Goal: Task Accomplishment & Management: Use online tool/utility

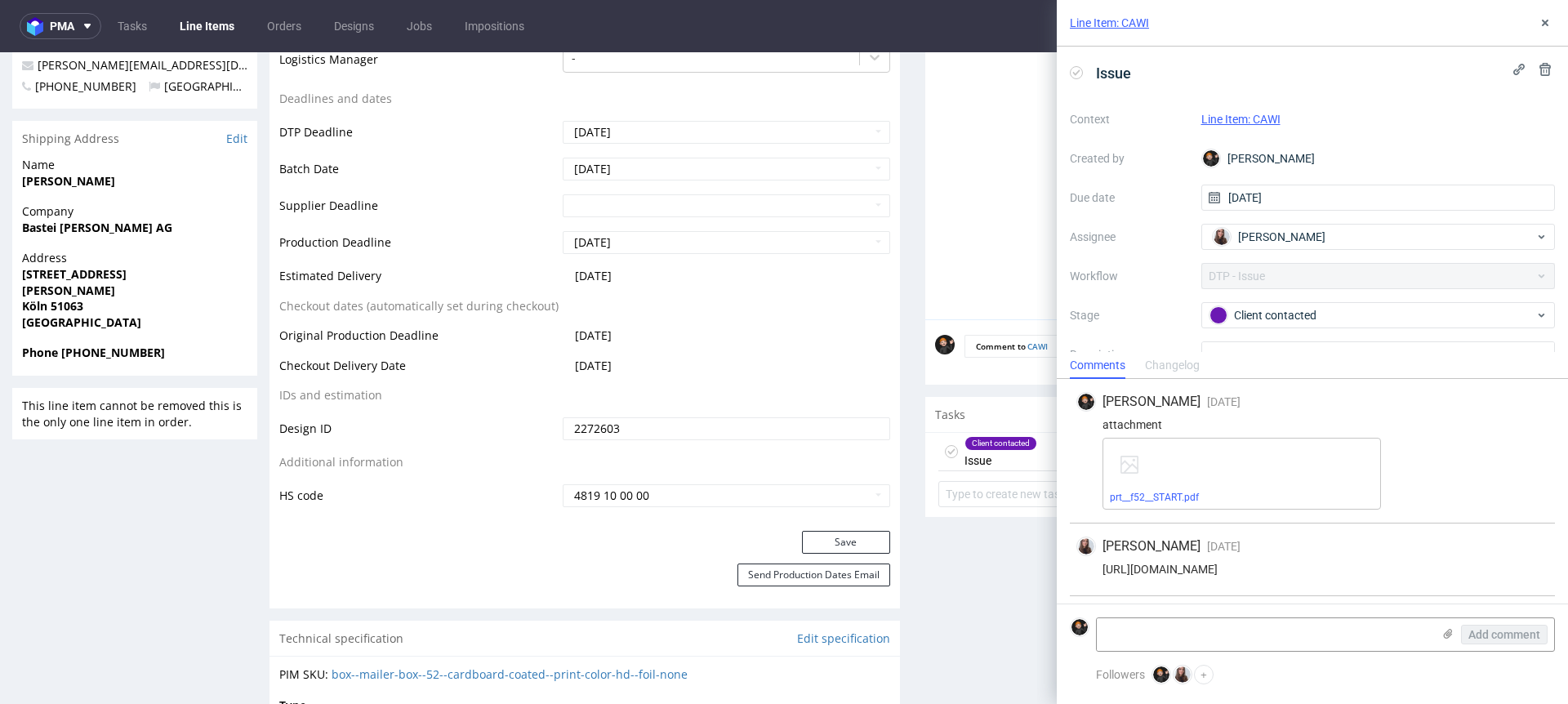
scroll to position [149, 0]
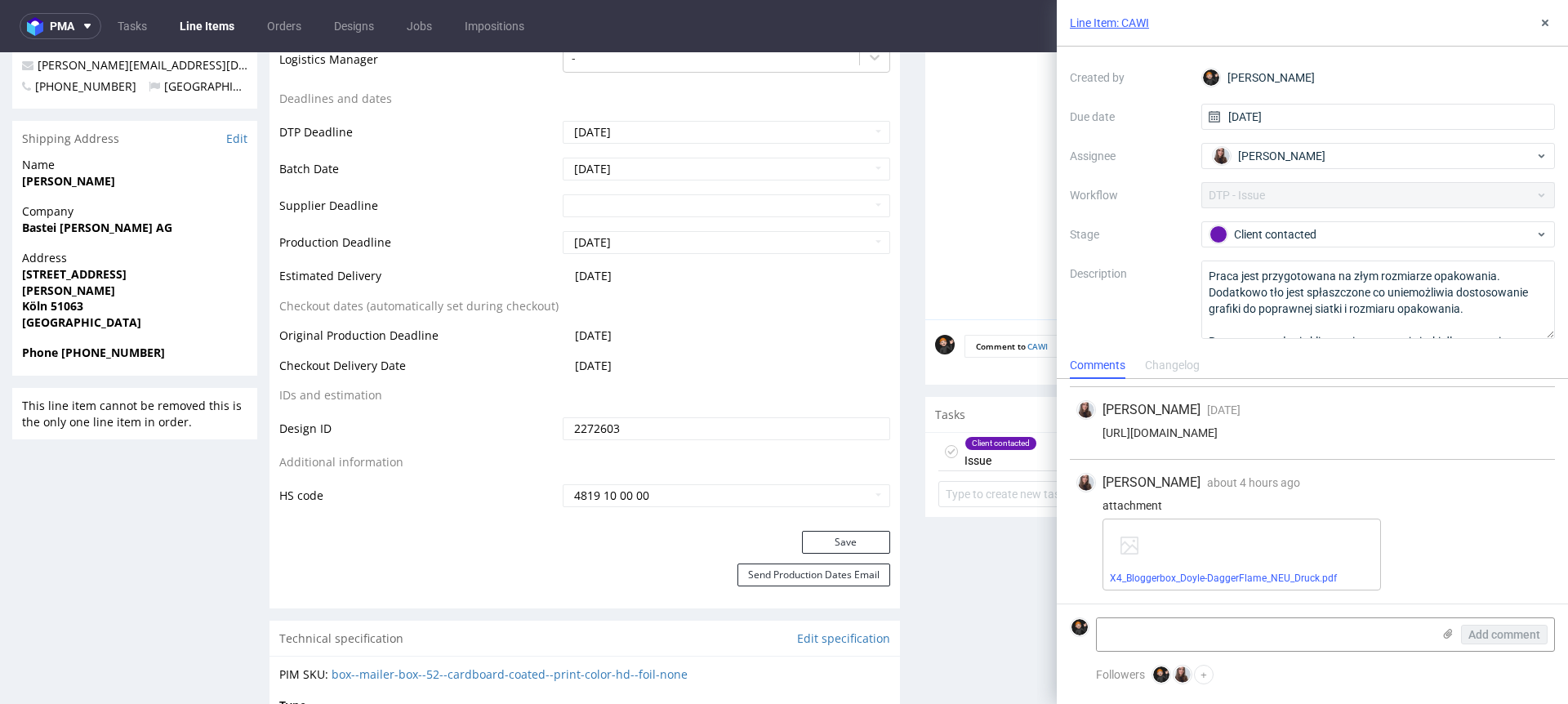
click at [189, 27] on link "Line Items" at bounding box center [207, 26] width 74 height 27
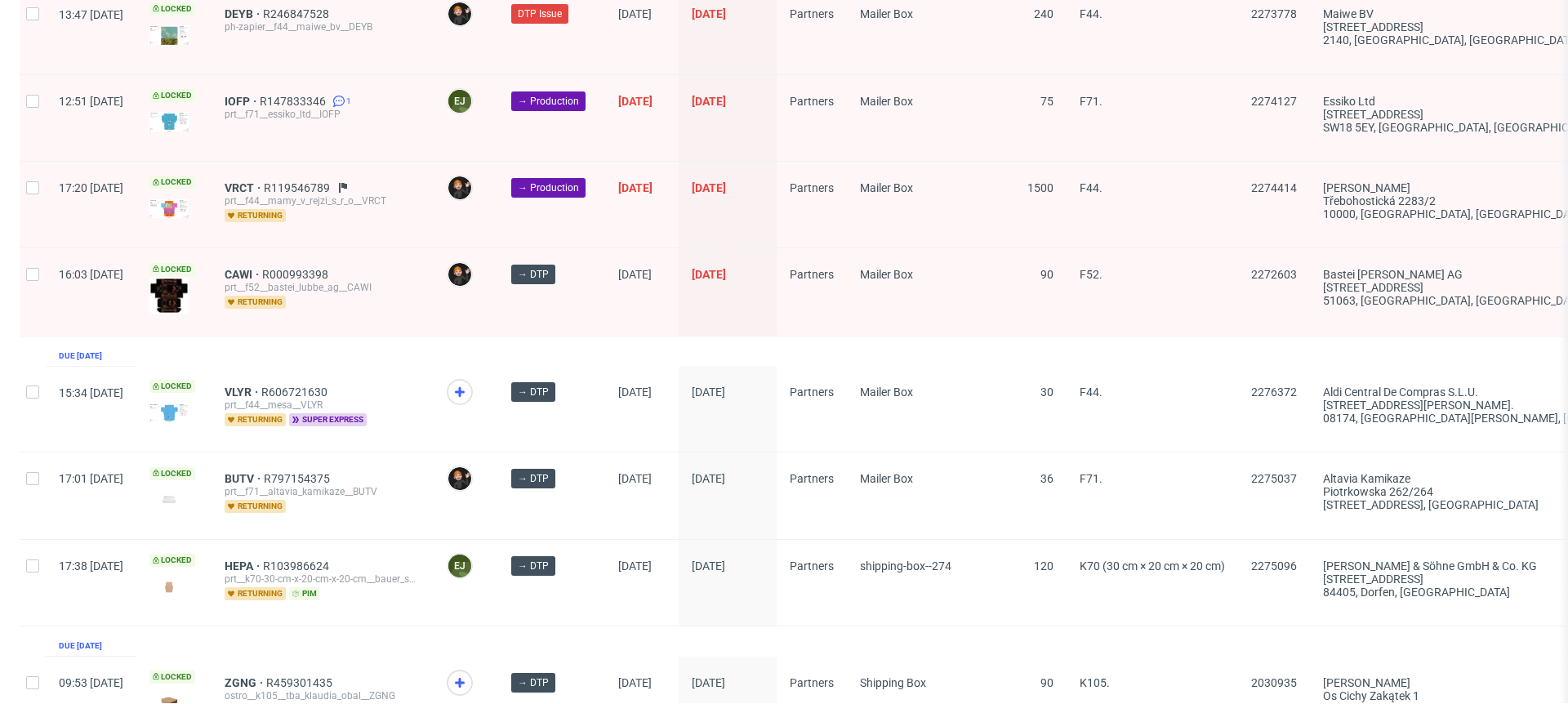
scroll to position [2581, 0]
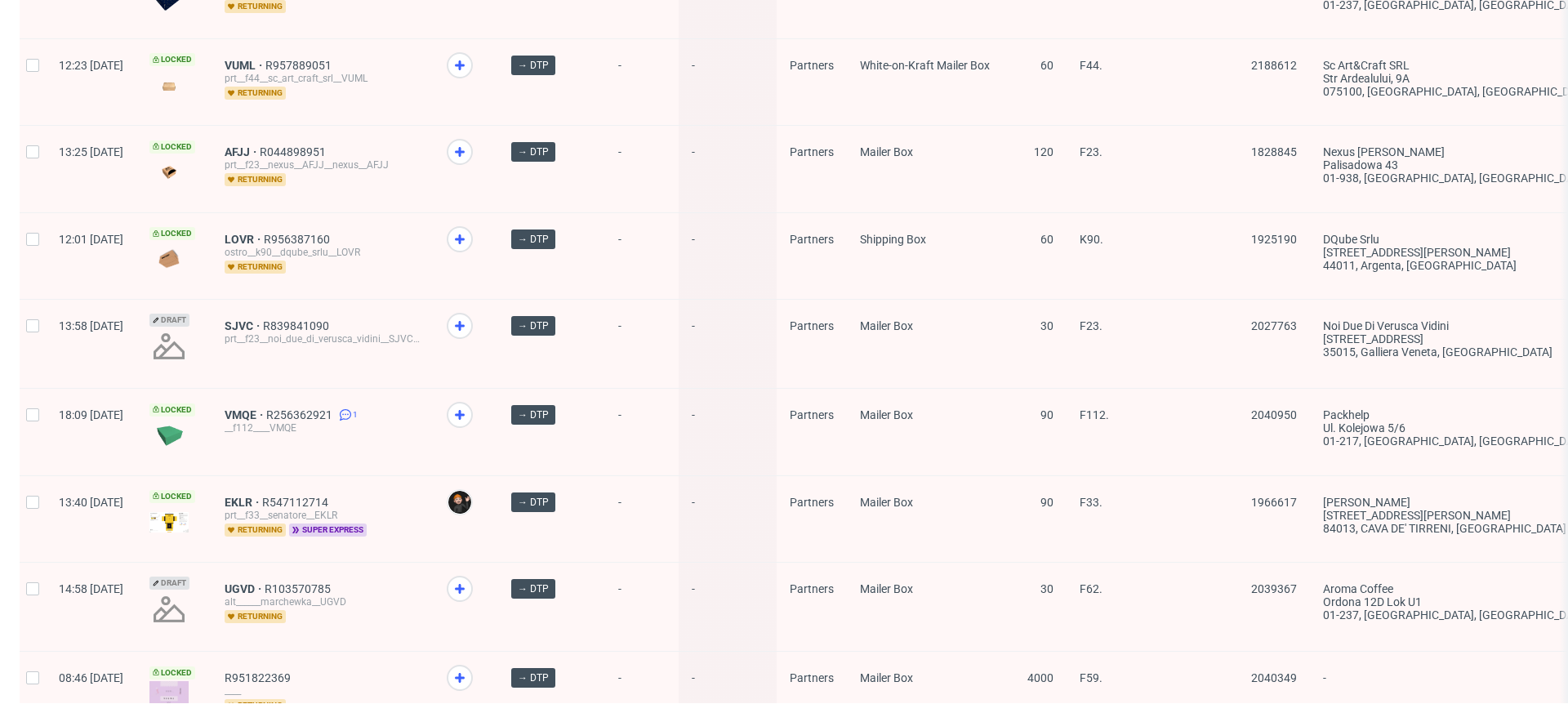
scroll to position [2204, 0]
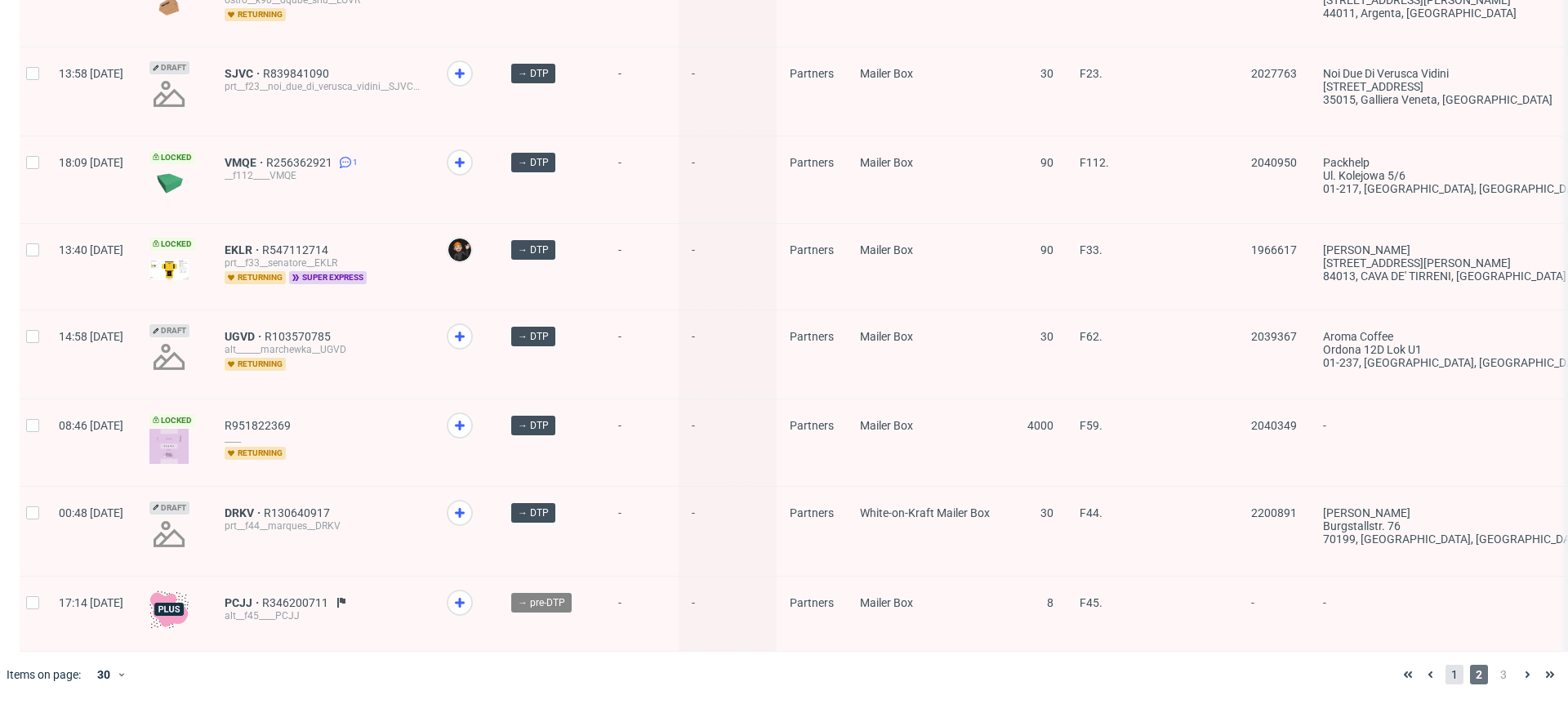
click at [1446, 672] on span "1" at bounding box center [1455, 674] width 18 height 19
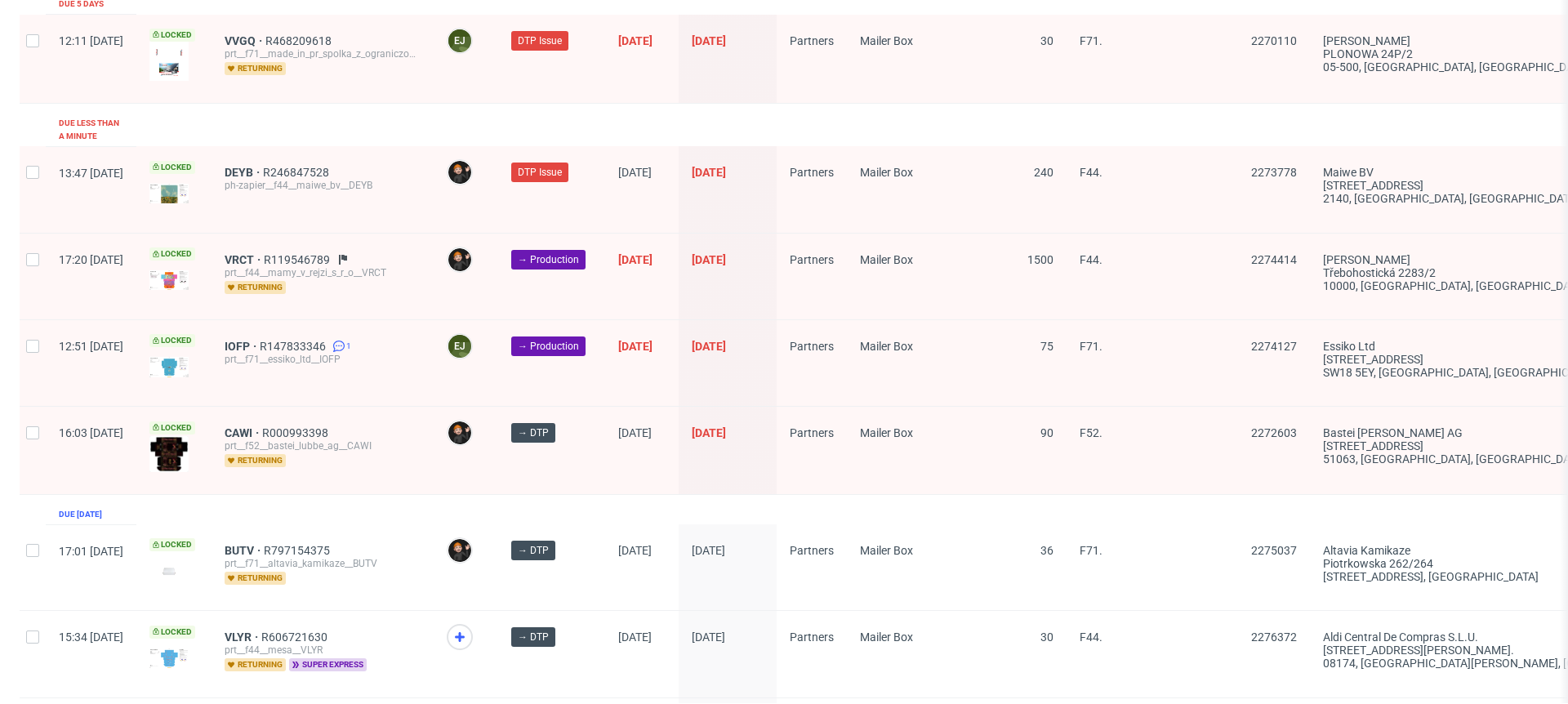
scroll to position [2379, 0]
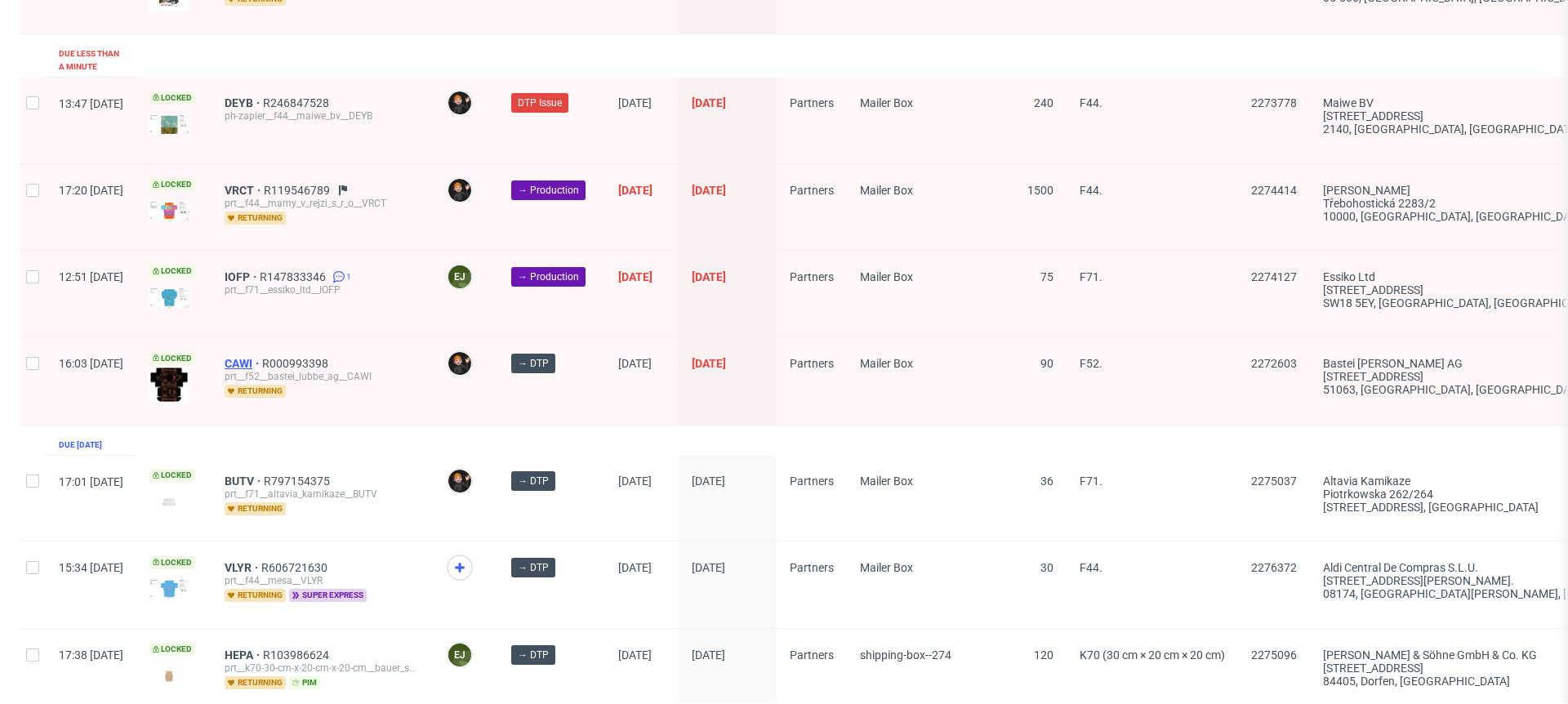
click at [262, 357] on span "CAWI" at bounding box center [243, 363] width 38 height 13
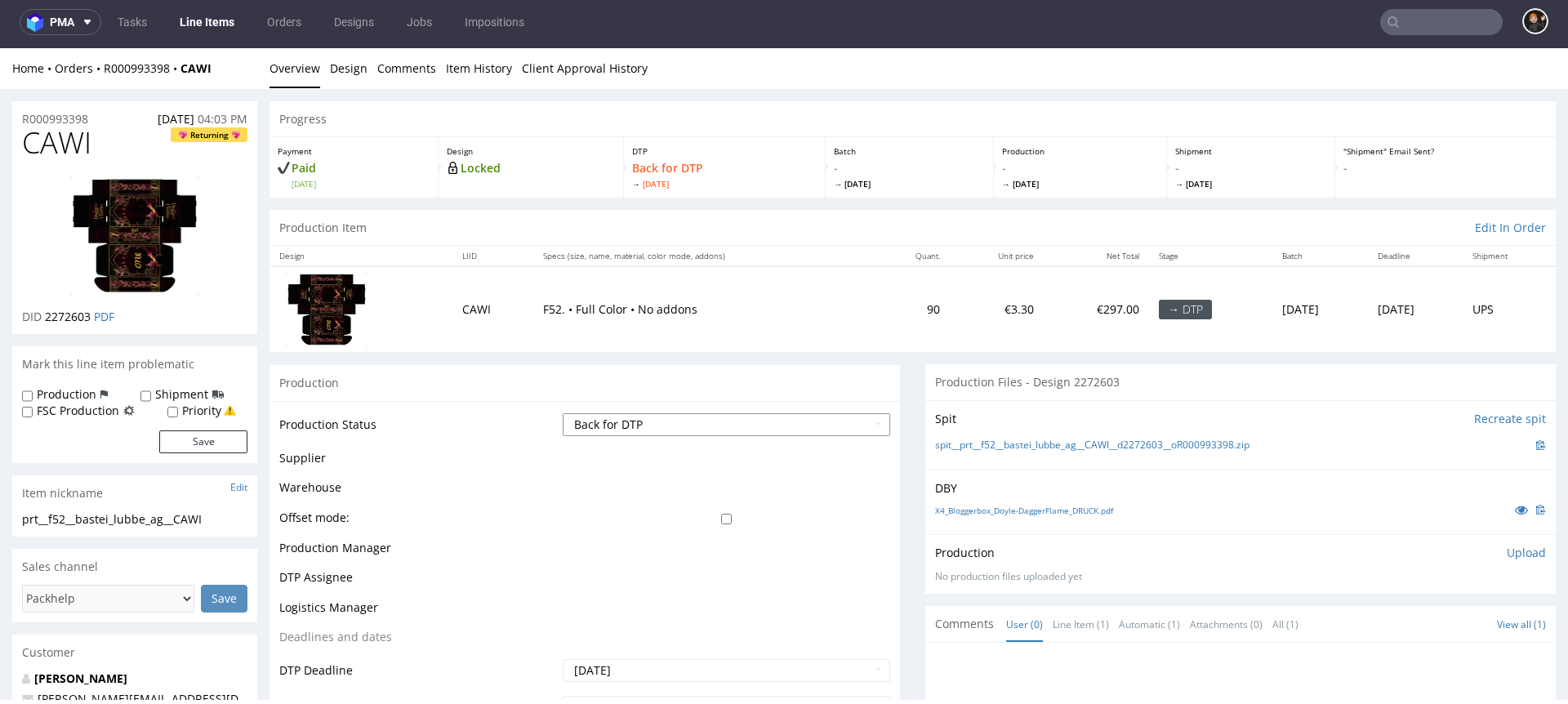
click at [655, 420] on select "Waiting for Artwork Waiting for Diecut Waiting for Mockup Waiting for DTP Waiti…" at bounding box center [727, 425] width 328 height 23
click at [563, 414] on select "Waiting for Artwork Waiting for Diecut Waiting for Mockup Waiting for DTP Waiti…" at bounding box center [727, 425] width 328 height 23
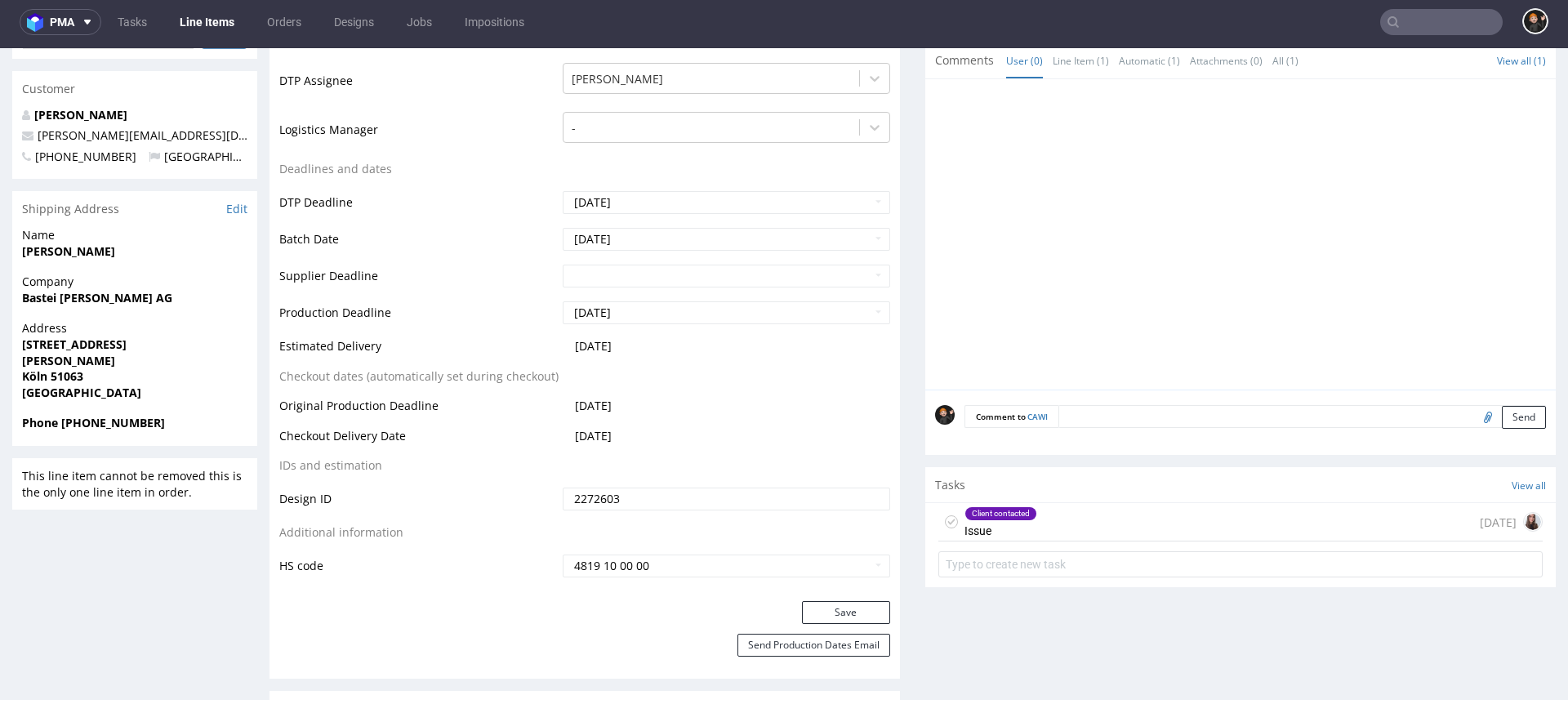
scroll to position [600, 0]
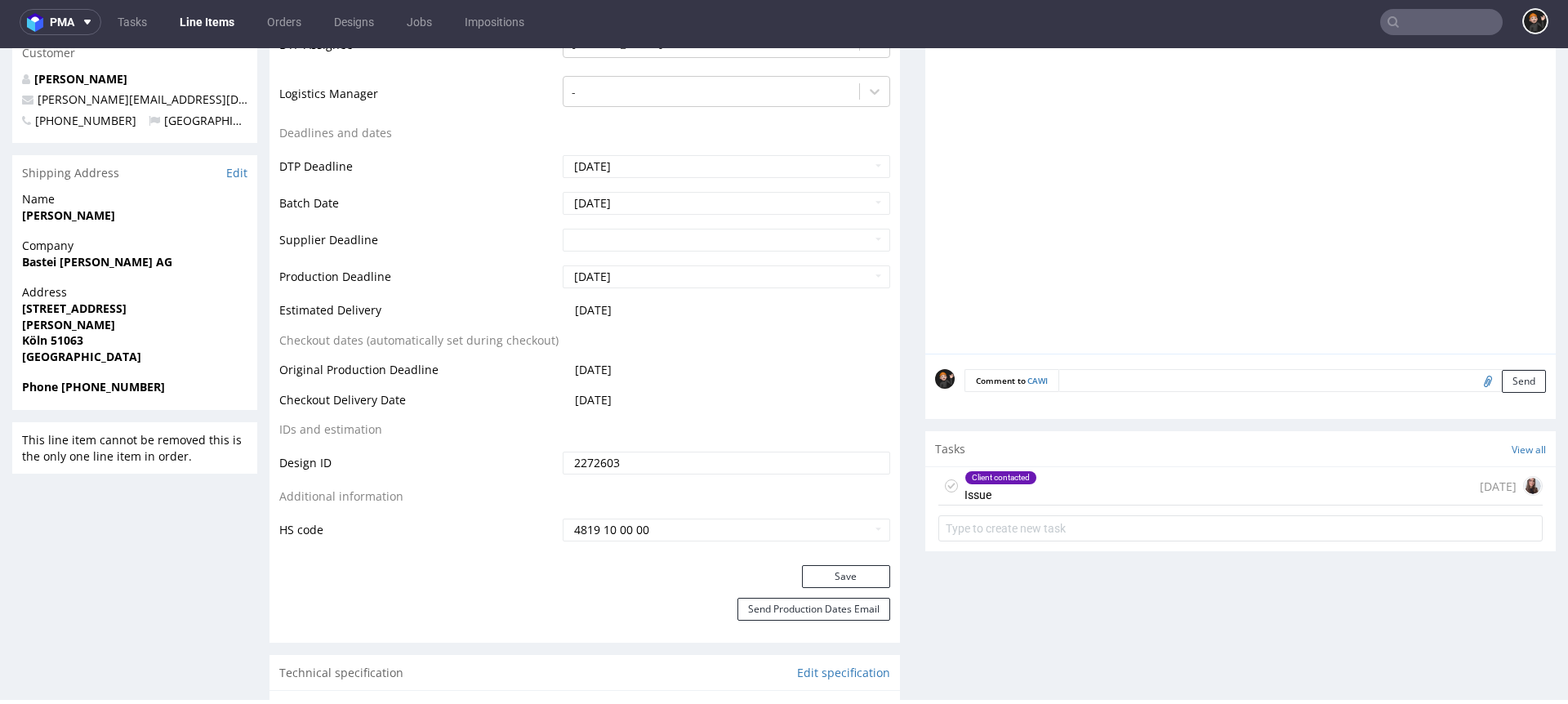
click at [1078, 488] on div "Client contacted Issue 2 days ago" at bounding box center [1240, 486] width 604 height 38
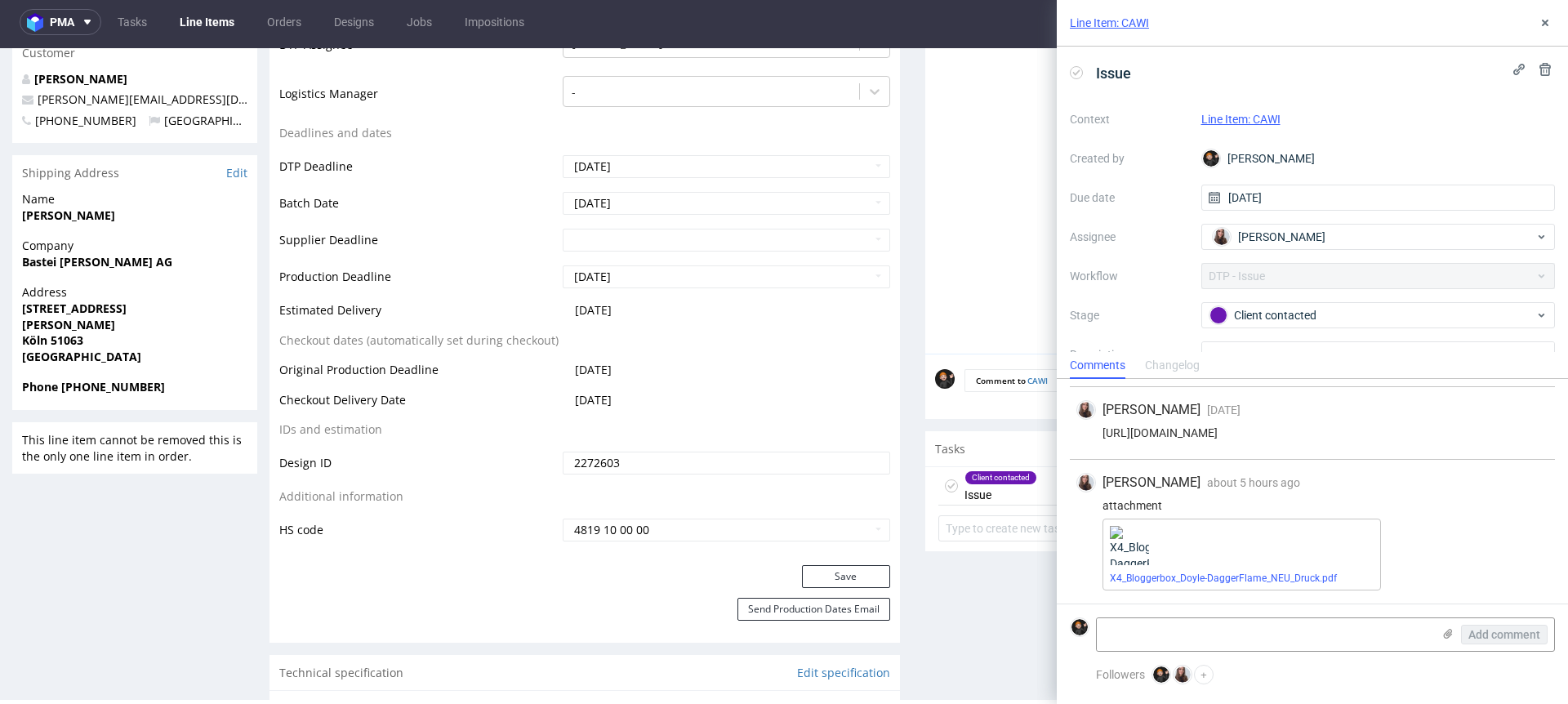
scroll to position [149, 0]
click at [1283, 306] on span "Client contacted" at bounding box center [1372, 315] width 327 height 19
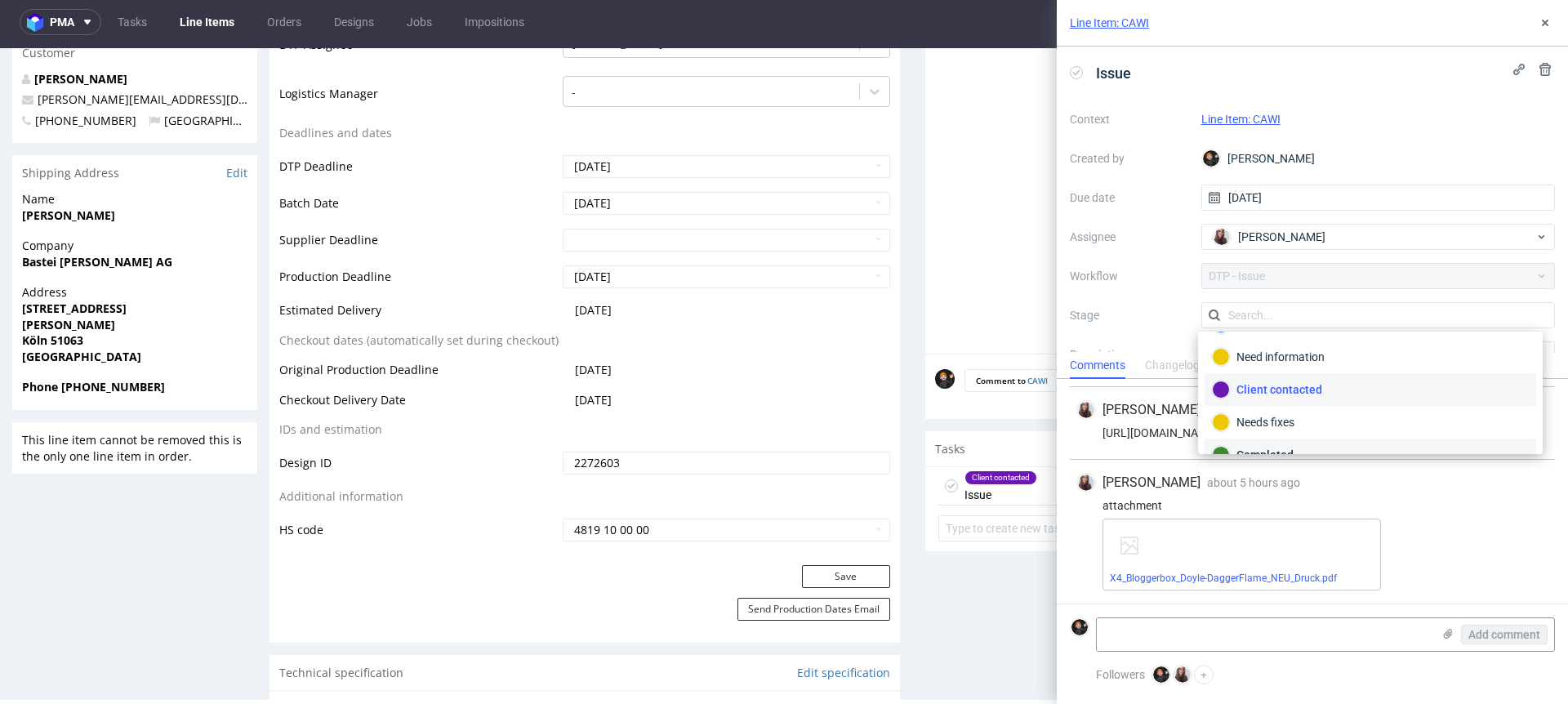
scroll to position [119, 0]
click at [1276, 393] on div "Completed" at bounding box center [1370, 399] width 317 height 18
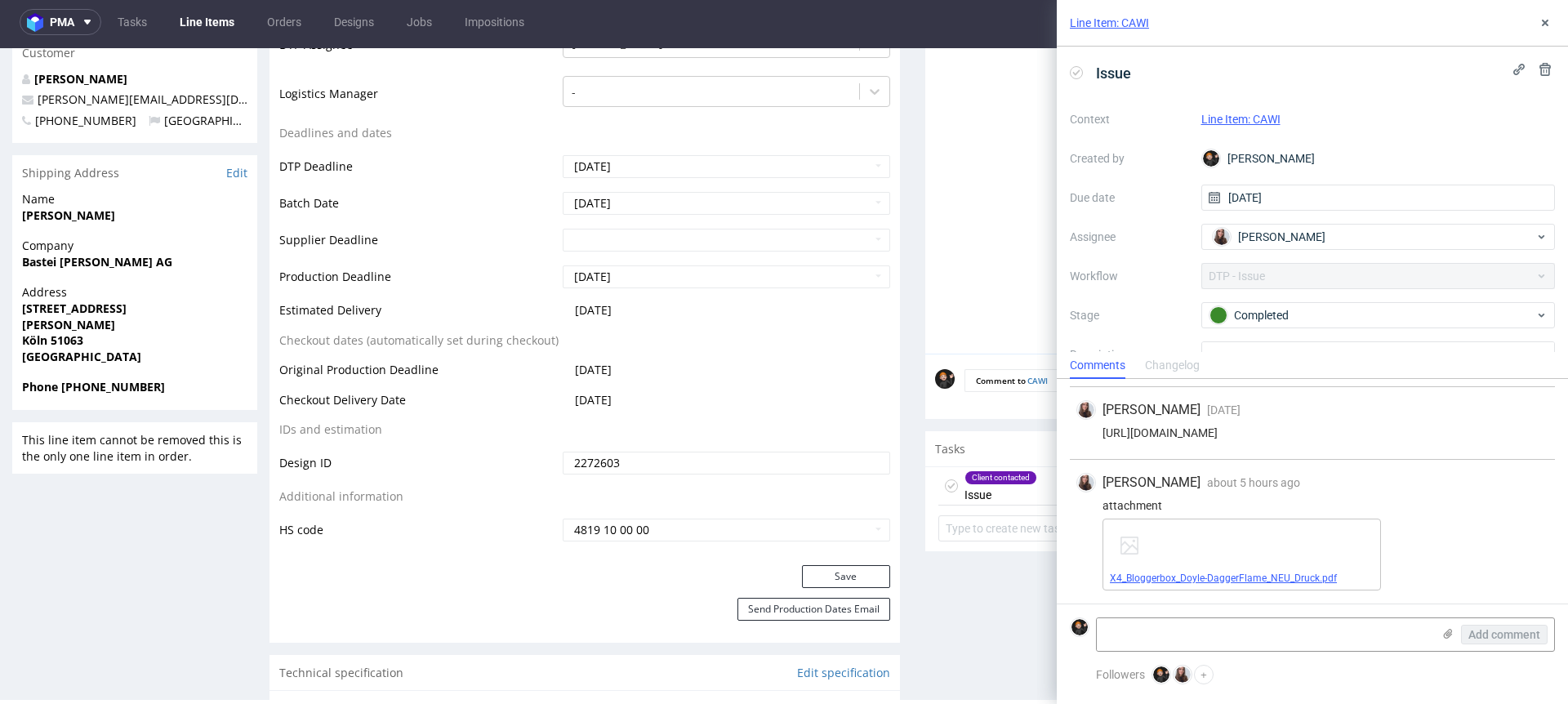
click at [1262, 581] on link "X4_Bloggerbox_Doyle-DaggerFlame_NEU_Druck.pdf" at bounding box center [1224, 579] width 227 height 11
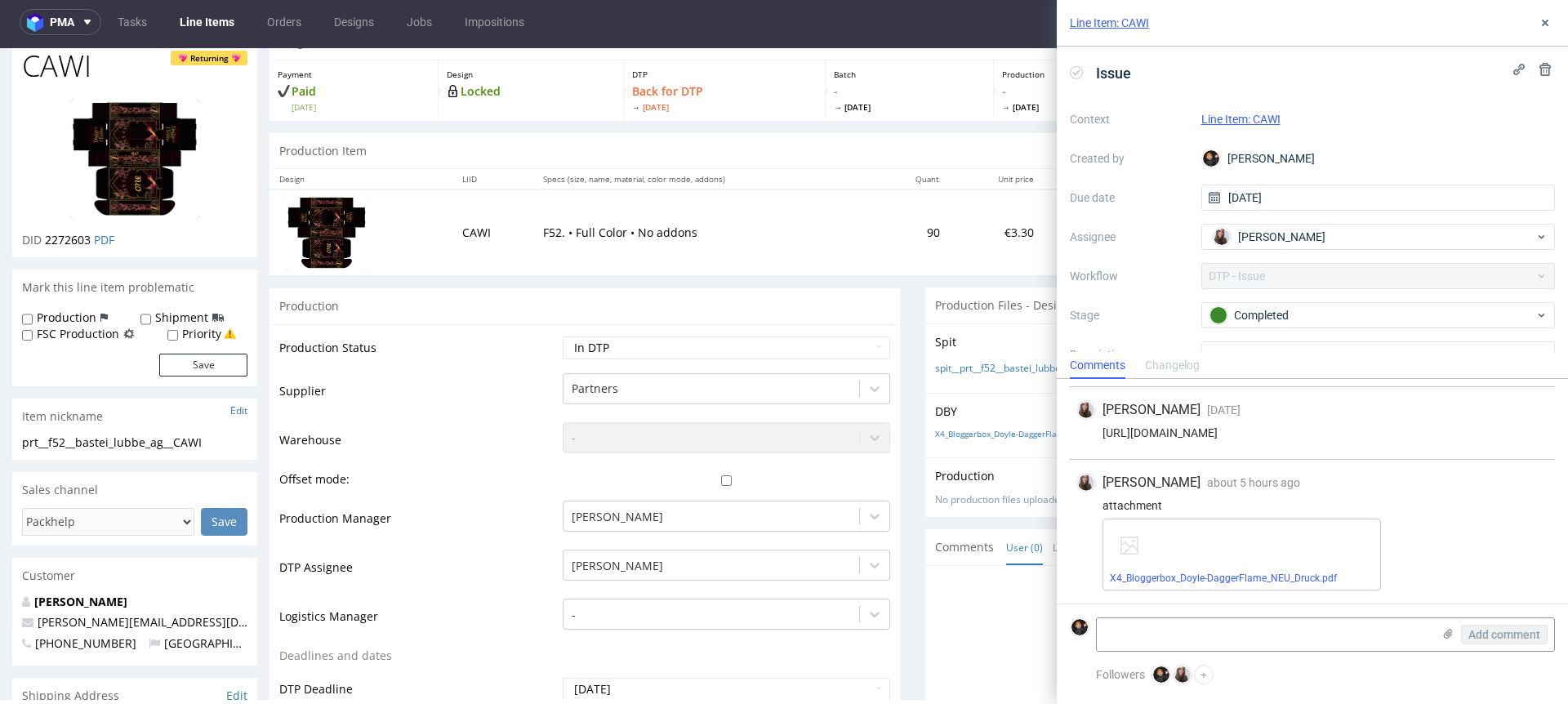
scroll to position [0, 0]
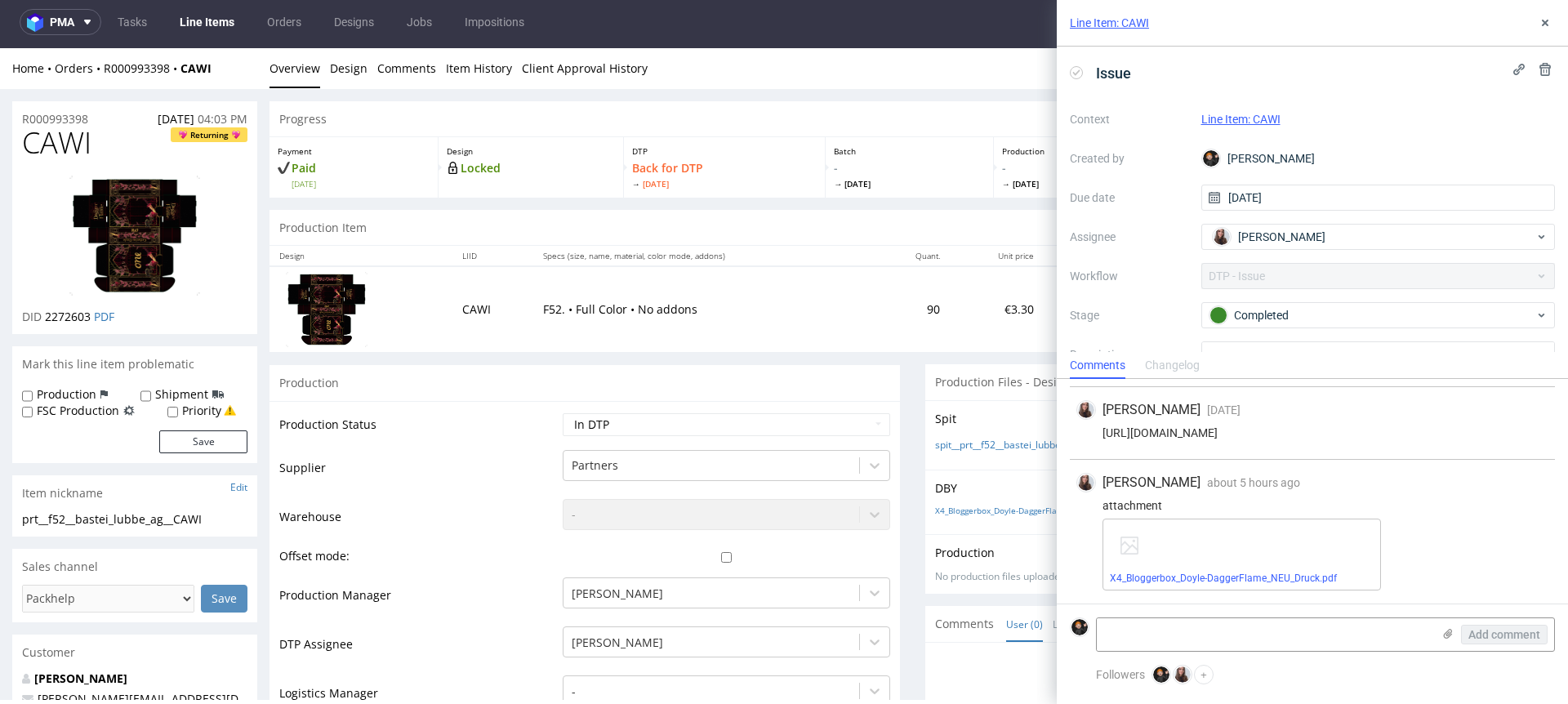
click at [619, 412] on td "Waiting for Artwork Waiting for Diecut Waiting for Mockup Waiting for DTP Waiti…" at bounding box center [724, 430] width 331 height 37
click at [622, 418] on select "Waiting for Artwork Waiting for Diecut Waiting for Mockup Waiting for DTP Waiti…" at bounding box center [727, 425] width 328 height 23
select select "dtp_production_ready"
click at [563, 414] on select "Waiting for Artwork Waiting for Diecut Waiting for Mockup Waiting for DTP Waiti…" at bounding box center [727, 425] width 328 height 23
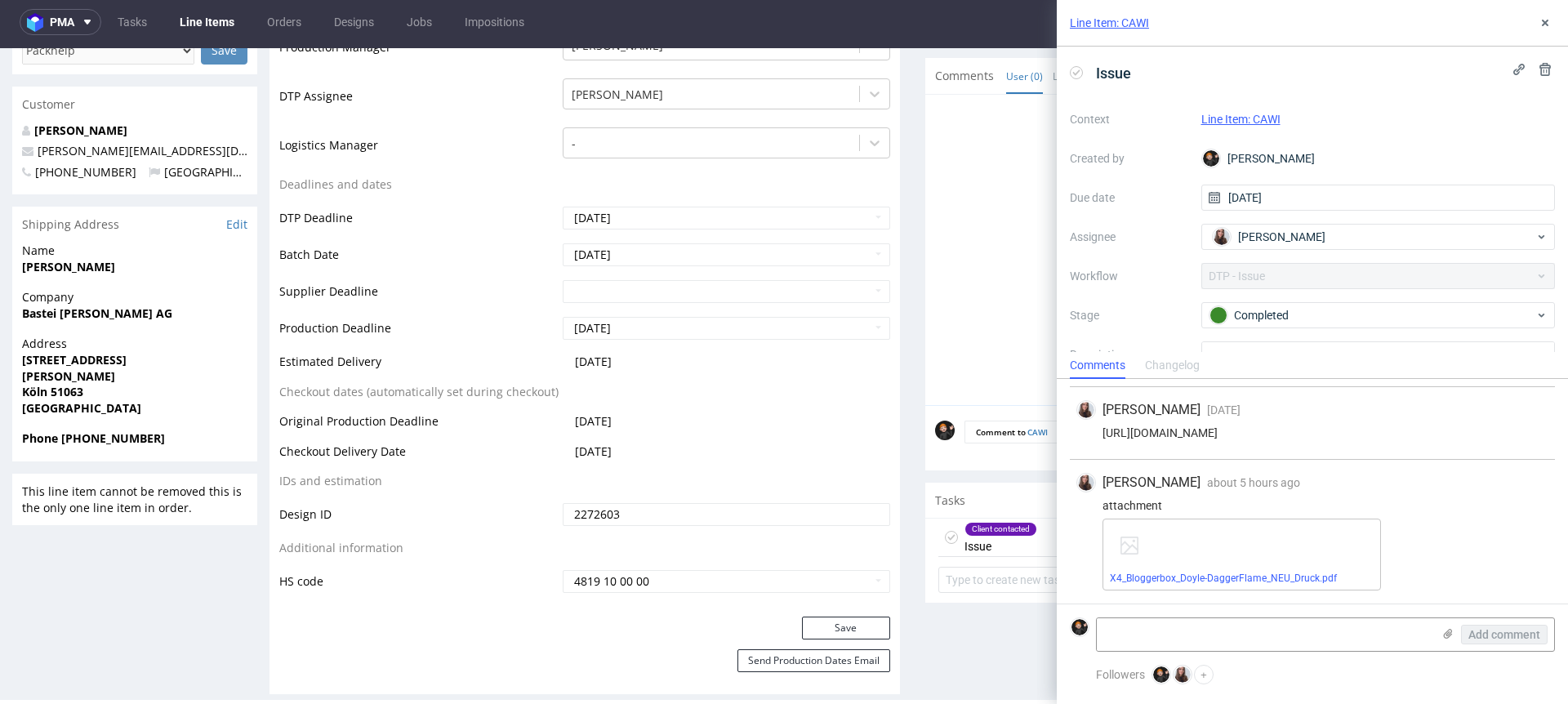
scroll to position [657, 0]
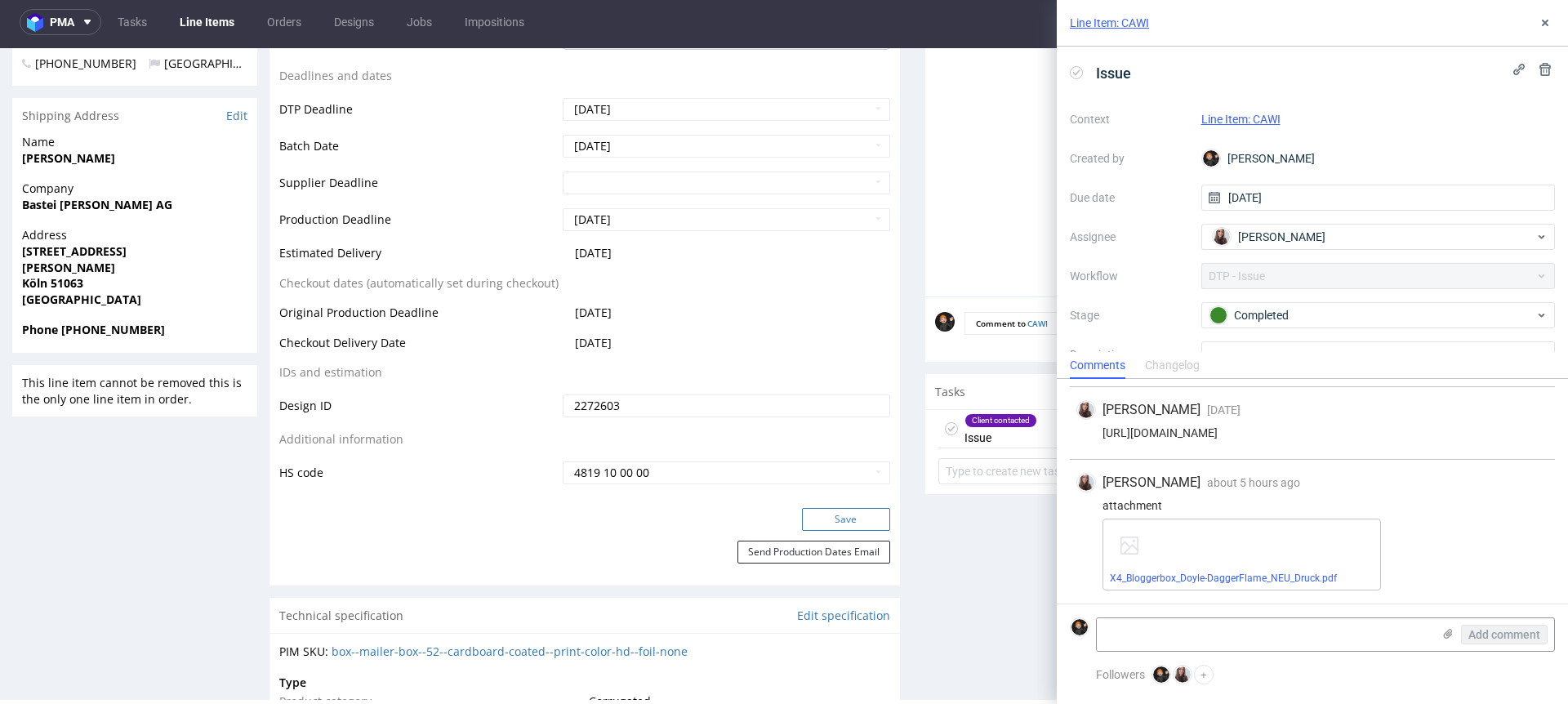
click at [824, 521] on button "Save" at bounding box center [846, 519] width 88 height 23
click at [1549, 26] on icon at bounding box center [1545, 23] width 13 height 13
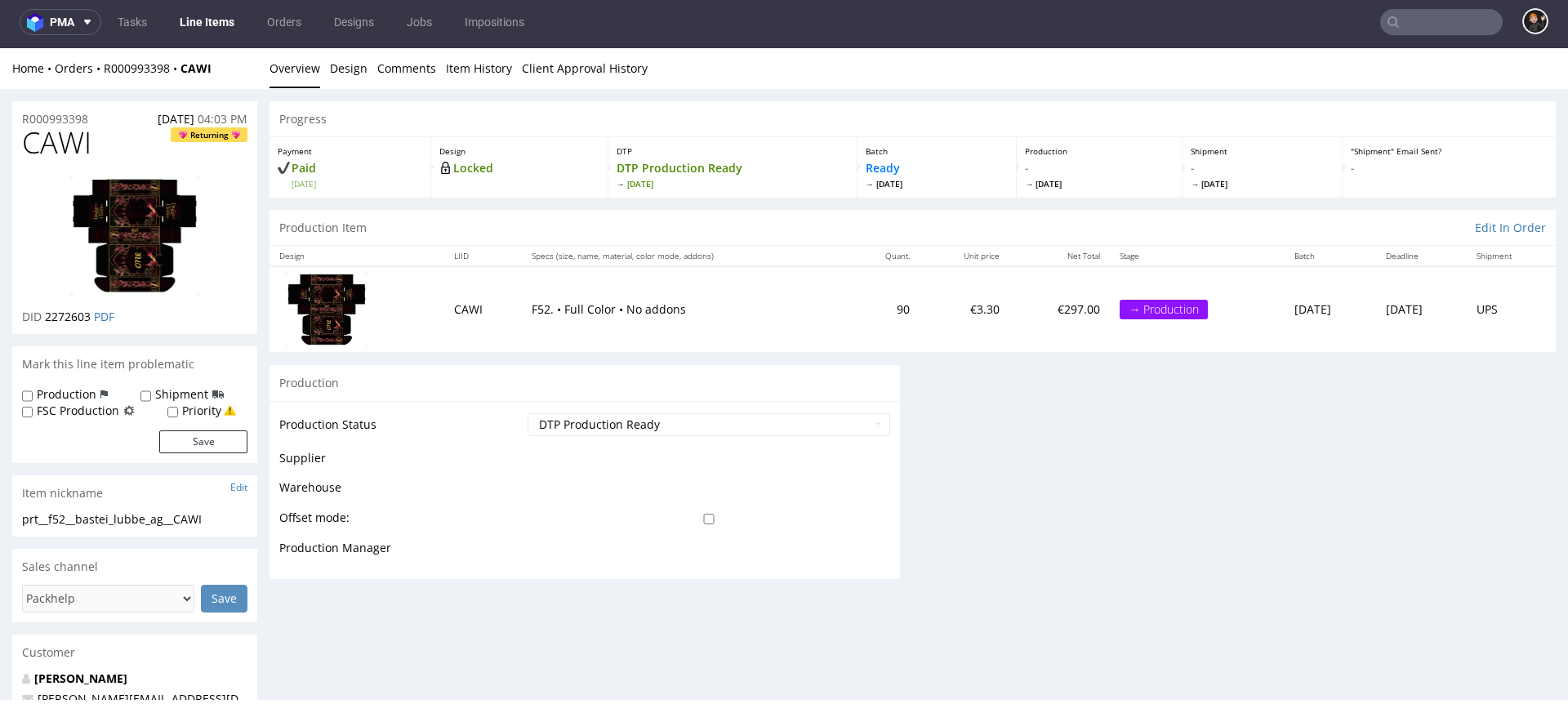
scroll to position [0, 0]
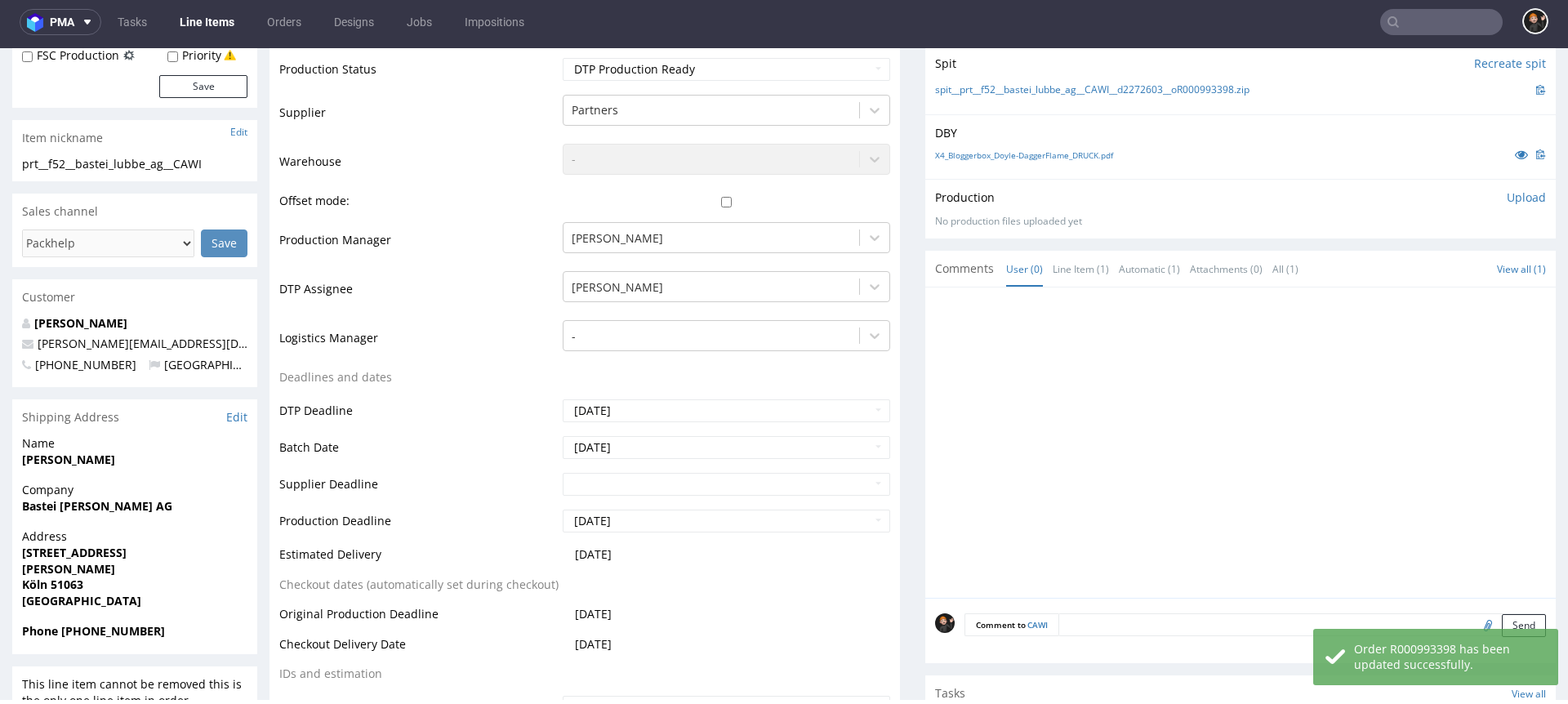
scroll to position [179, 0]
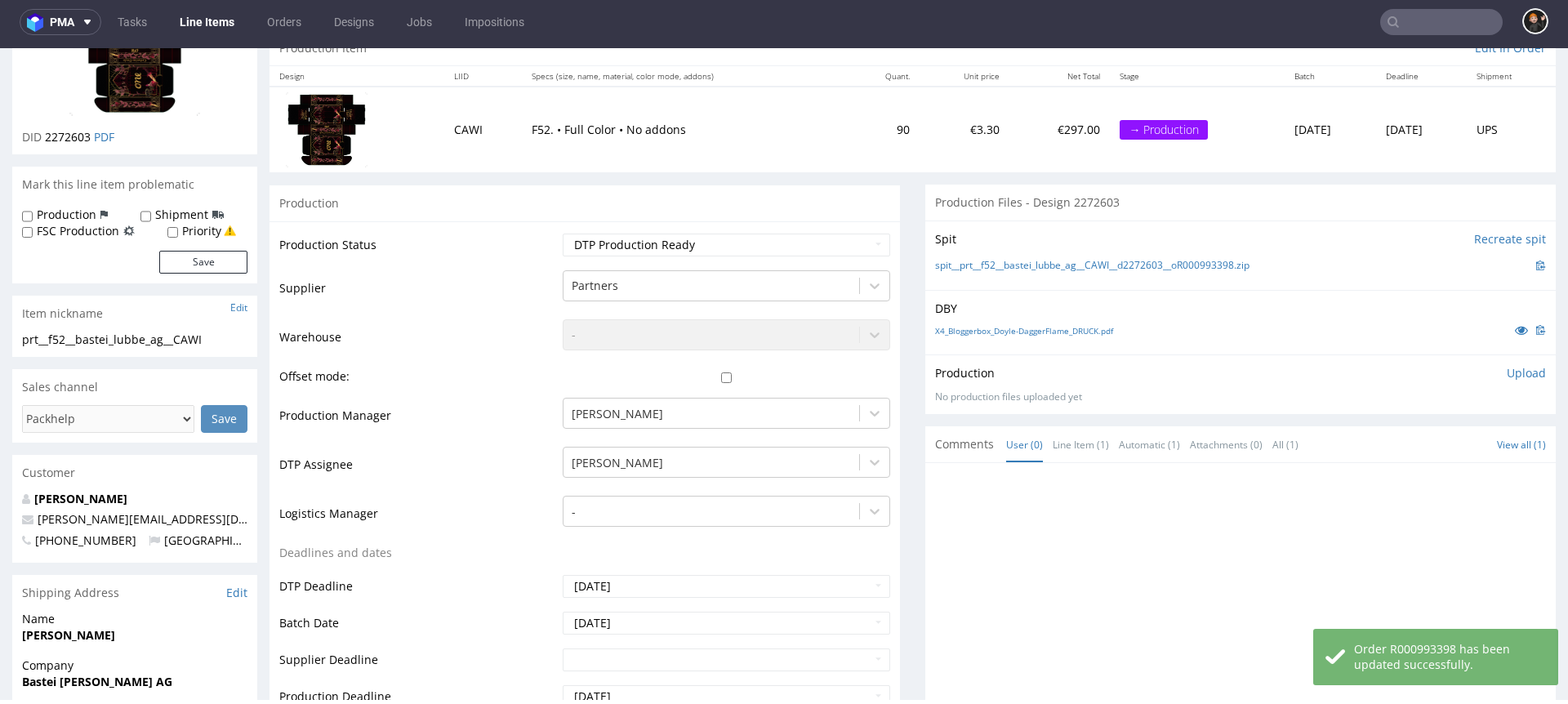
click at [1508, 380] on p "Upload" at bounding box center [1527, 374] width 39 height 16
click at [1390, 452] on div "Add files" at bounding box center [1430, 448] width 81 height 25
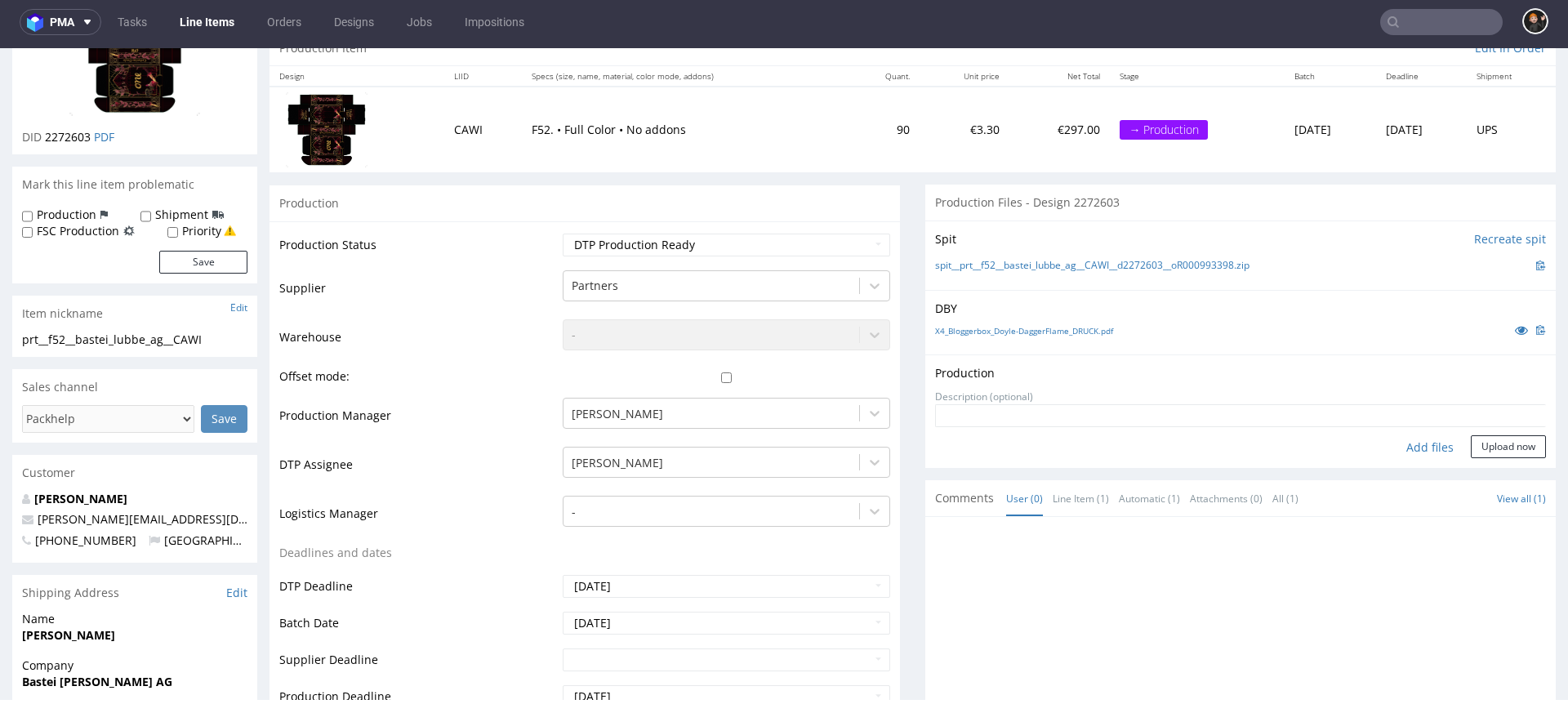
type input "C:\fakepath\prt__f52__bastei_lubbe_ag__CAWI__d2272603__oR000993398__v7__outside…"
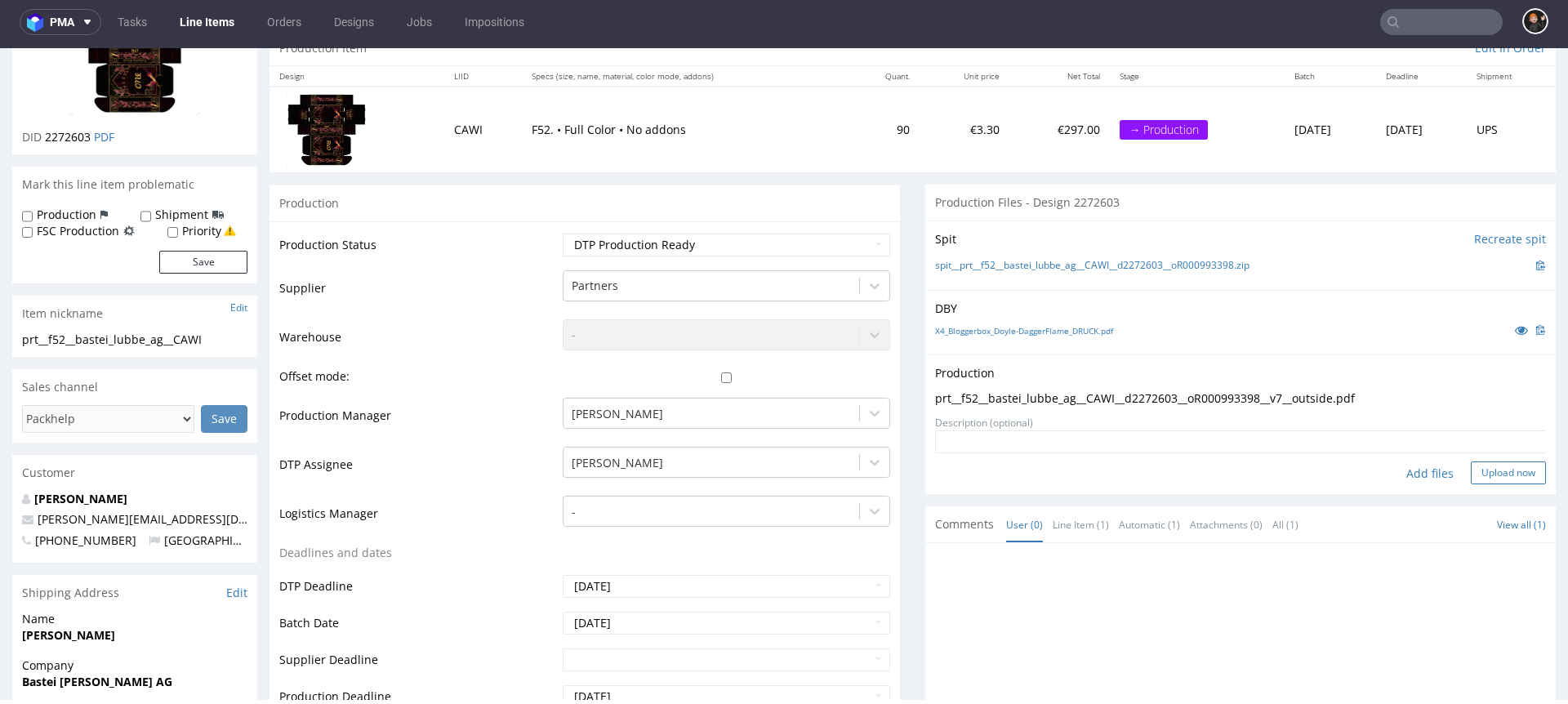
click at [1512, 478] on button "Upload now" at bounding box center [1509, 472] width 75 height 23
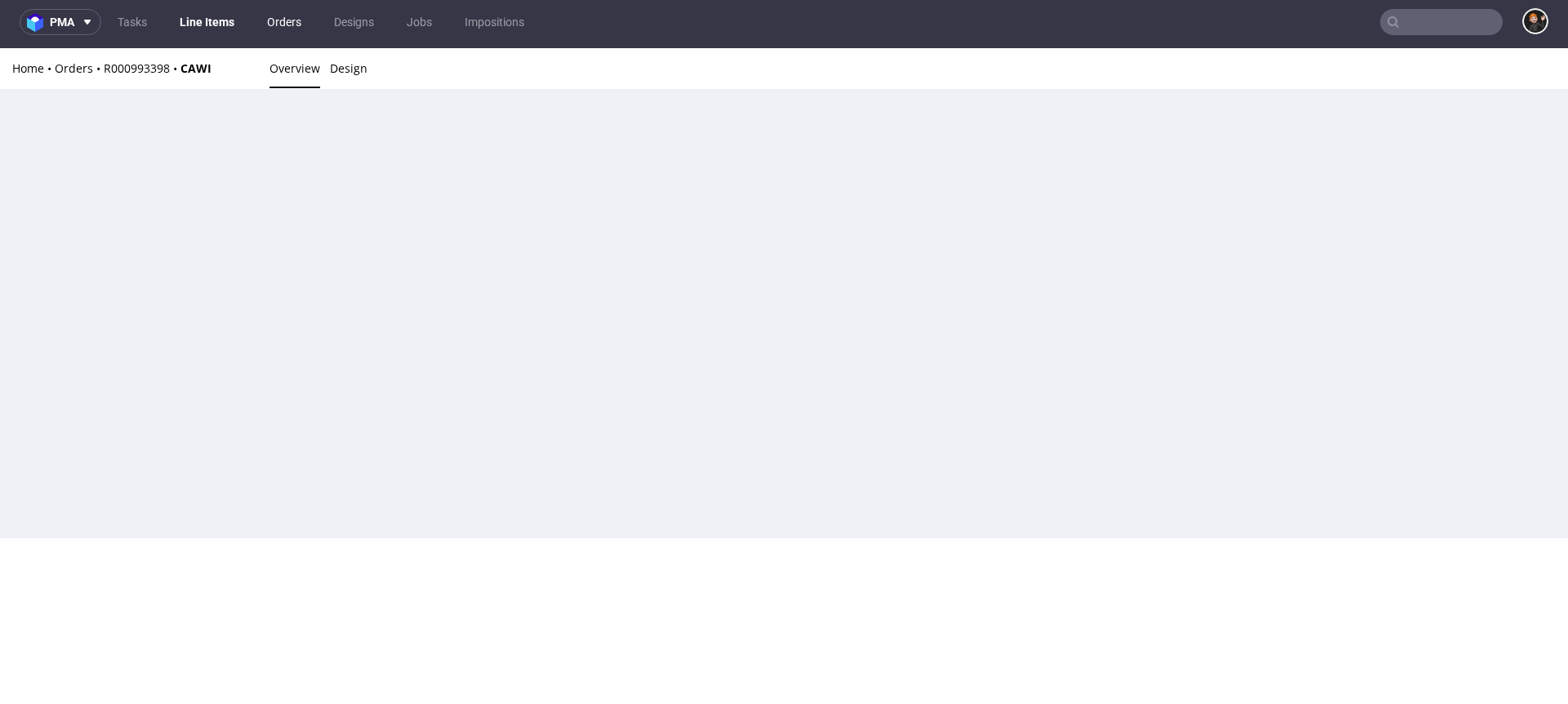
scroll to position [0, 0]
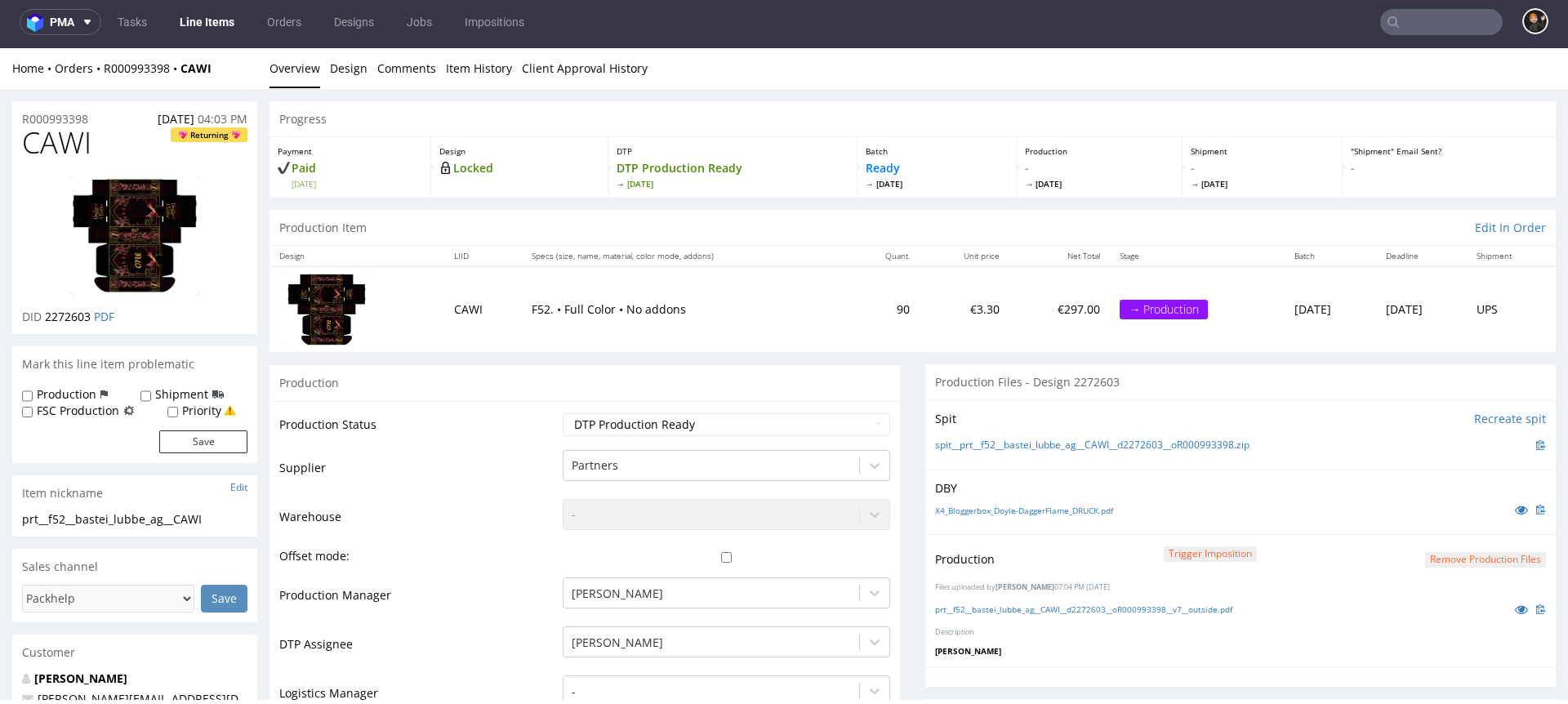
click at [183, 26] on link "Line Items" at bounding box center [207, 22] width 74 height 27
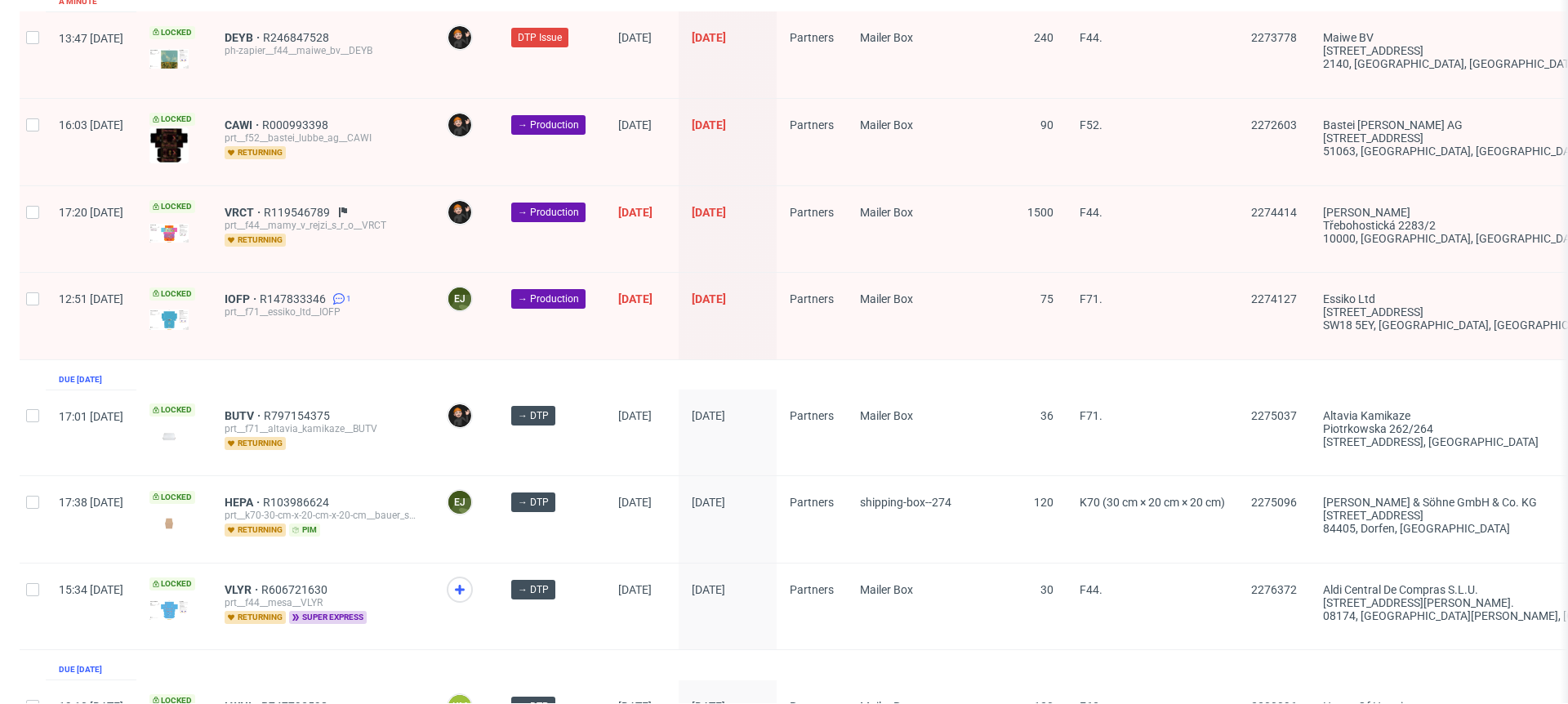
scroll to position [2443, 0]
click at [262, 584] on span "VLYR" at bounding box center [243, 590] width 37 height 13
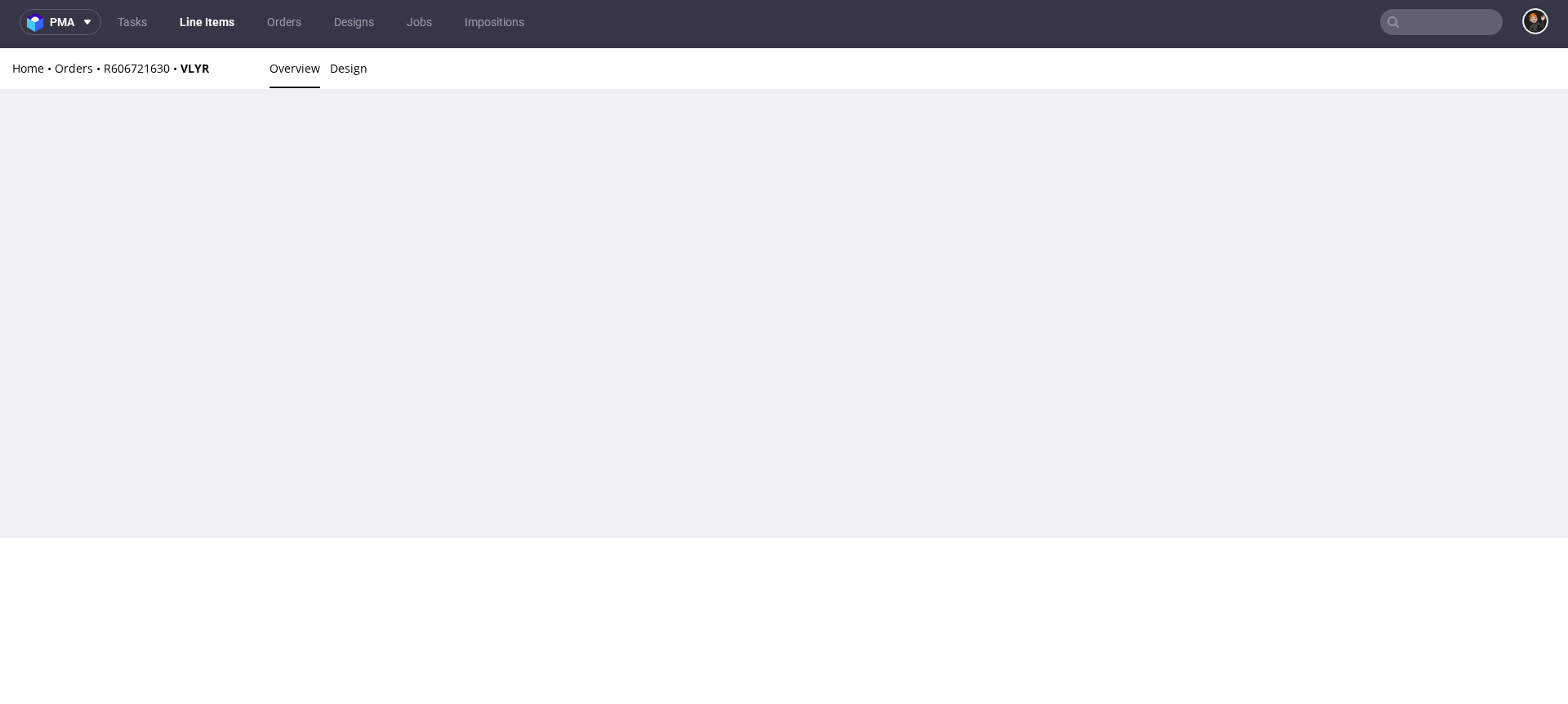
scroll to position [4, 0]
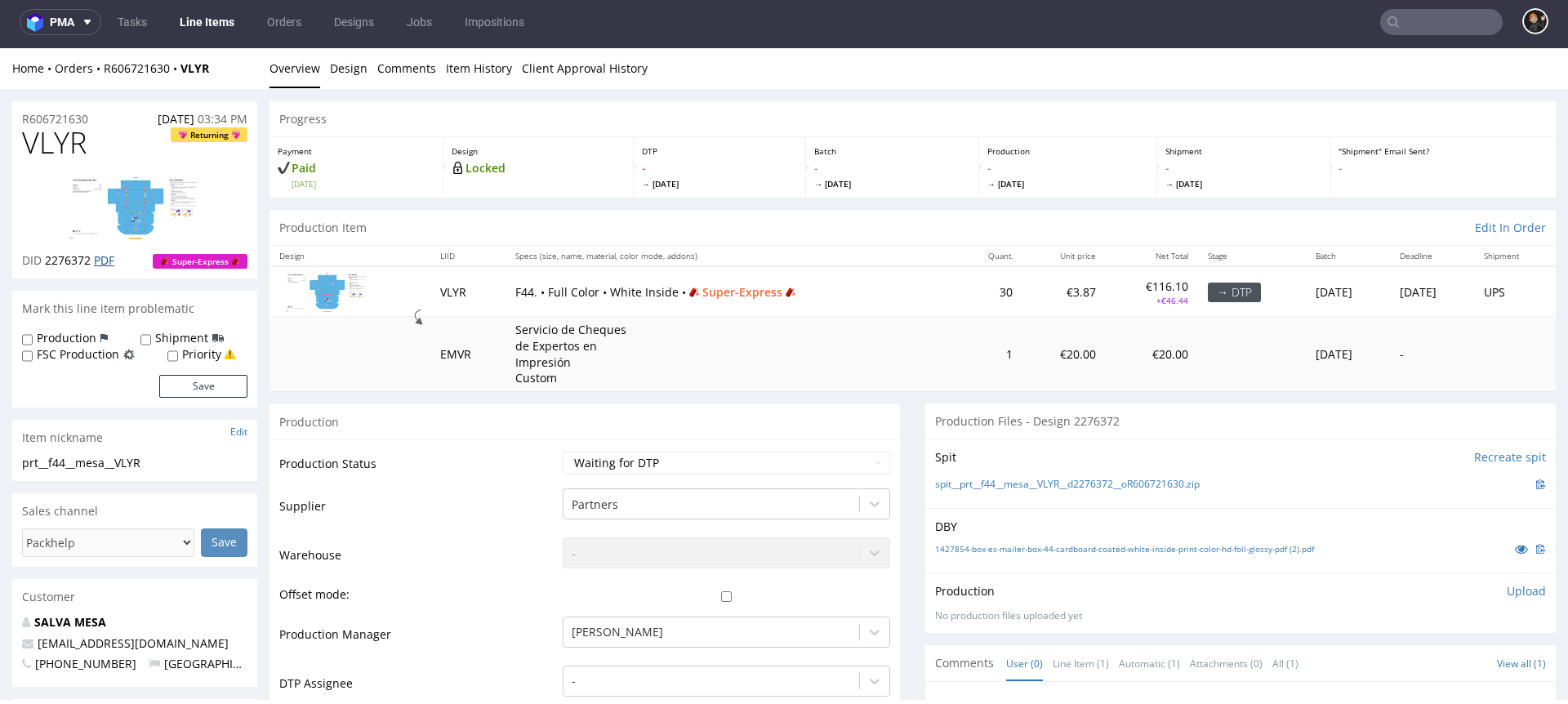
click at [102, 261] on link "PDF" at bounding box center [104, 260] width 20 height 16
click at [207, 18] on link "Line Items" at bounding box center [207, 22] width 74 height 27
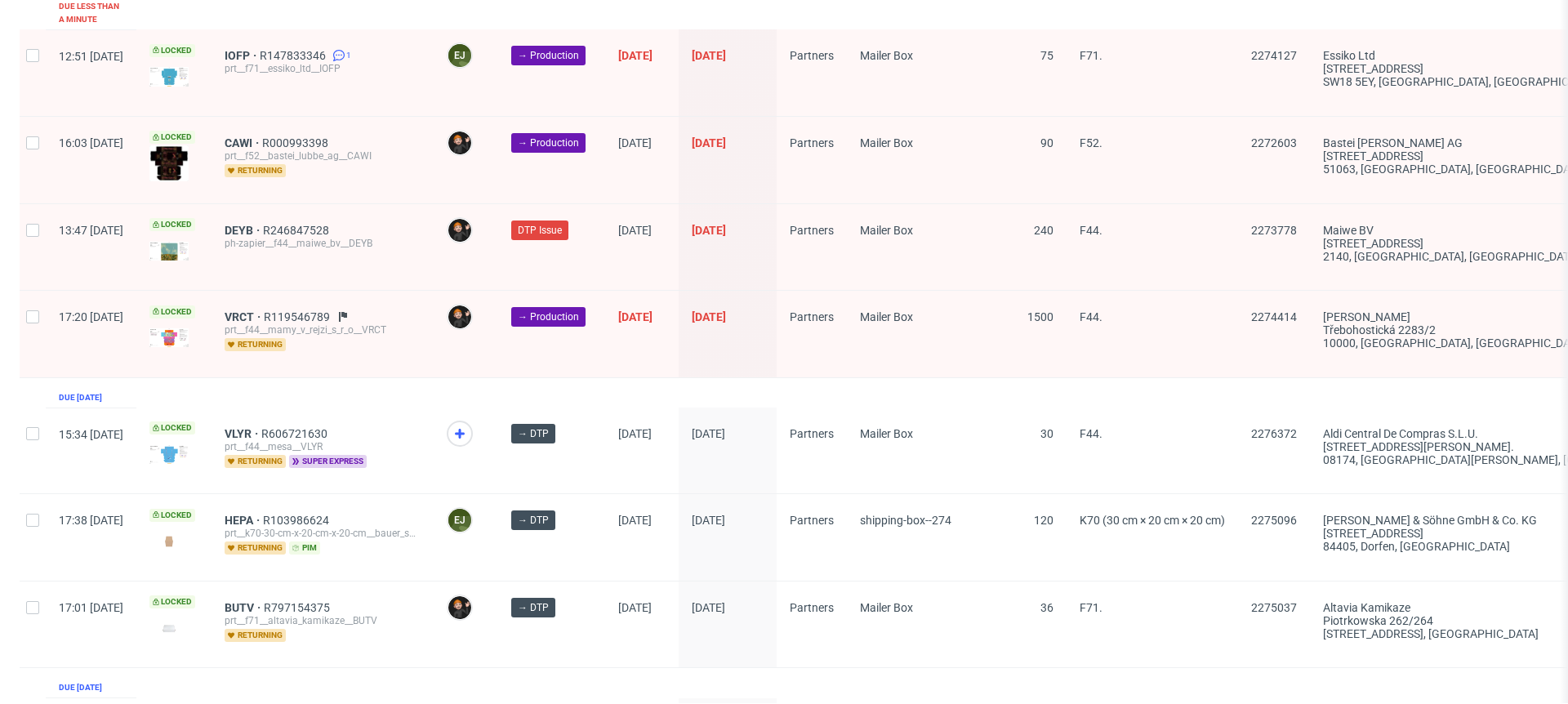
scroll to position [2540, 0]
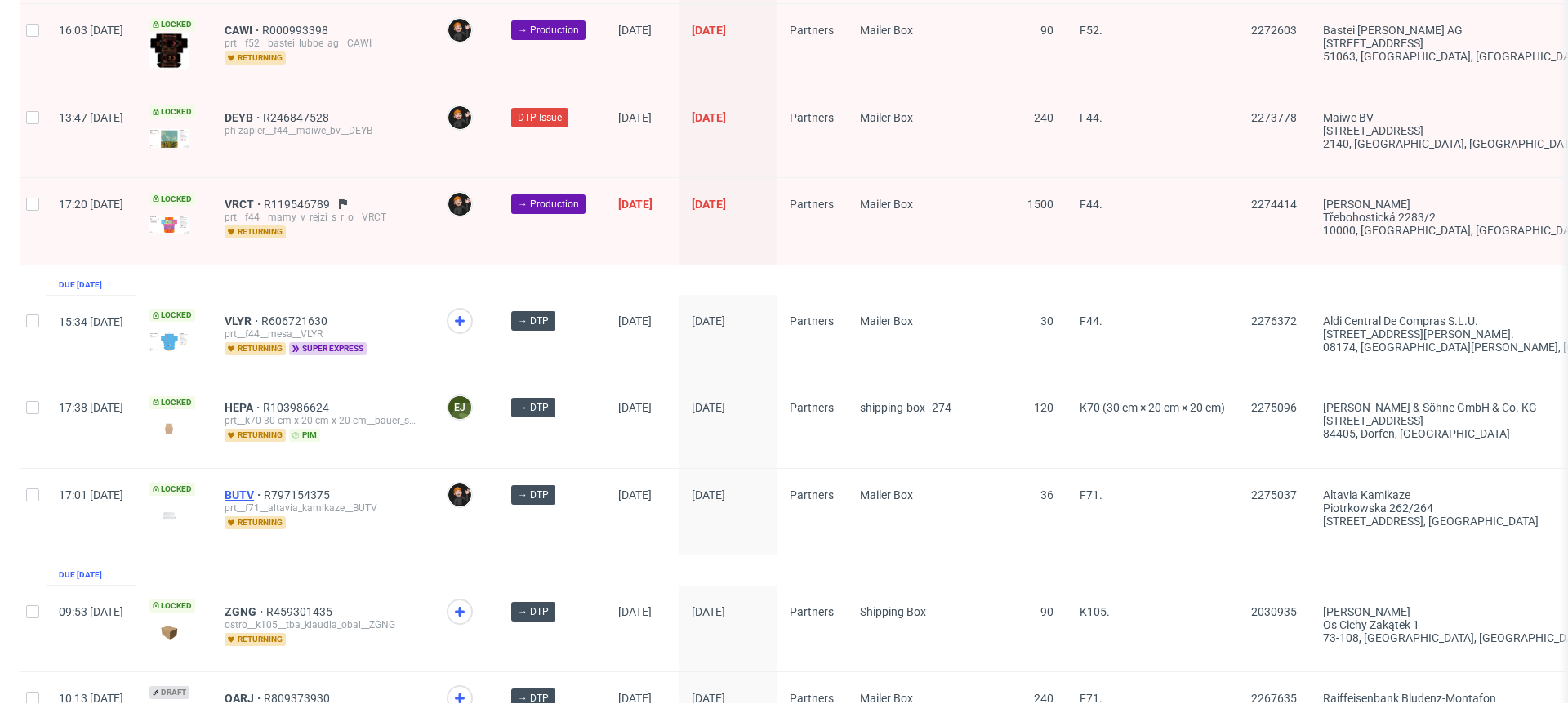
click at [264, 489] on span "BUTV" at bounding box center [243, 495] width 39 height 13
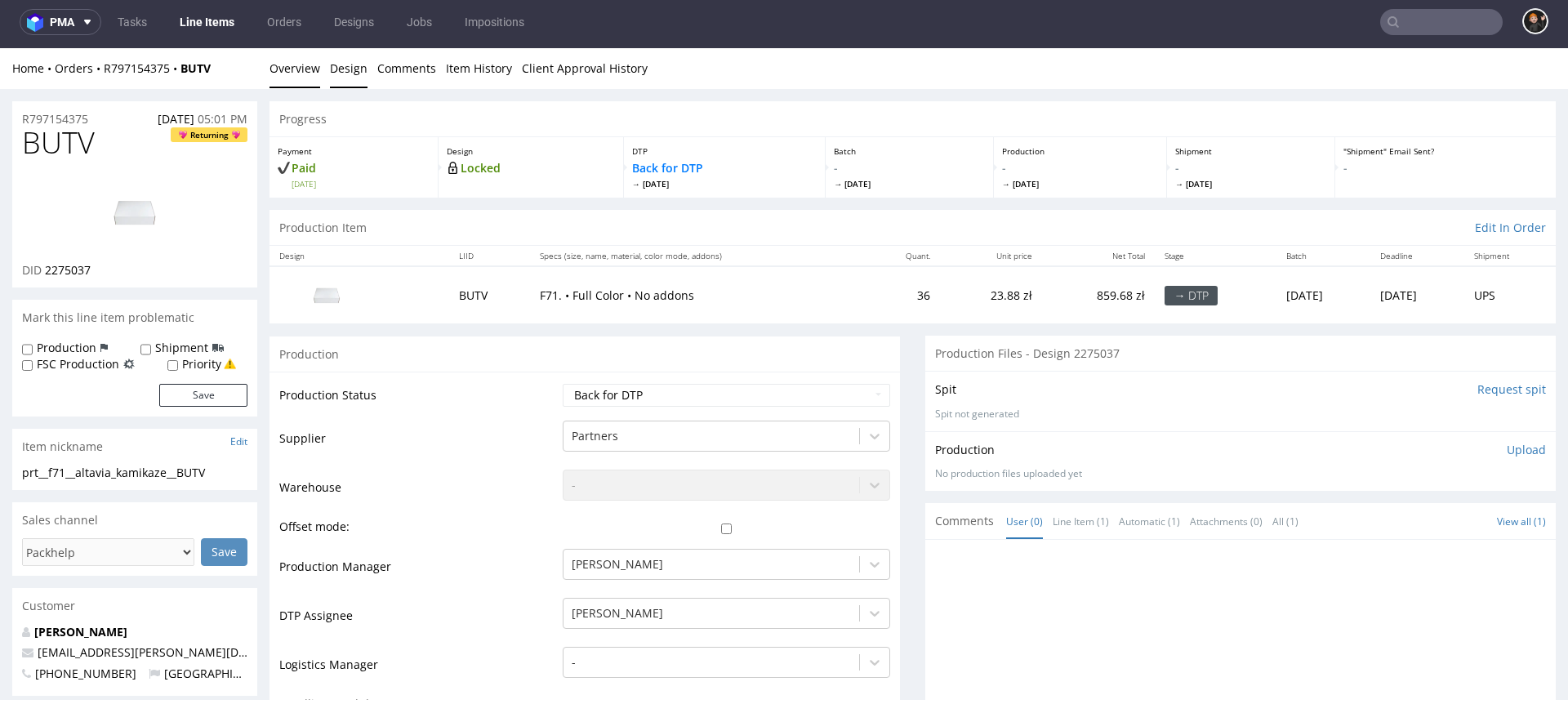
click at [353, 72] on link "Design" at bounding box center [349, 69] width 38 height 40
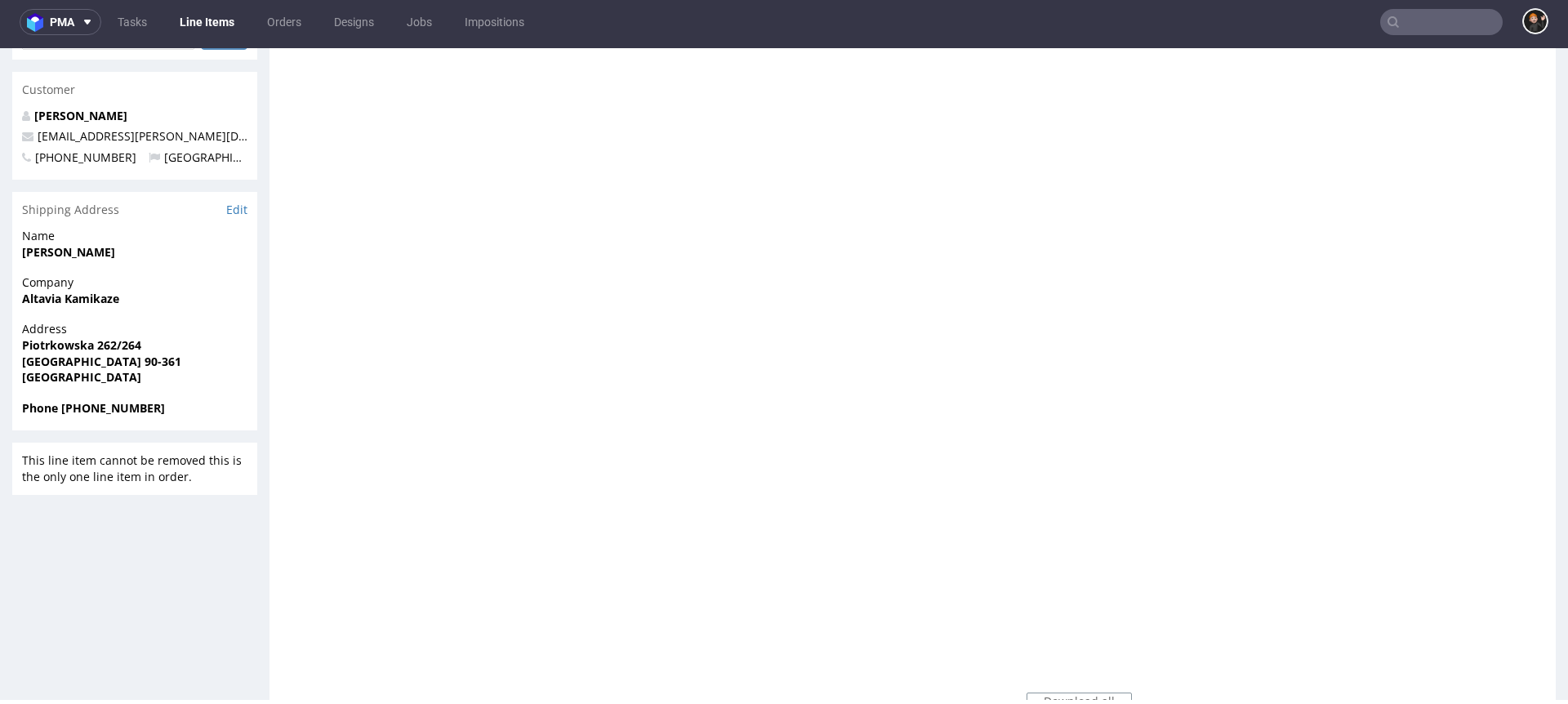
scroll to position [850, 0]
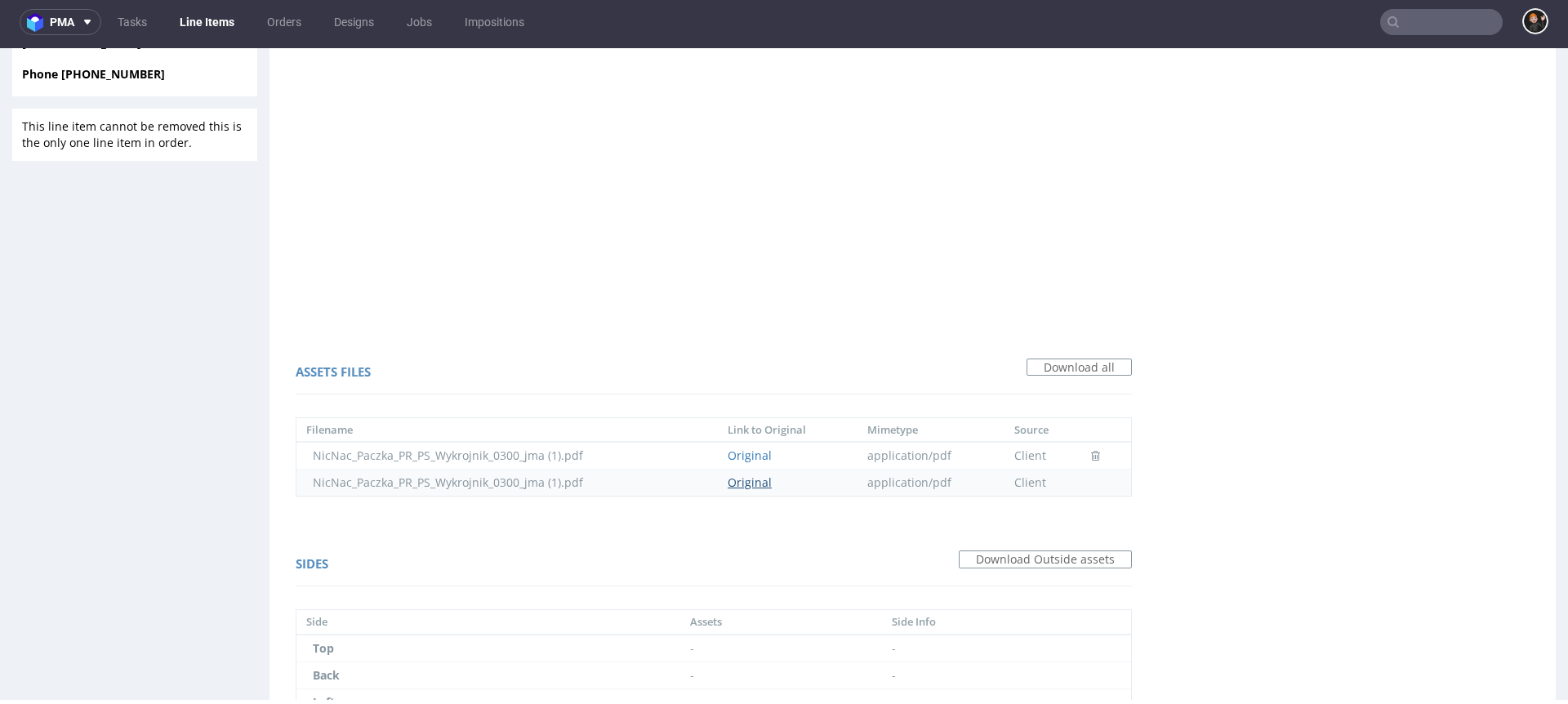
click at [767, 482] on link "Original" at bounding box center [750, 482] width 44 height 16
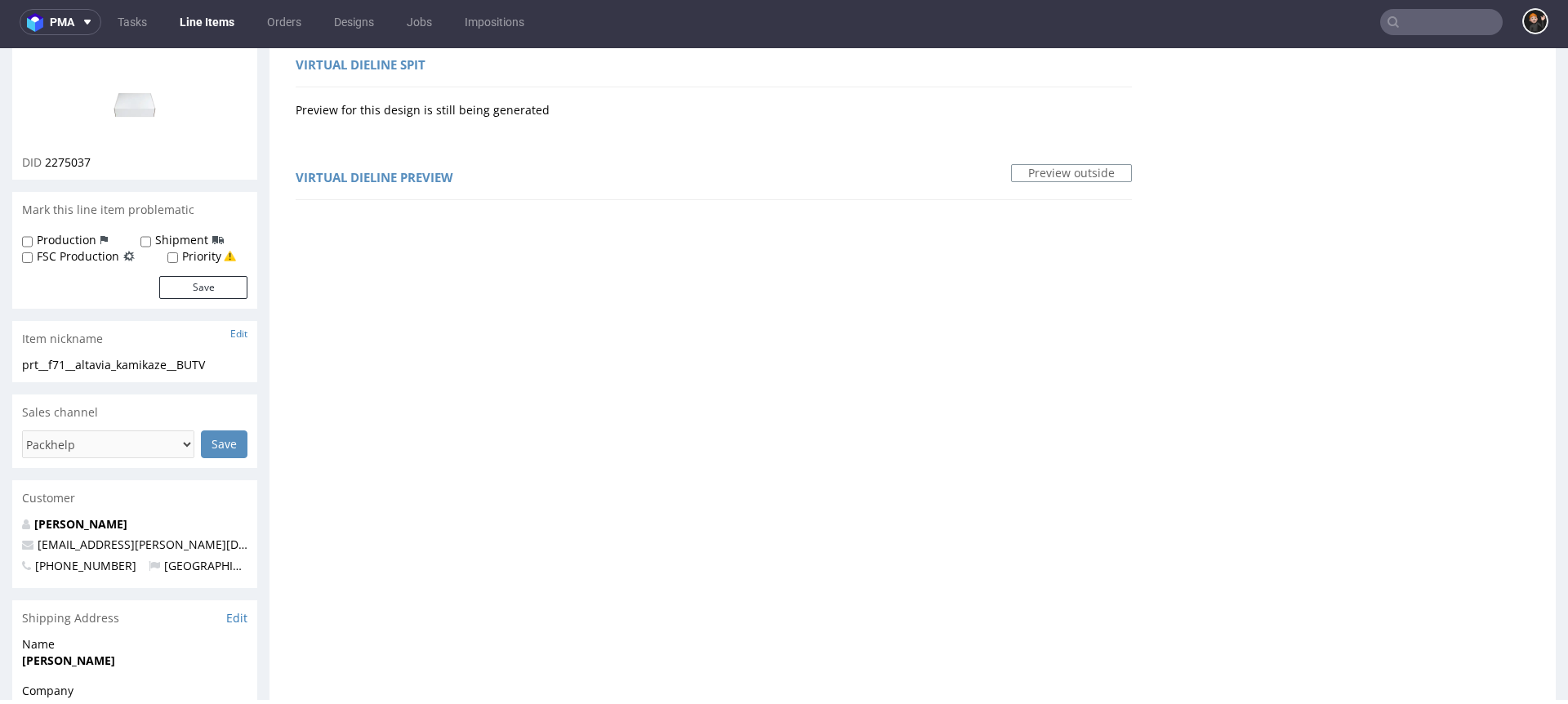
scroll to position [0, 0]
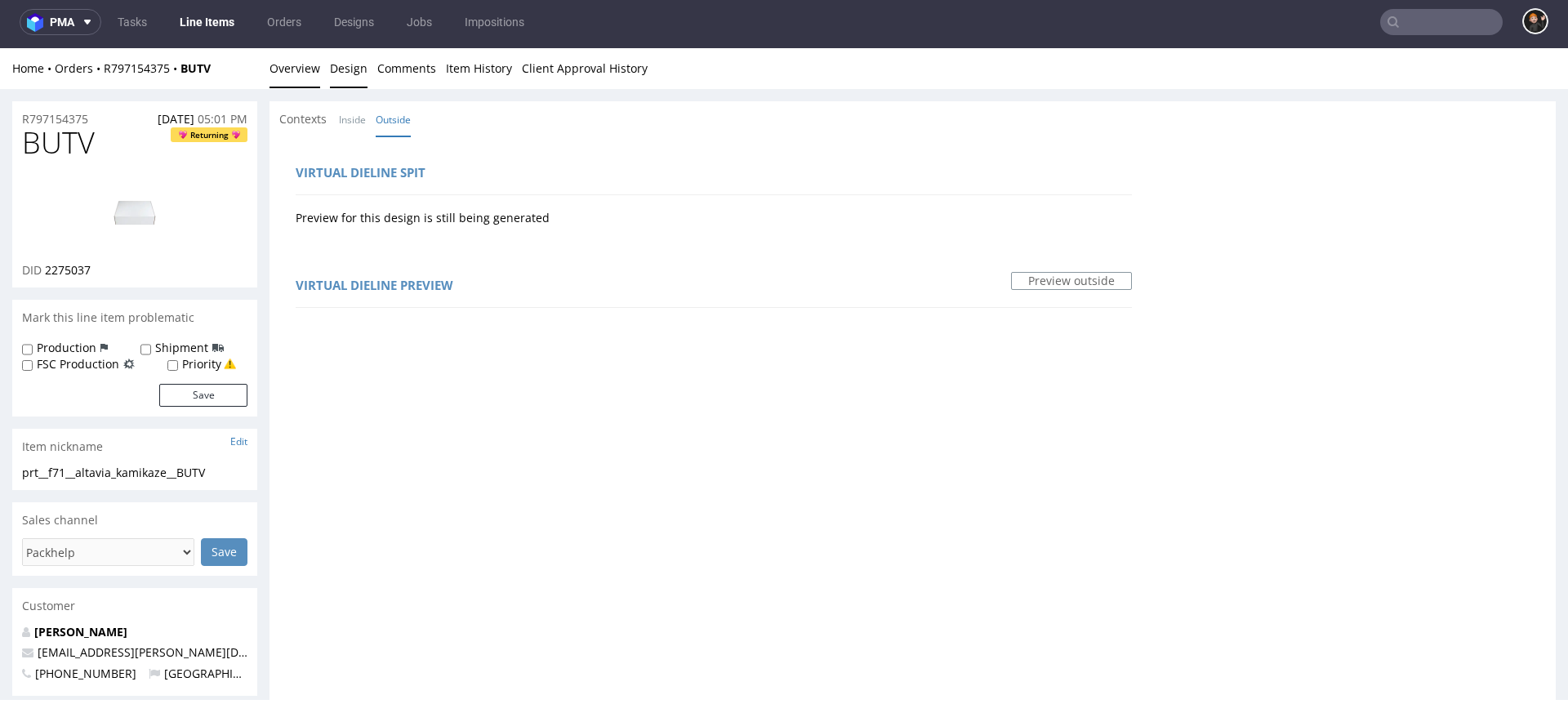
click at [300, 68] on link "Overview" at bounding box center [295, 69] width 50 height 40
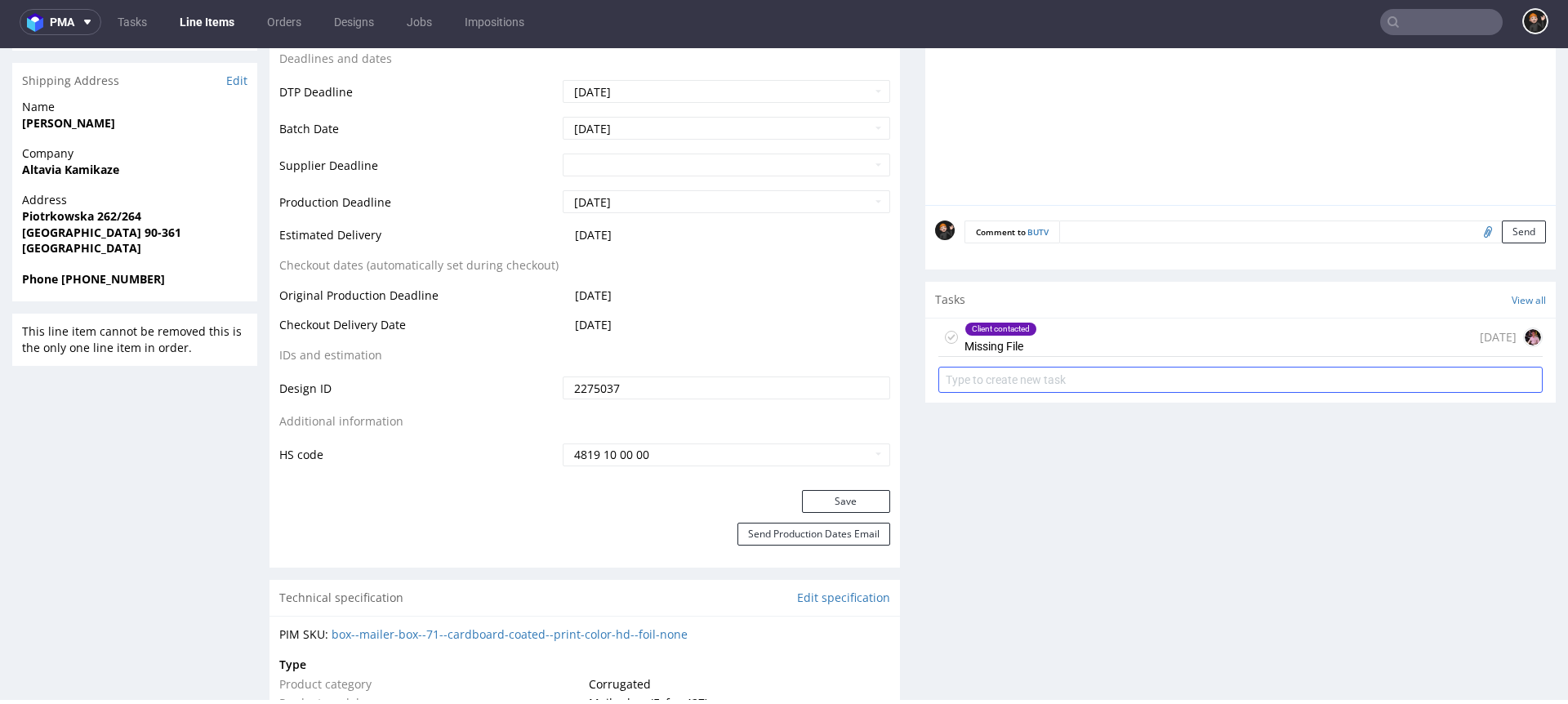
scroll to position [705, 0]
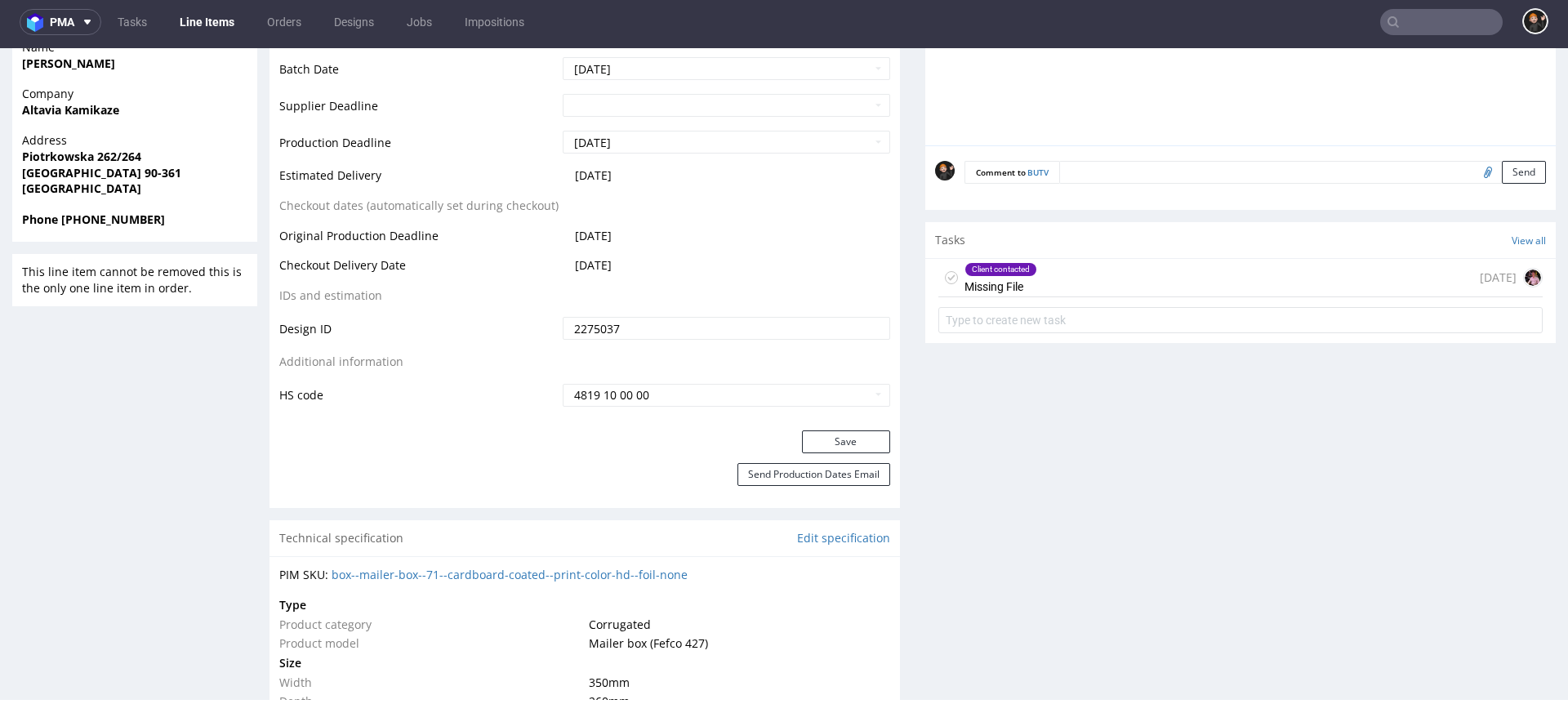
click at [976, 282] on div "Client contacted Missing File" at bounding box center [1000, 277] width 72 height 38
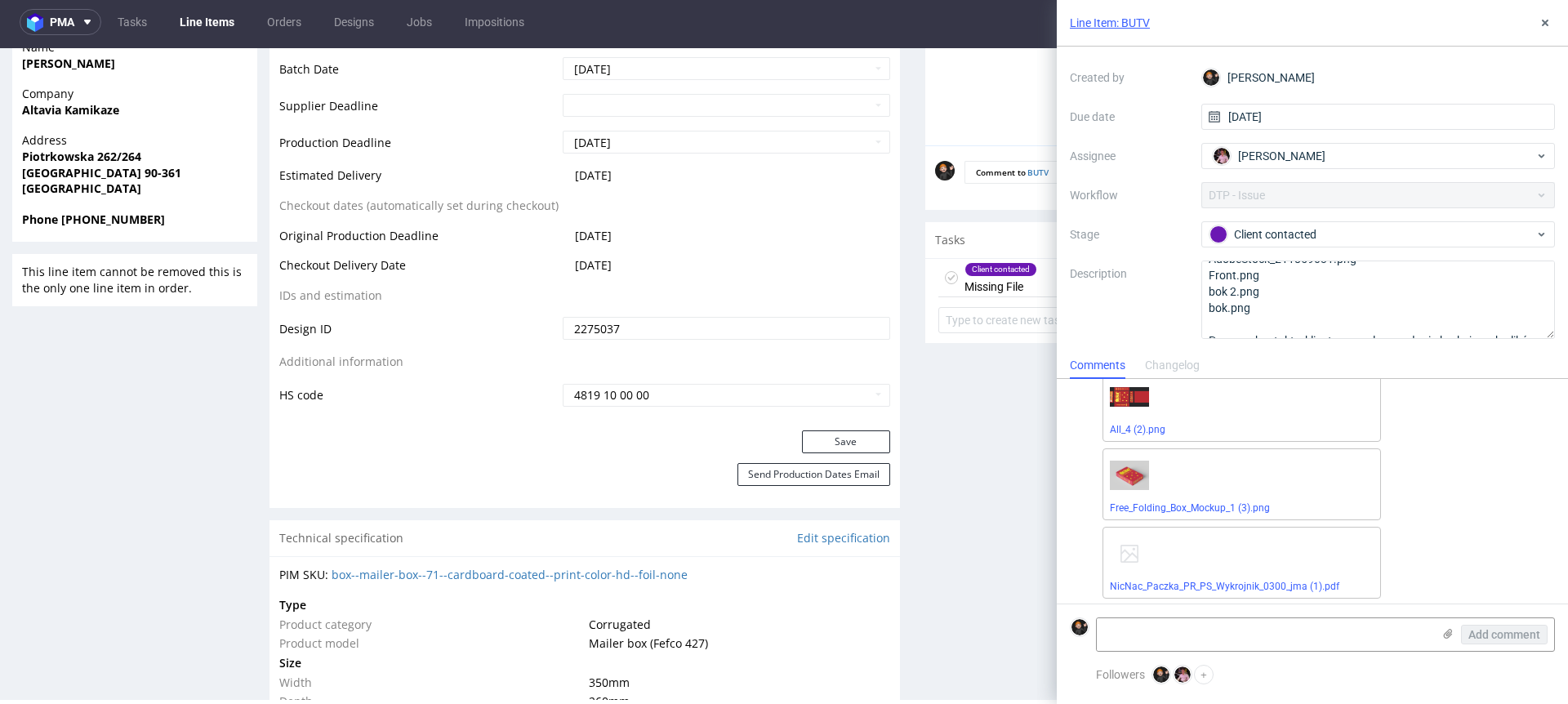
scroll to position [148, 0]
click at [1133, 431] on div "All_4 (2).png" at bounding box center [1242, 397] width 278 height 72
click at [1135, 417] on link "All_4 (2).png" at bounding box center [1138, 421] width 56 height 11
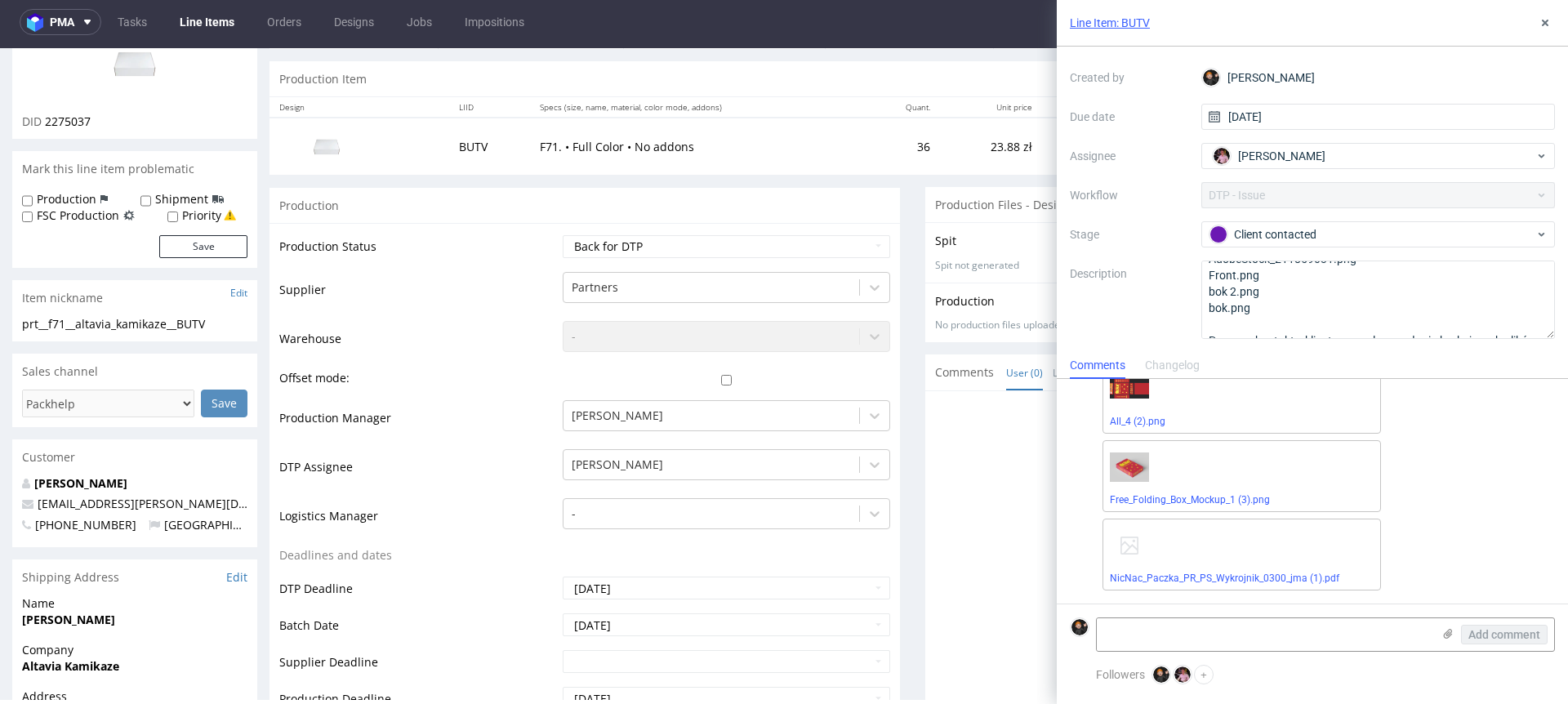
scroll to position [0, 0]
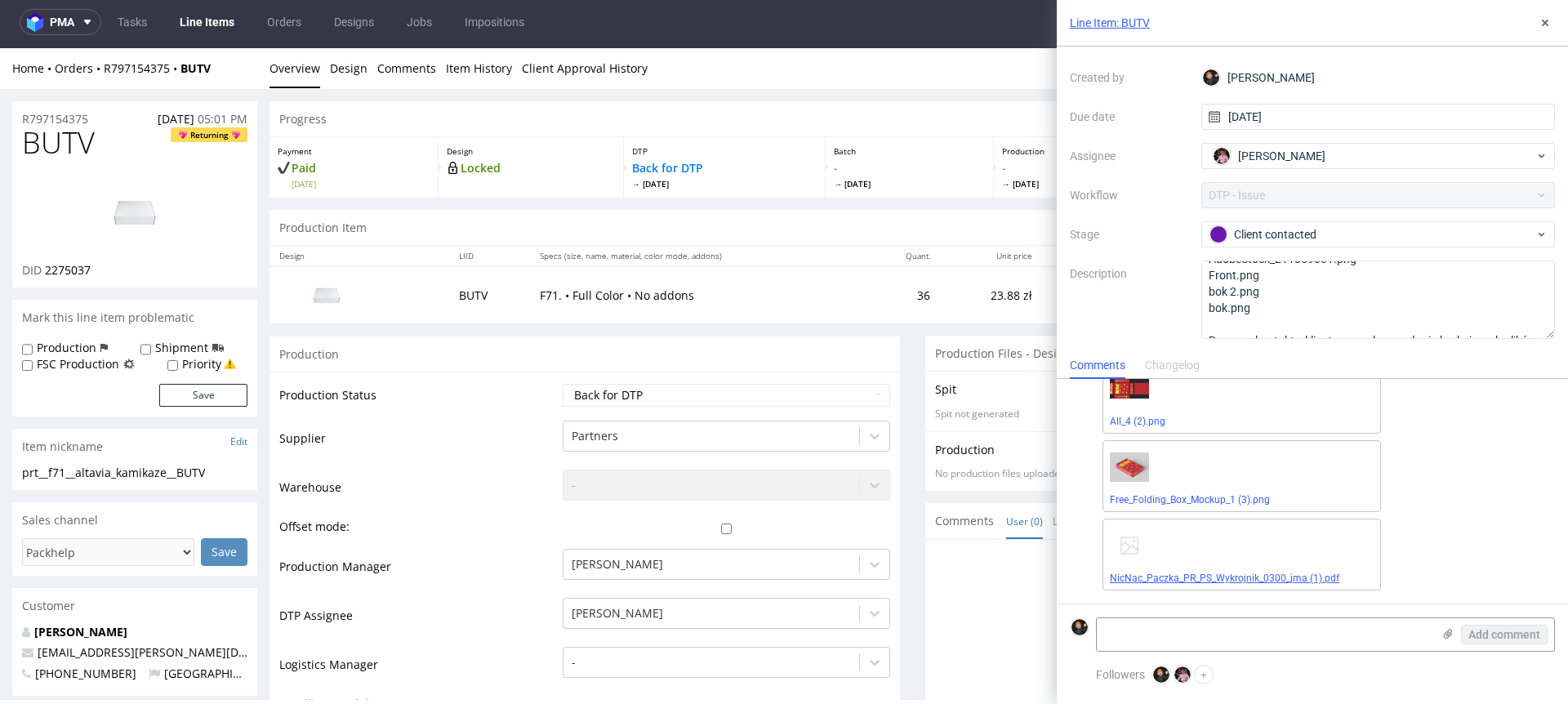
click at [1233, 576] on link "NicNac_Paczka_PR_PS_Wykrojnik_0300_jma (1).pdf" at bounding box center [1225, 579] width 230 height 11
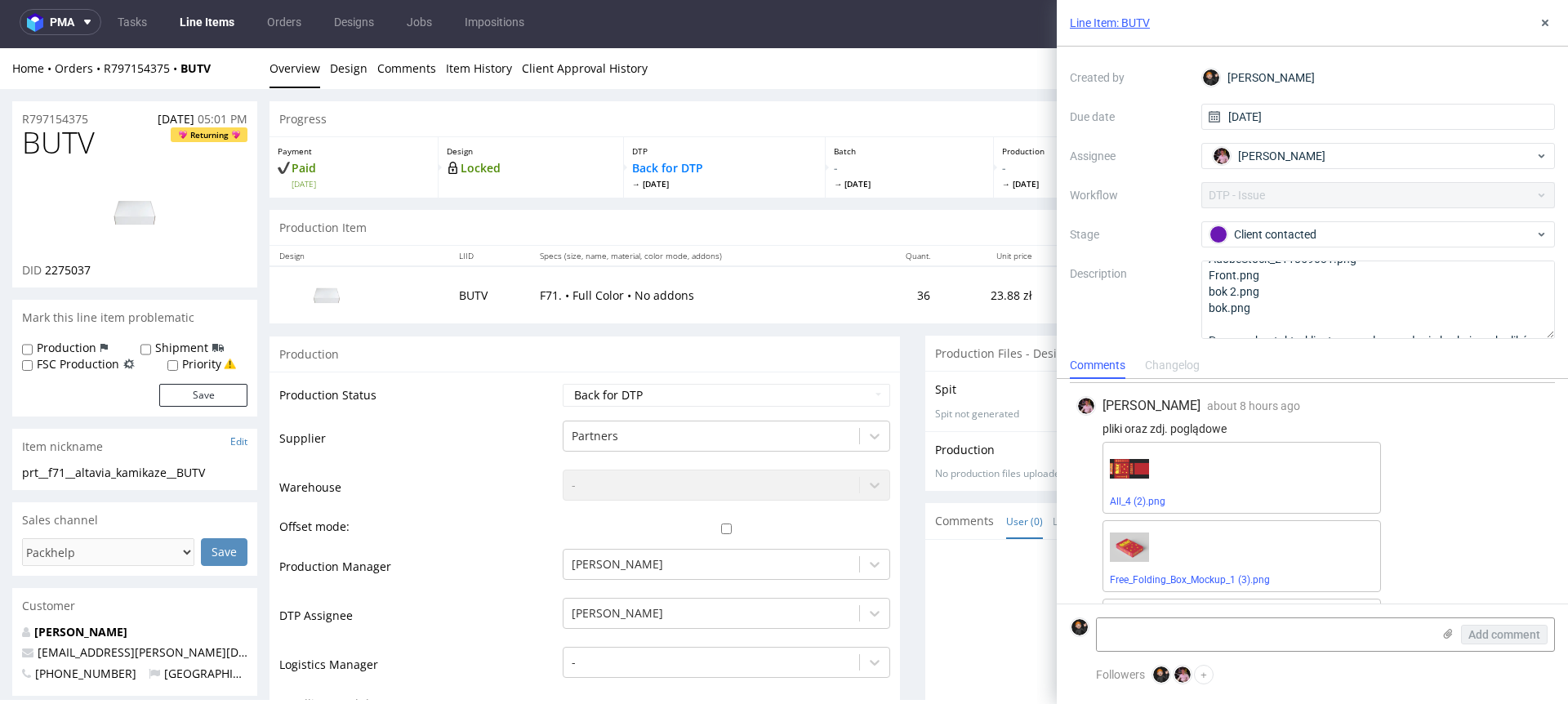
scroll to position [148, 0]
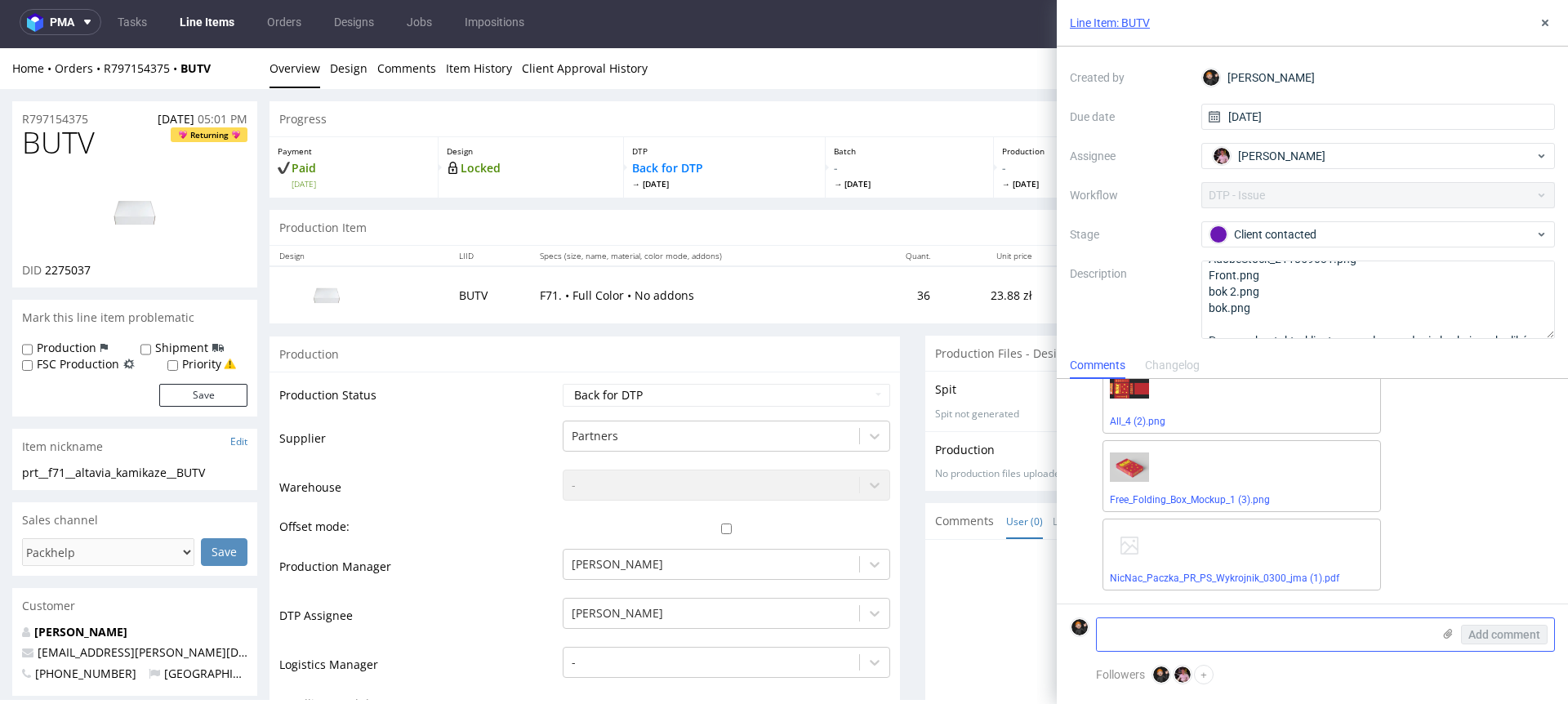
click at [1168, 634] on textarea at bounding box center [1265, 635] width 335 height 33
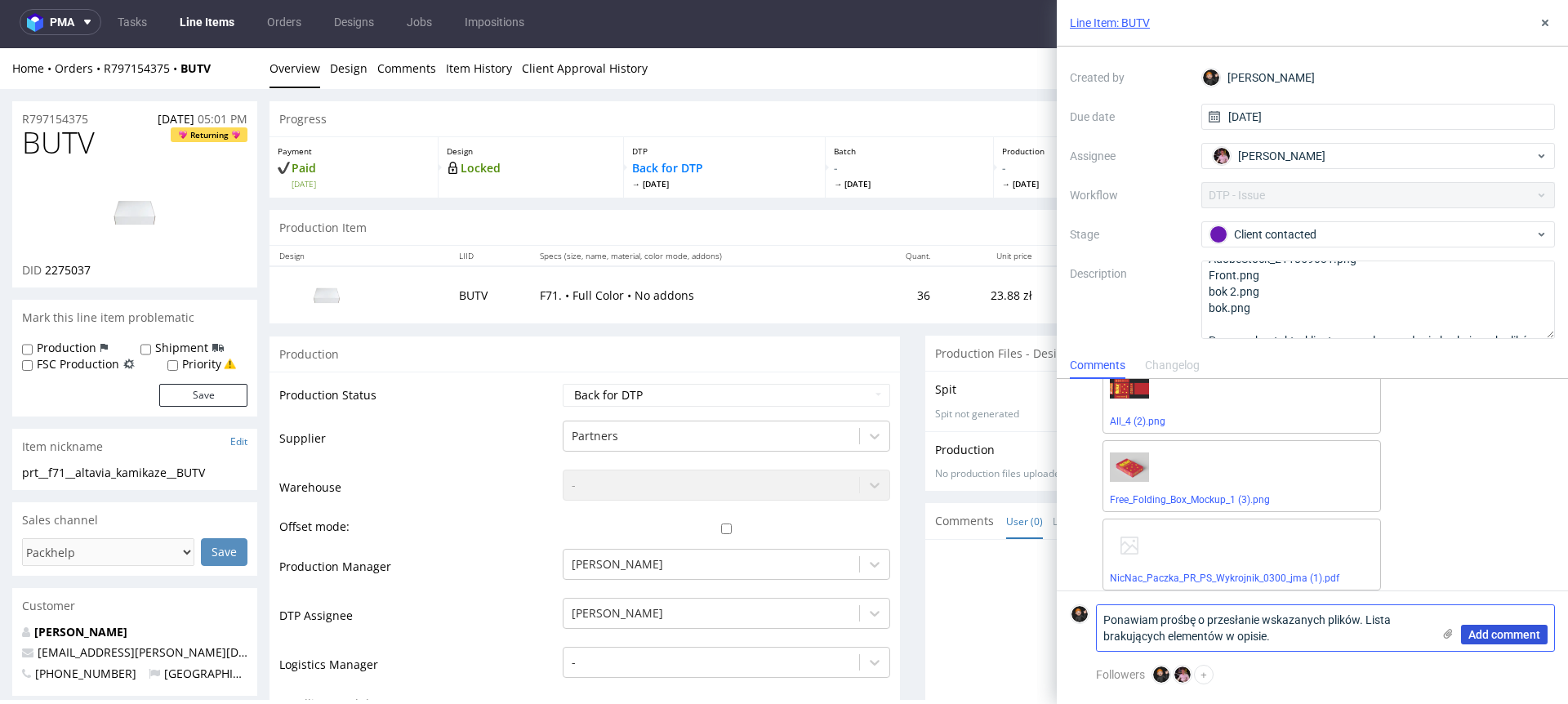
type textarea "Ponawiam prośbę o przesłanie wskazanych plików. Lista brakujących elementów w o…"
click at [1498, 629] on span "Add comment" at bounding box center [1505, 634] width 72 height 11
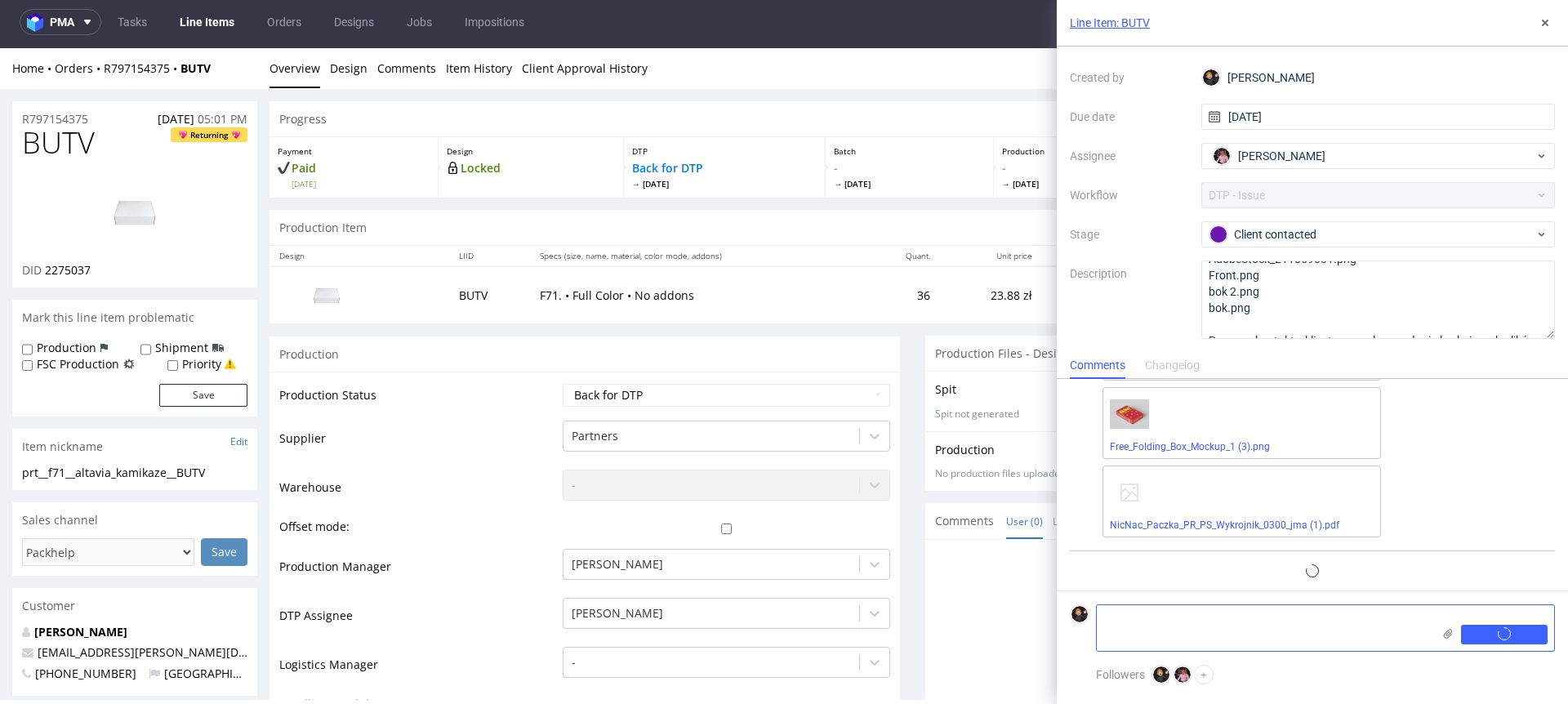
scroll to position [234, 0]
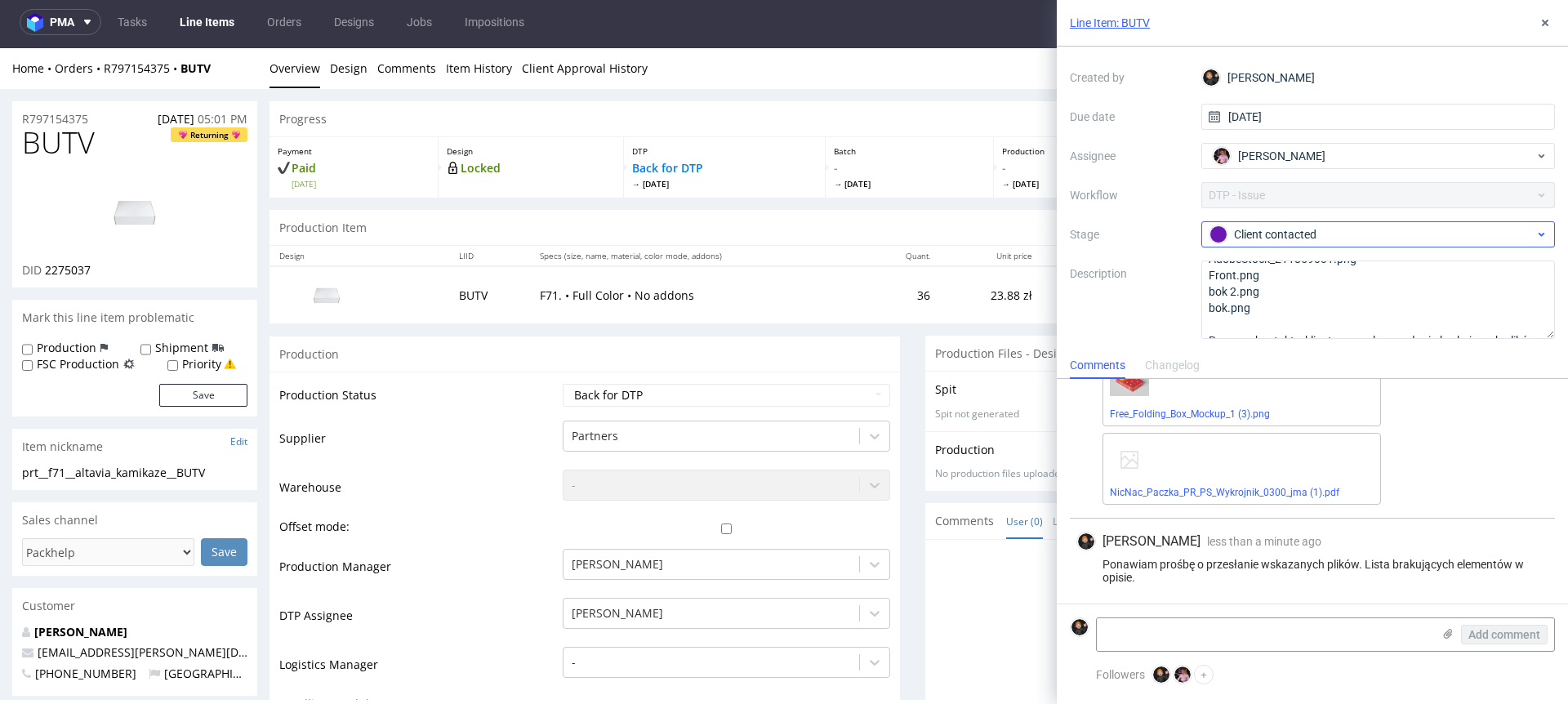
click at [1292, 247] on div "Context Line Item: BUTV Created by Dominik Grosicki Due date 13/10/2025 Assigne…" at bounding box center [1313, 182] width 485 height 314
click at [1290, 236] on div "Client contacted" at bounding box center [1372, 234] width 325 height 18
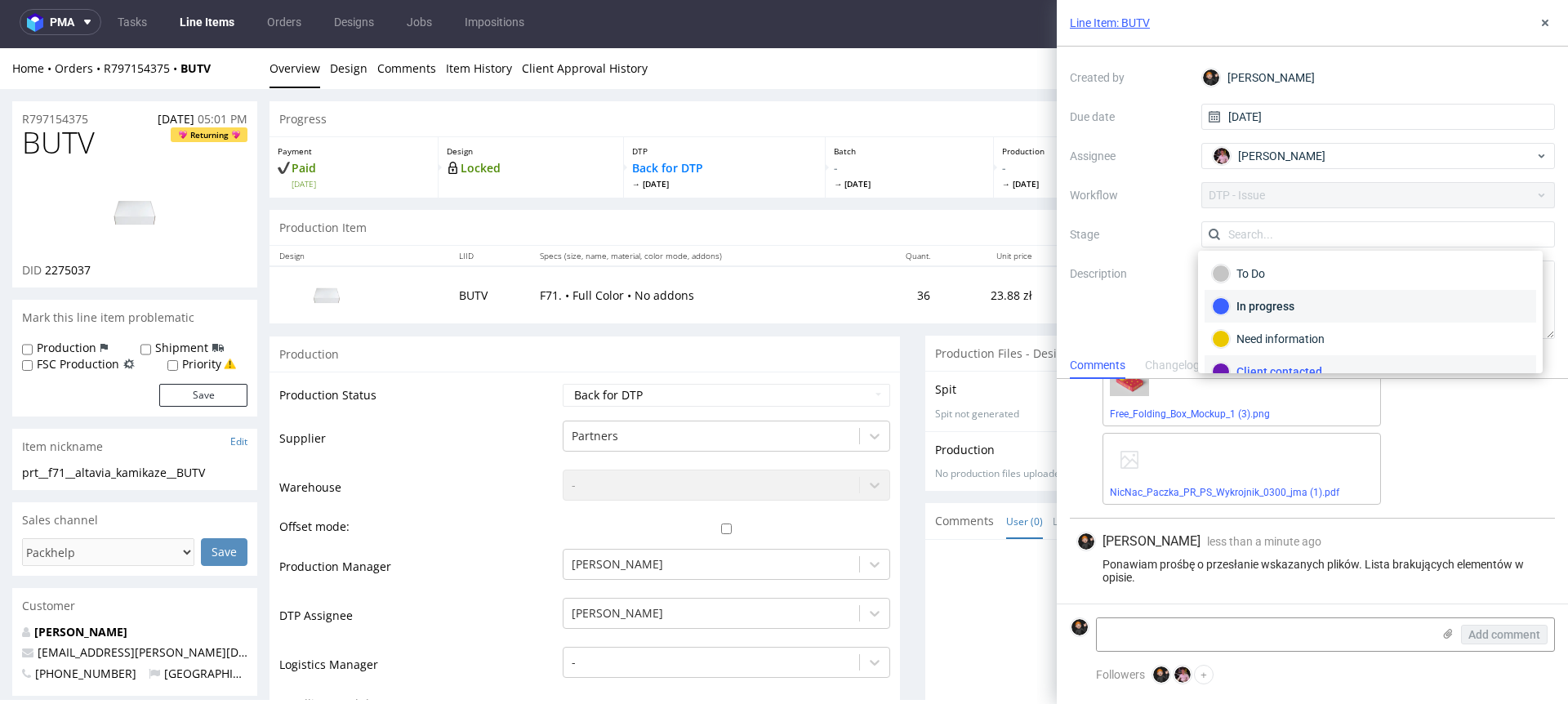
scroll to position [15, 0]
click at [1277, 321] on div "Need information" at bounding box center [1370, 324] width 317 height 18
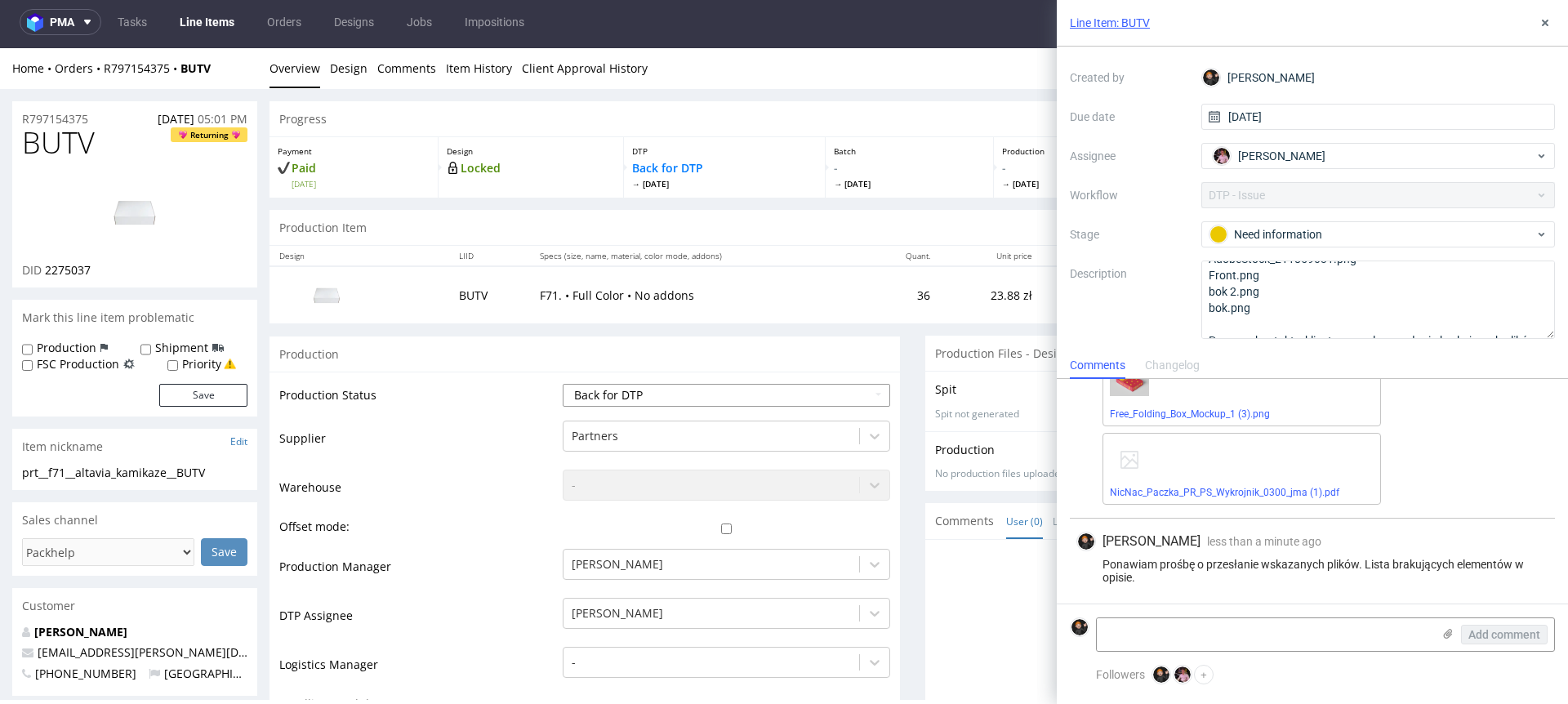
click at [592, 399] on select "Waiting for Artwork Waiting for Diecut Waiting for Mockup Waiting for DTP Waiti…" at bounding box center [727, 395] width 328 height 23
select select "dtp_issue"
click at [563, 384] on select "Waiting for Artwork Waiting for Diecut Waiting for Mockup Waiting for DTP Waiti…" at bounding box center [727, 395] width 328 height 23
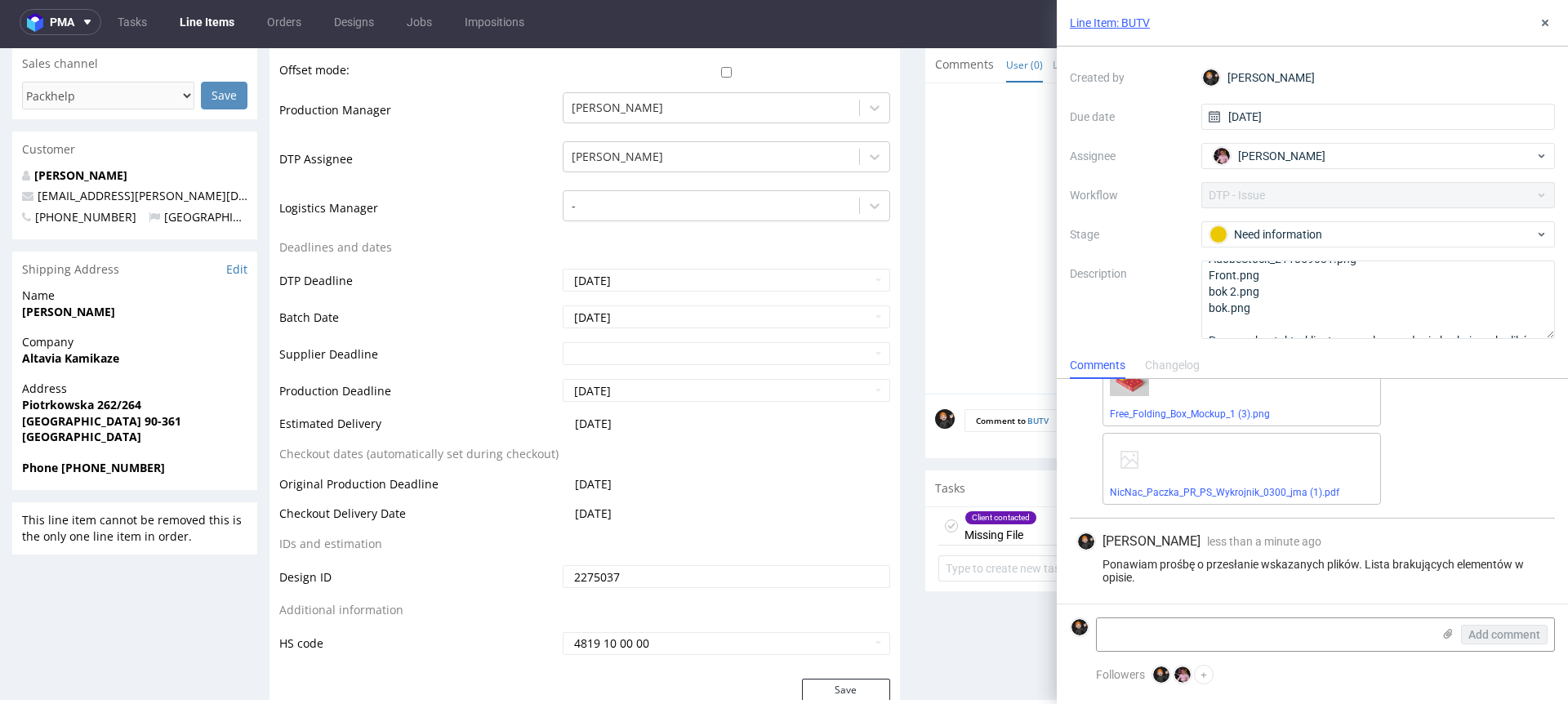
scroll to position [752, 0]
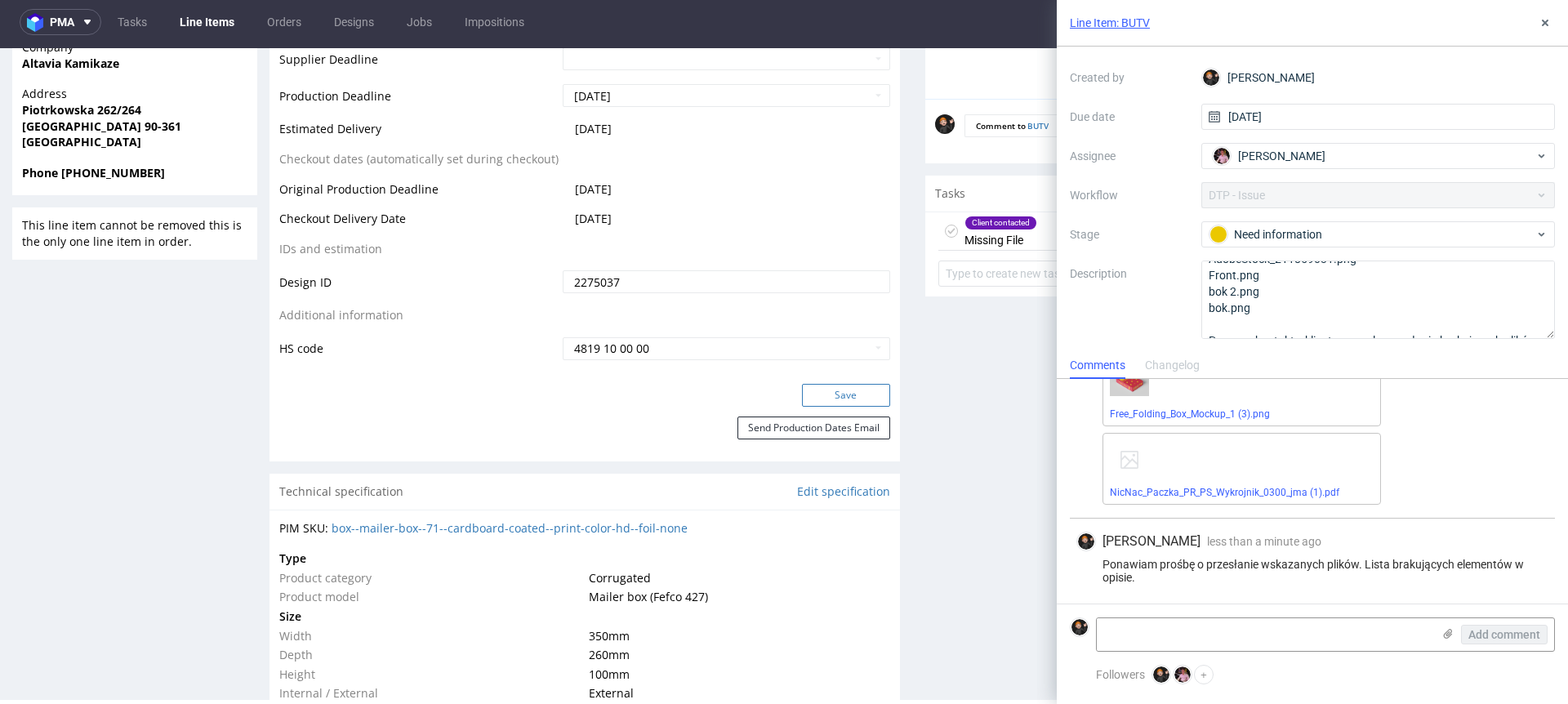
click at [854, 384] on button "Save" at bounding box center [846, 395] width 88 height 23
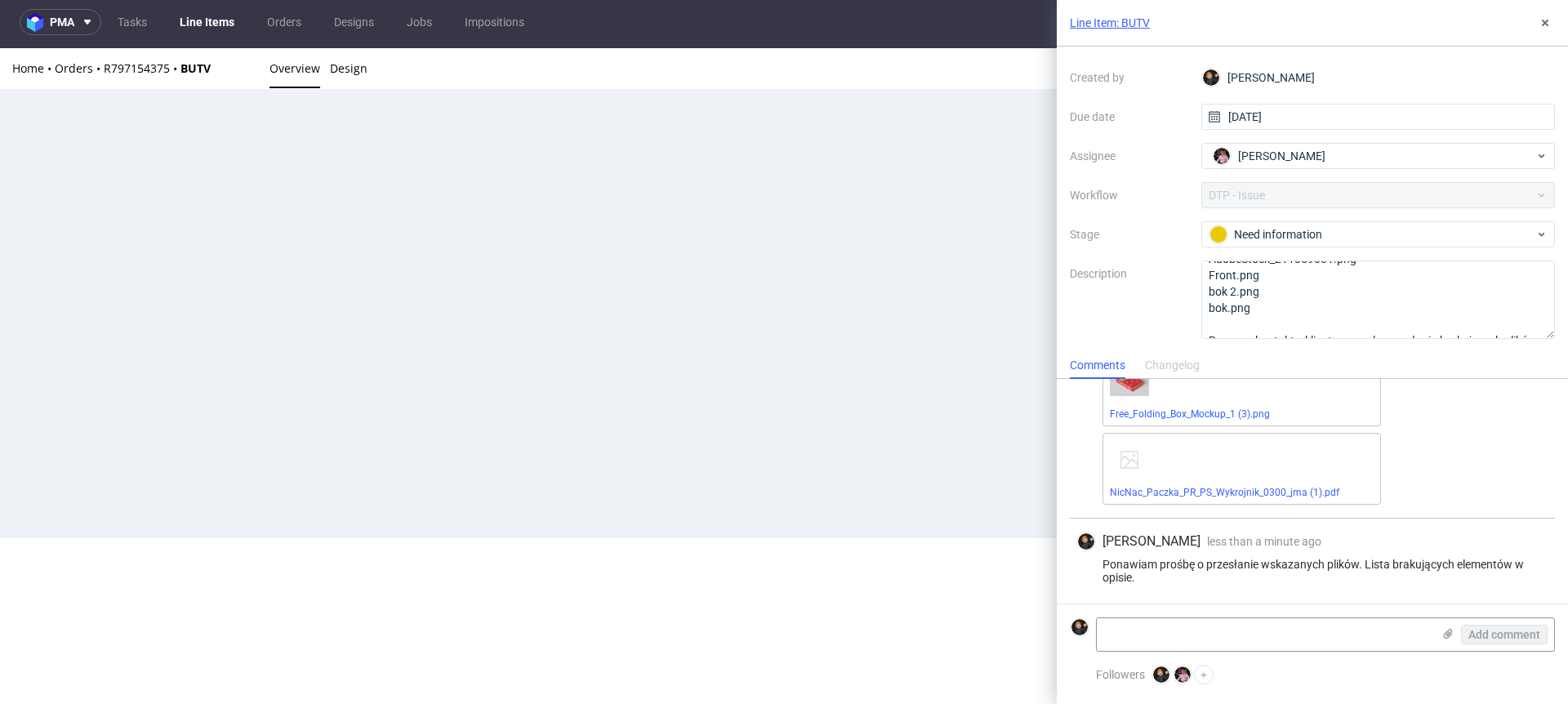
scroll to position [0, 0]
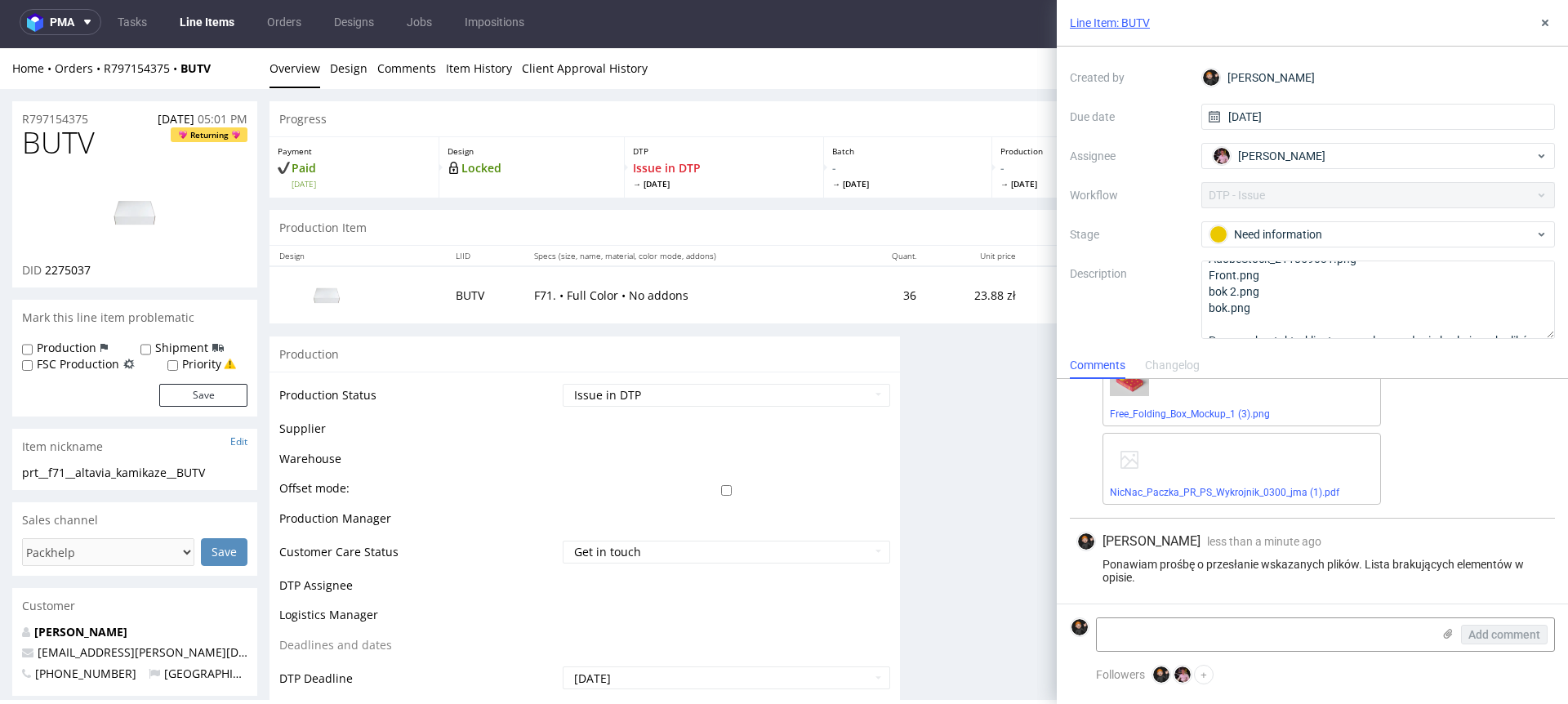
click at [211, 20] on link "Line Items" at bounding box center [207, 22] width 74 height 27
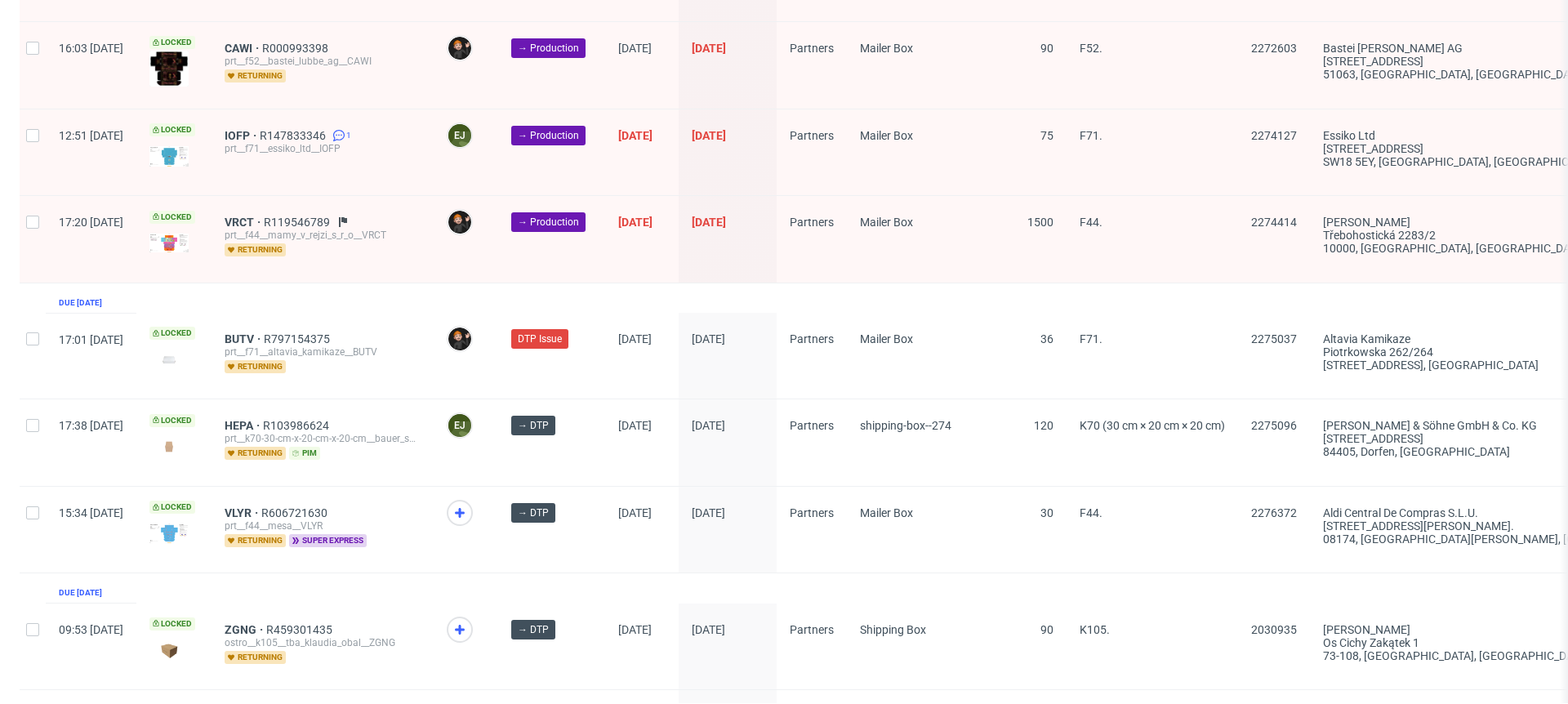
scroll to position [2583, 0]
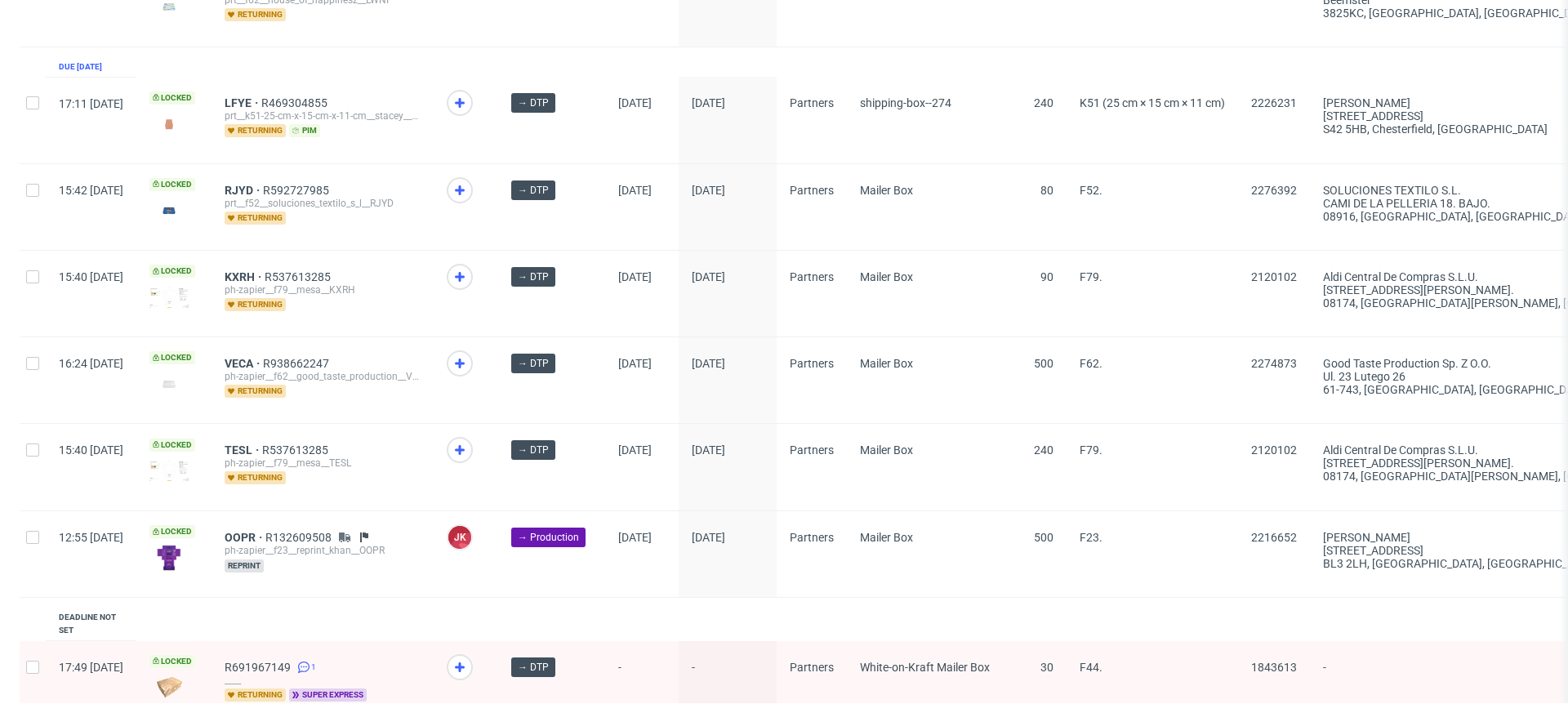
scroll to position [231, 0]
click at [263, 359] on span "VECA" at bounding box center [243, 362] width 38 height 13
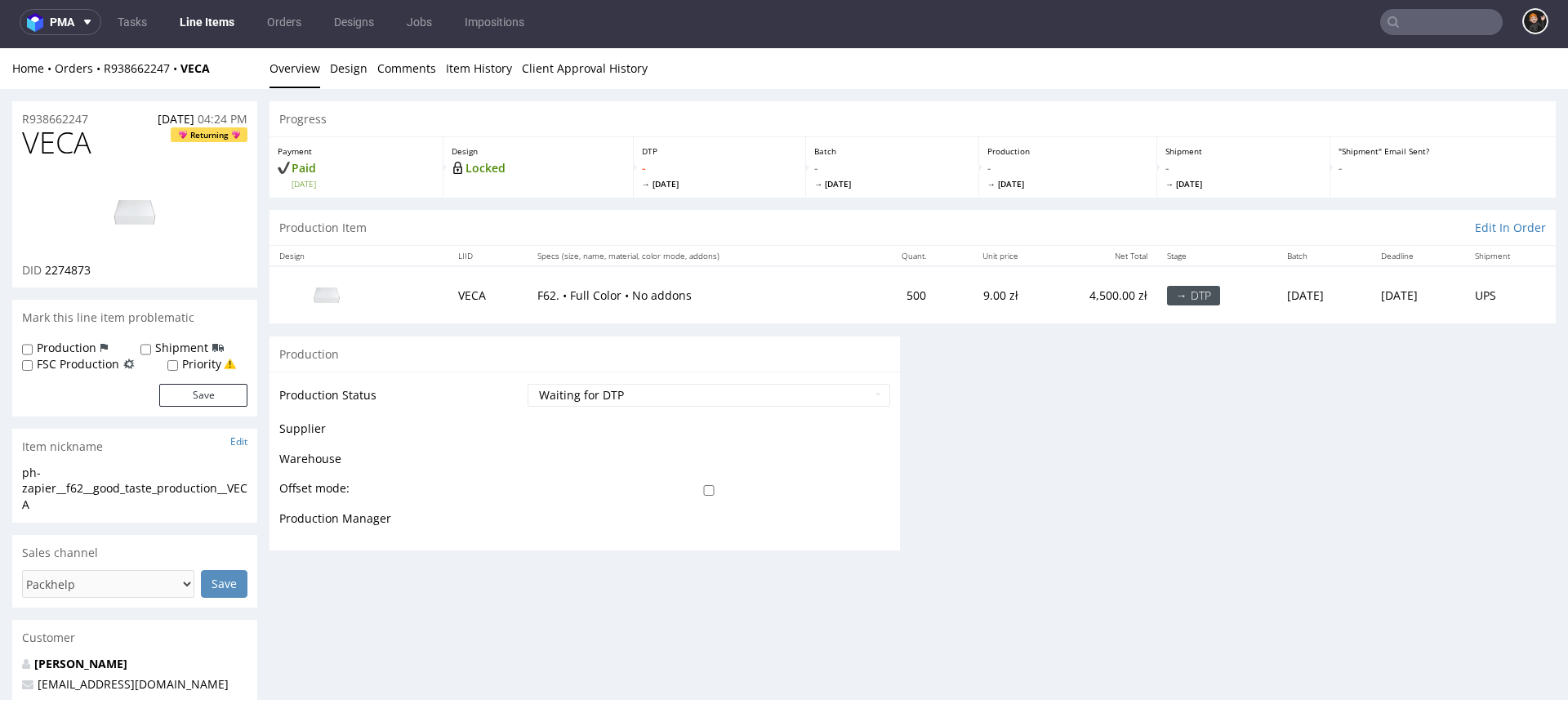
scroll to position [4, 0]
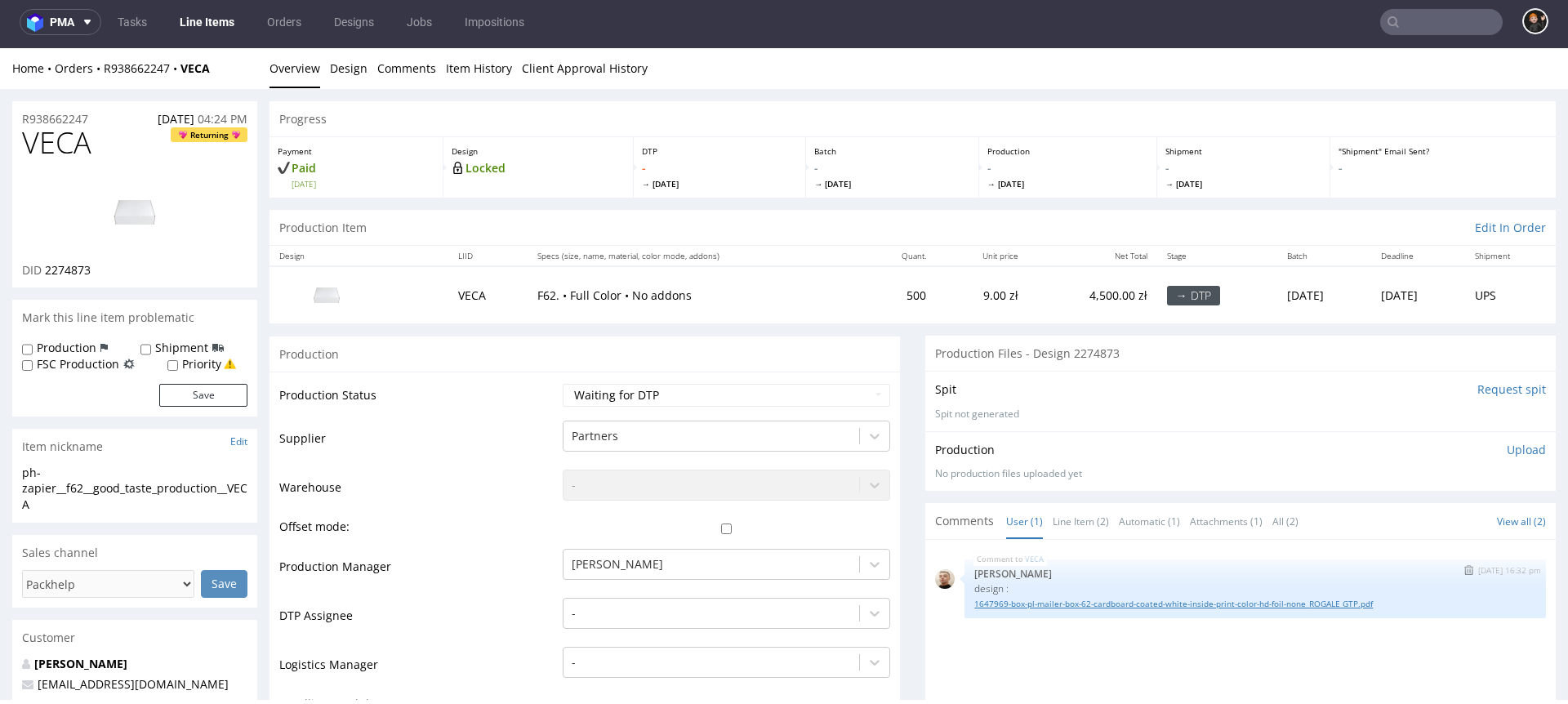
click at [1248, 604] on link "1647969-box-pl-mailer-box-62-cardboard-coated-white-inside-print-color-hd-foil-…" at bounding box center [1256, 603] width 562 height 12
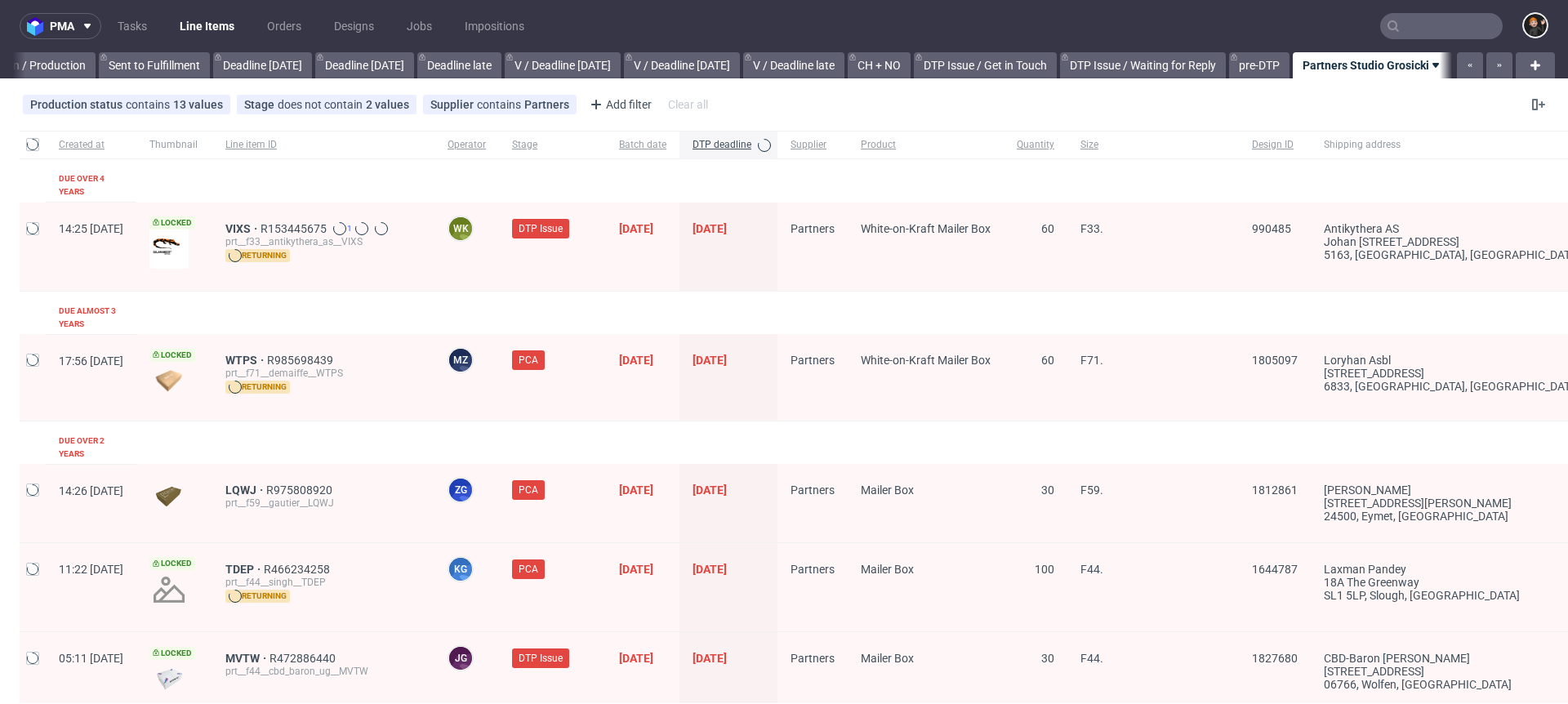
scroll to position [0, 1575]
click at [1405, 35] on input "text" at bounding box center [1442, 26] width 123 height 27
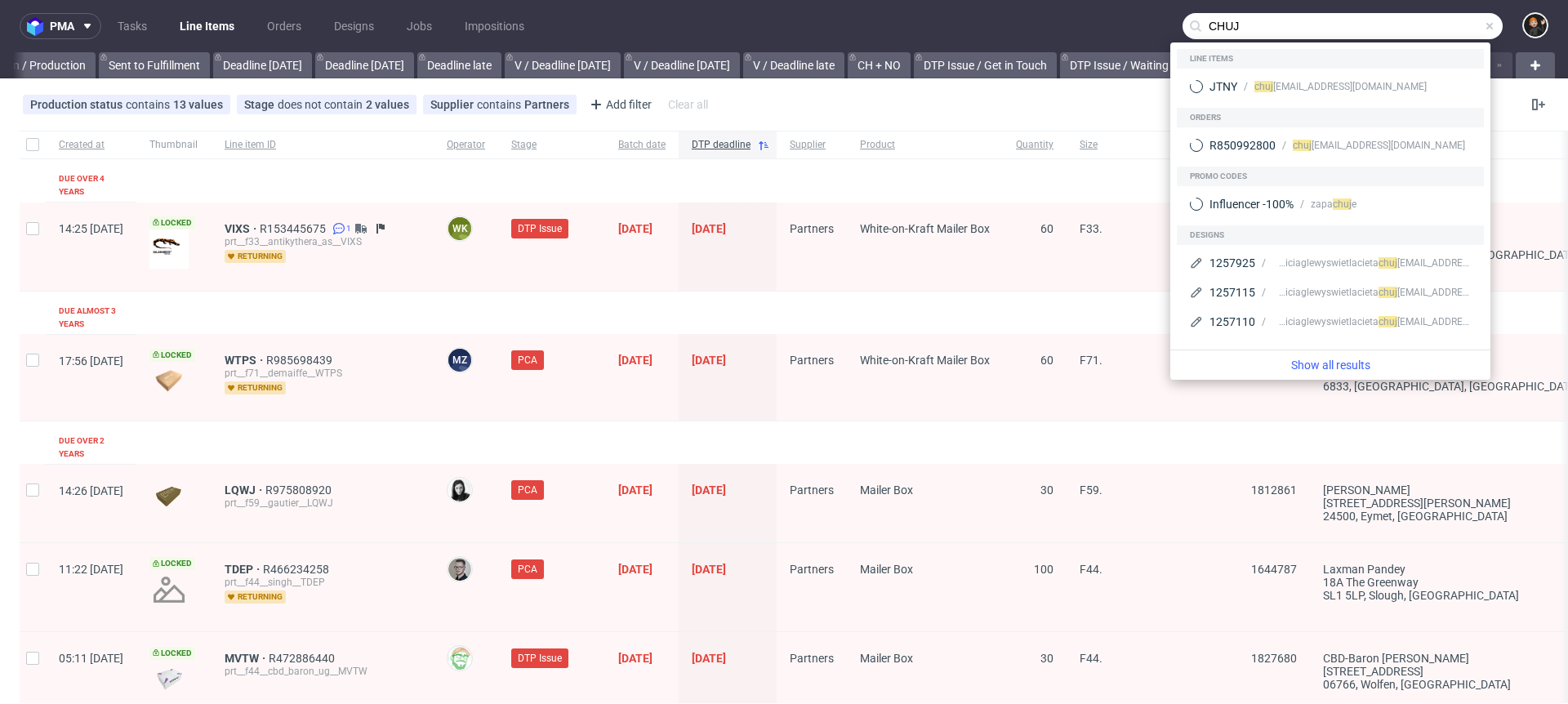
type input "CHUJ"
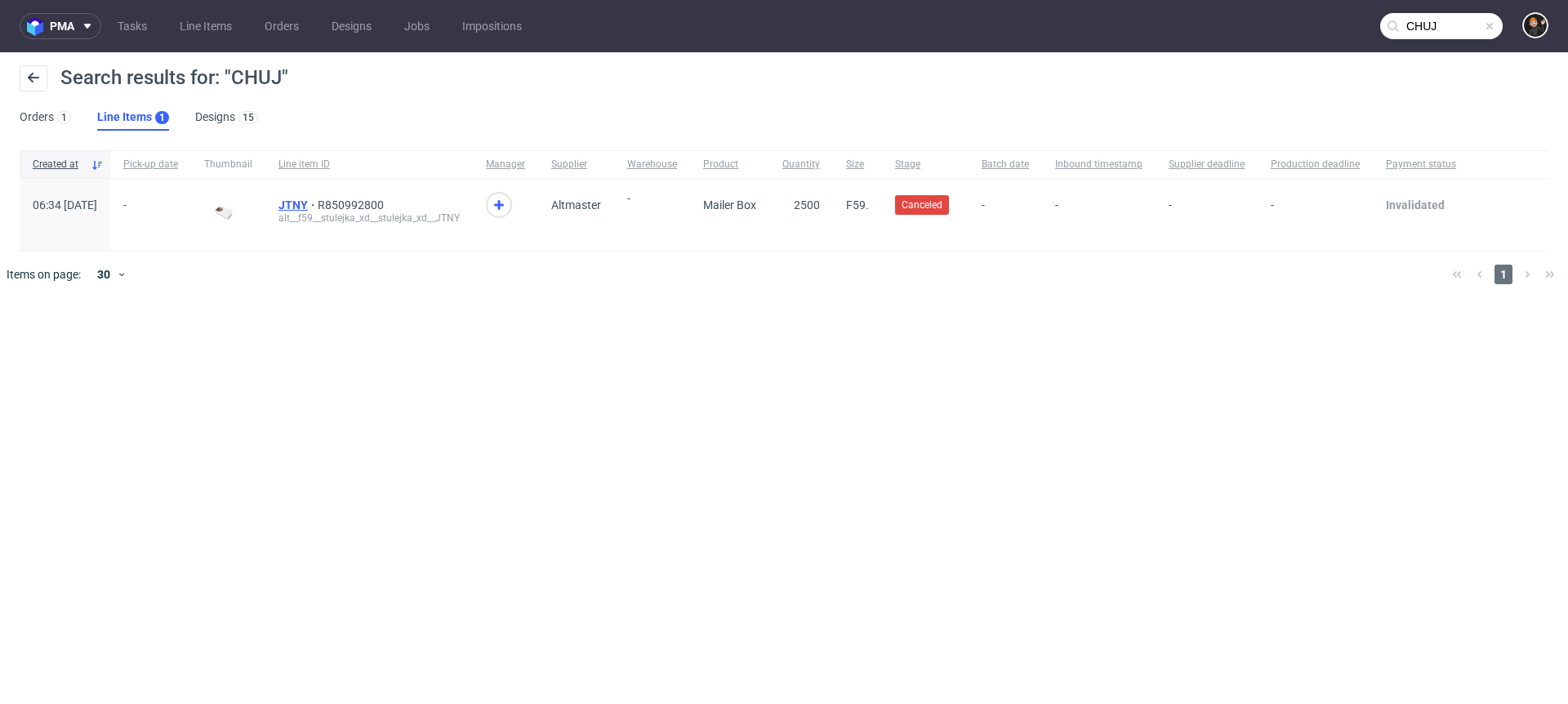
click at [318, 201] on span "JTNY" at bounding box center [297, 205] width 39 height 13
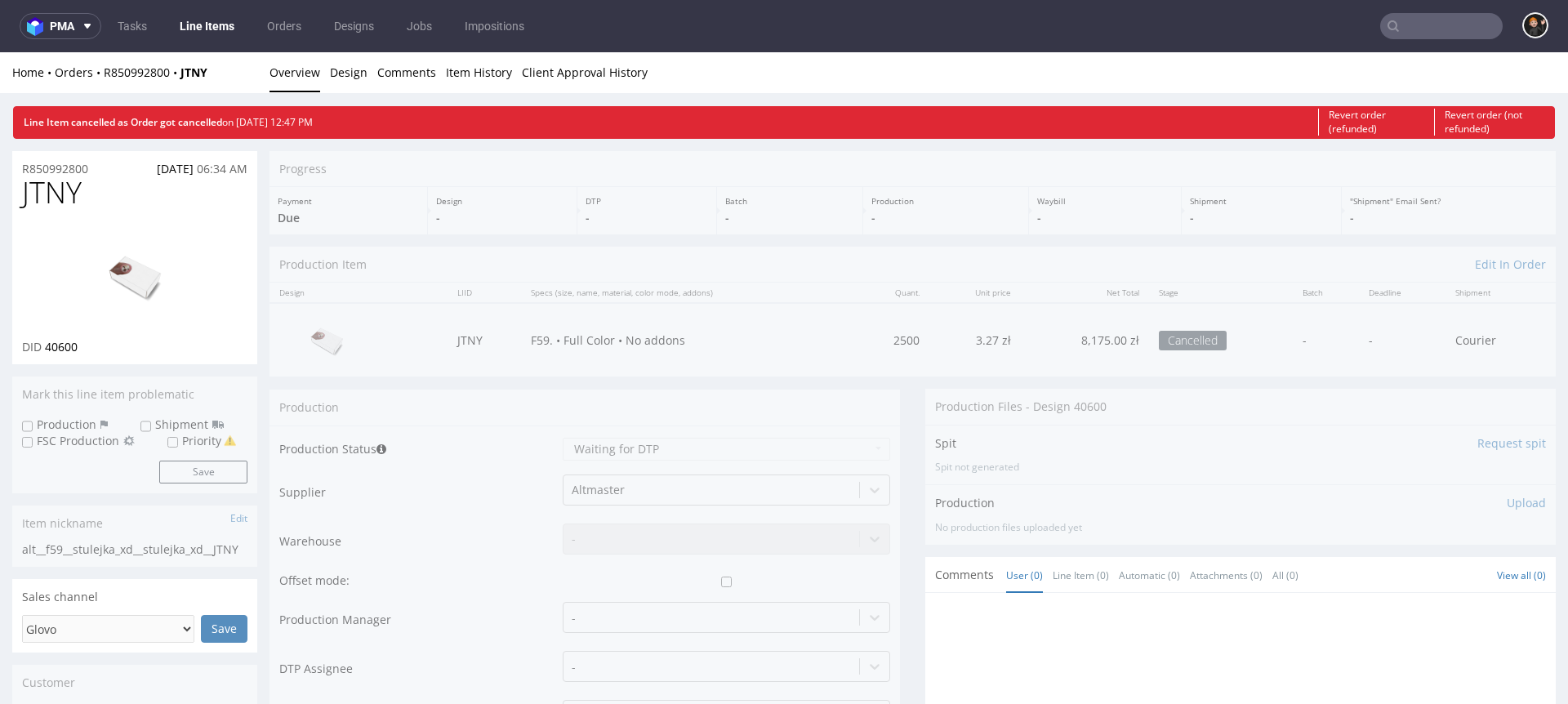
click at [131, 291] on img at bounding box center [135, 276] width 131 height 101
click at [351, 76] on link "Design" at bounding box center [349, 72] width 38 height 40
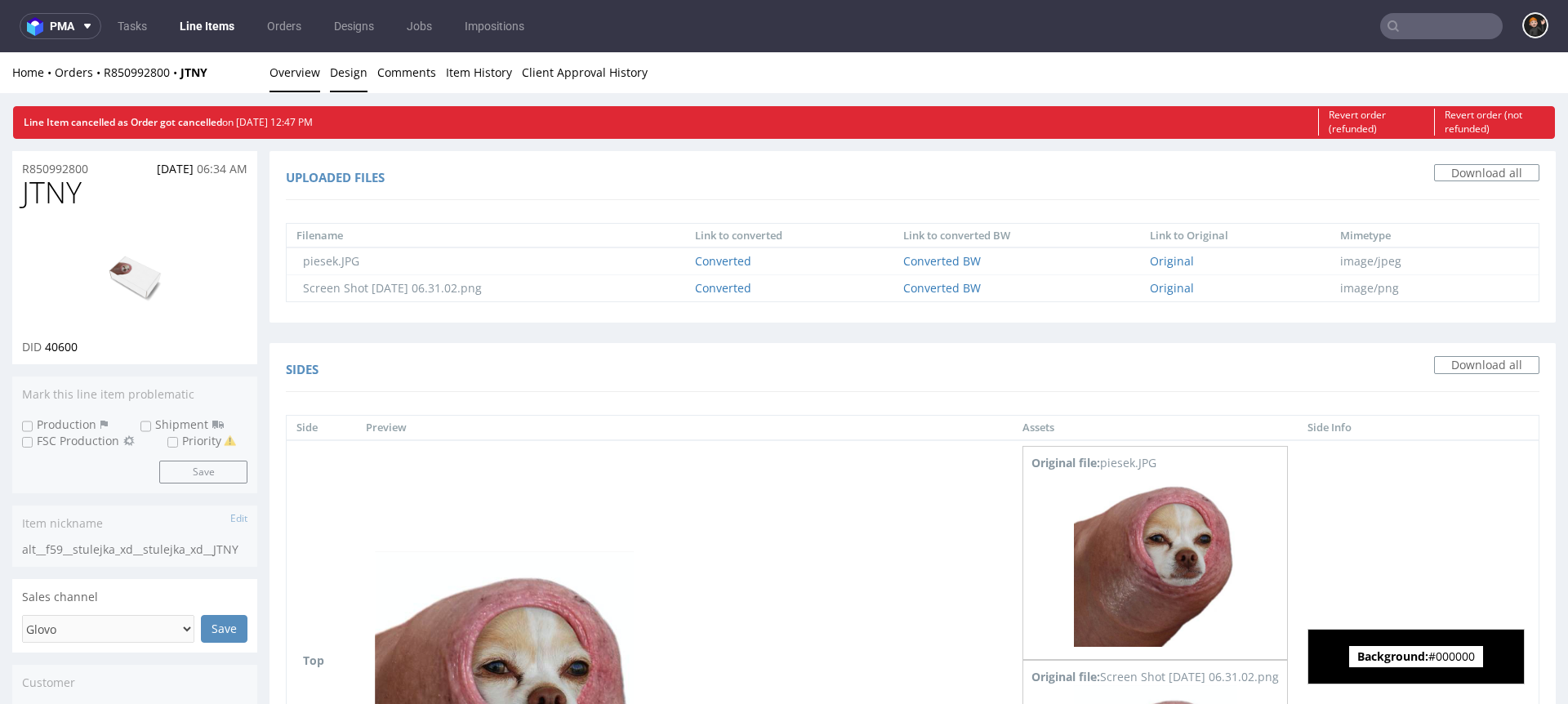
click at [300, 73] on link "Overview" at bounding box center [295, 72] width 50 height 40
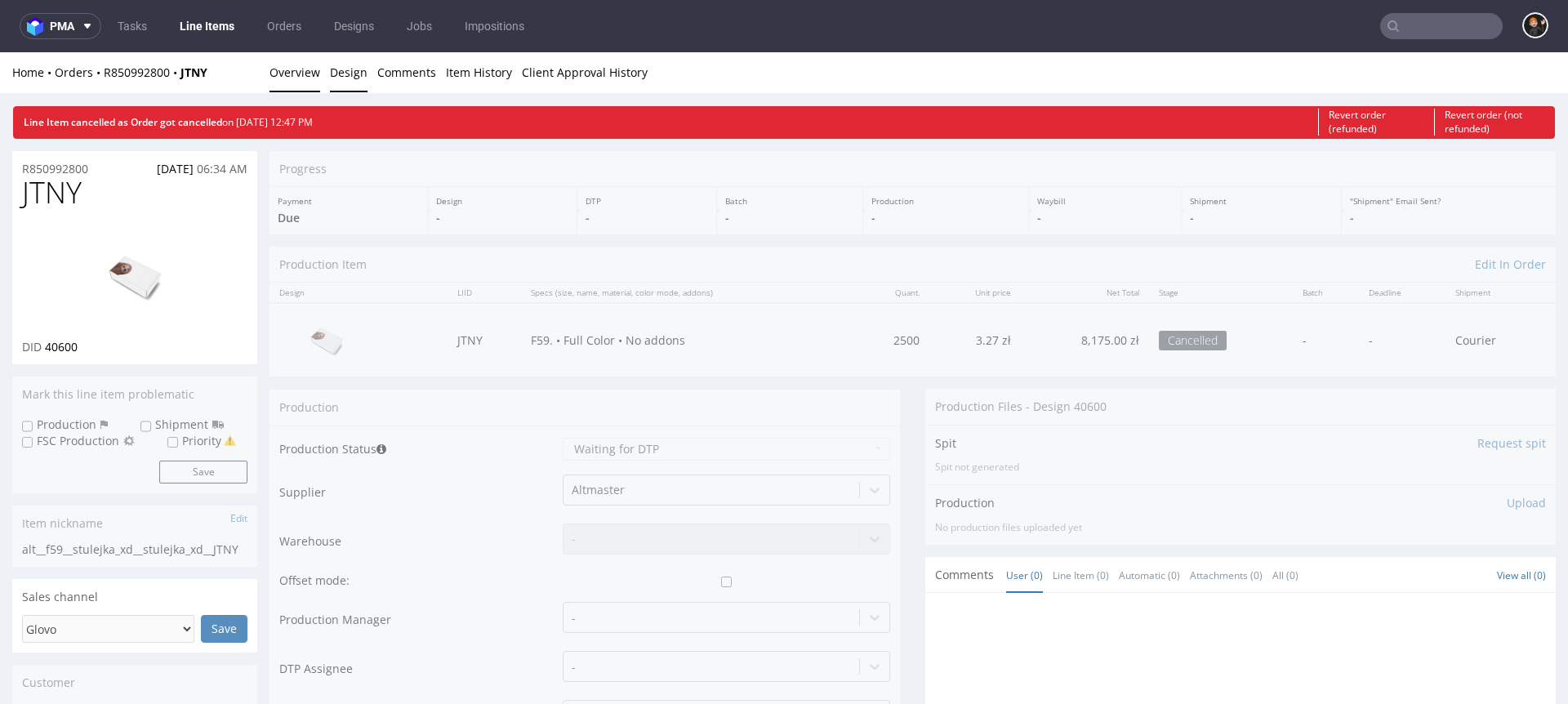
click at [362, 79] on link "Design" at bounding box center [349, 72] width 38 height 40
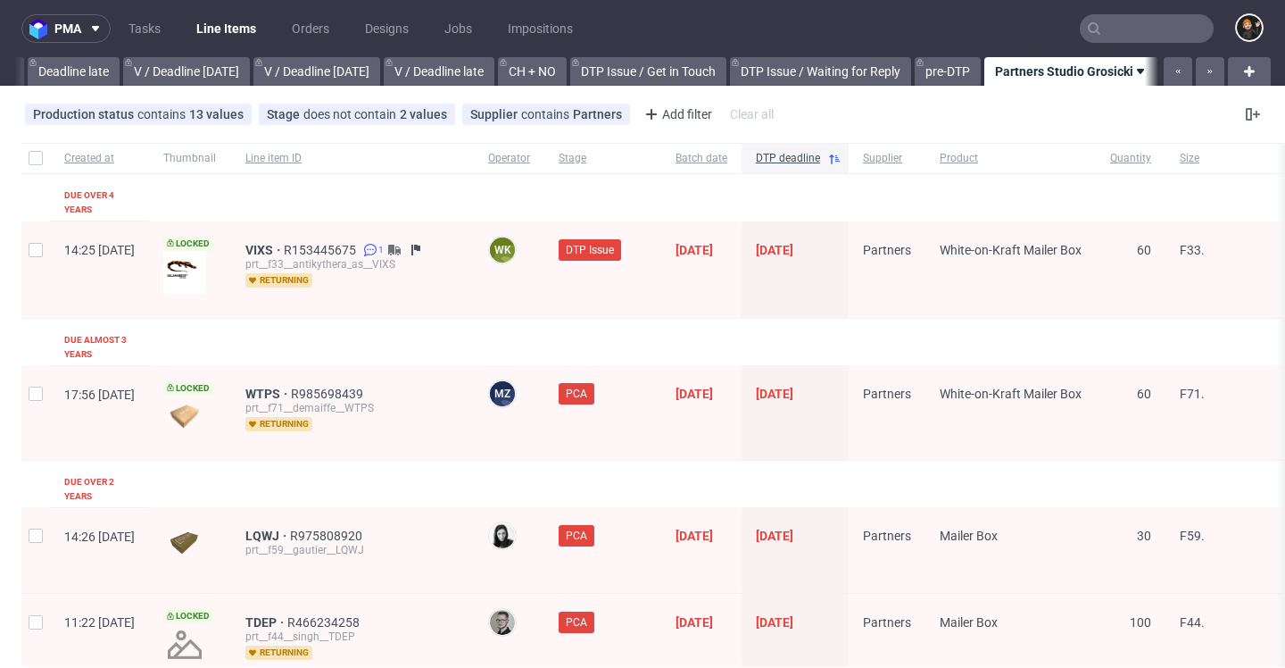
scroll to position [0, 2149]
click at [1143, 35] on input "text" at bounding box center [1147, 28] width 134 height 29
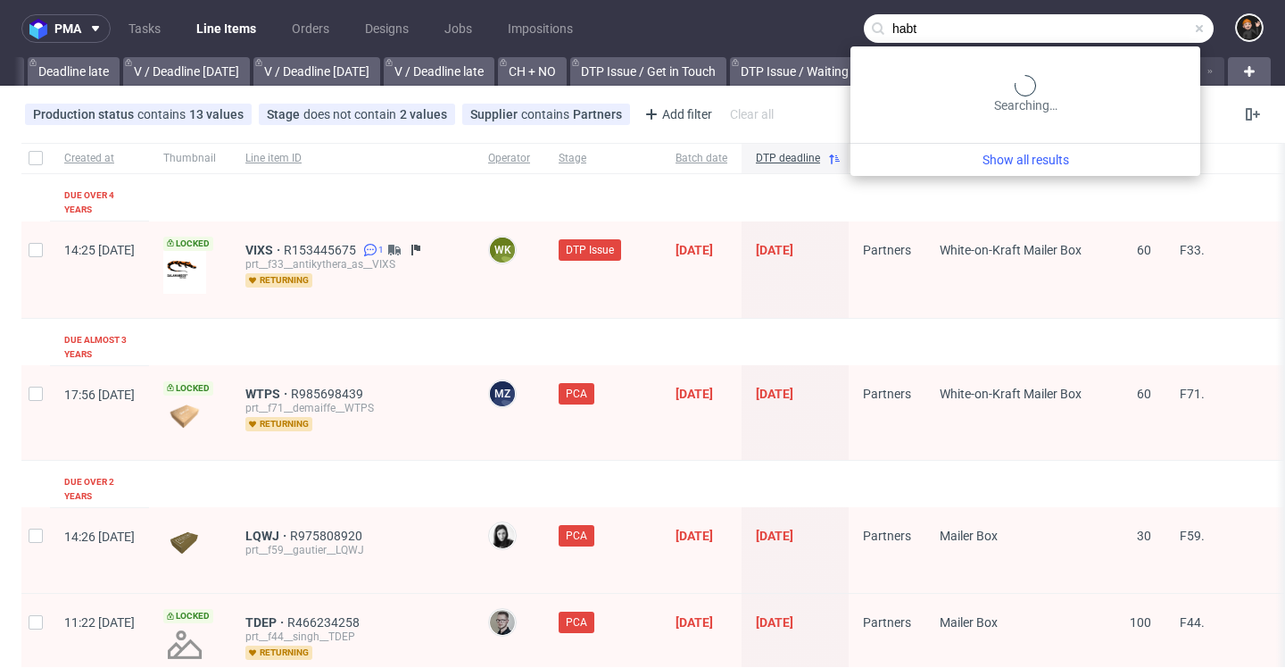
type input "habt"
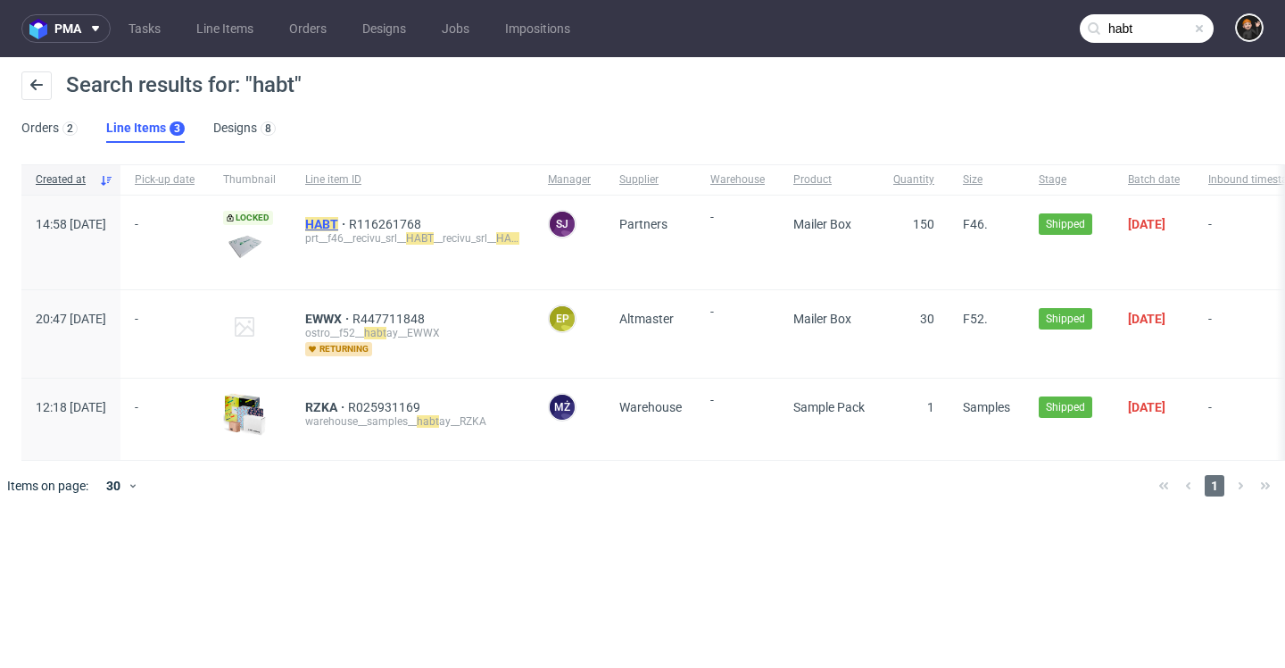
click at [338, 227] on mark "HABT" at bounding box center [321, 224] width 33 height 14
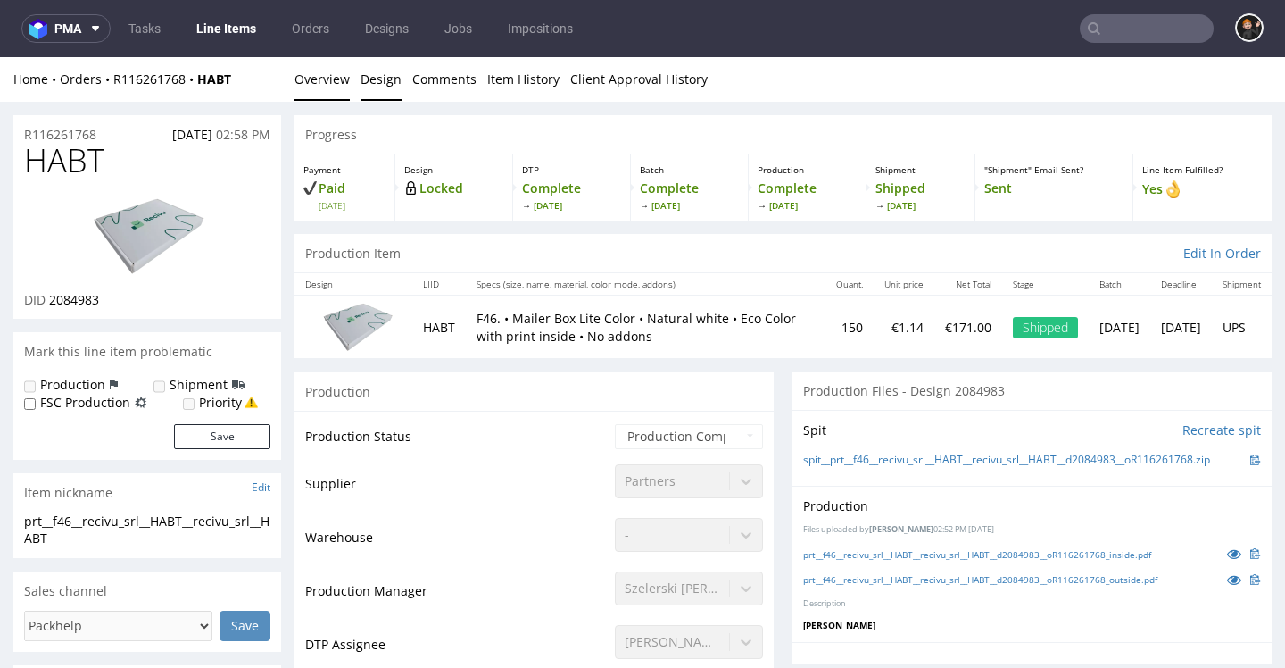
click at [377, 79] on link "Design" at bounding box center [381, 79] width 41 height 44
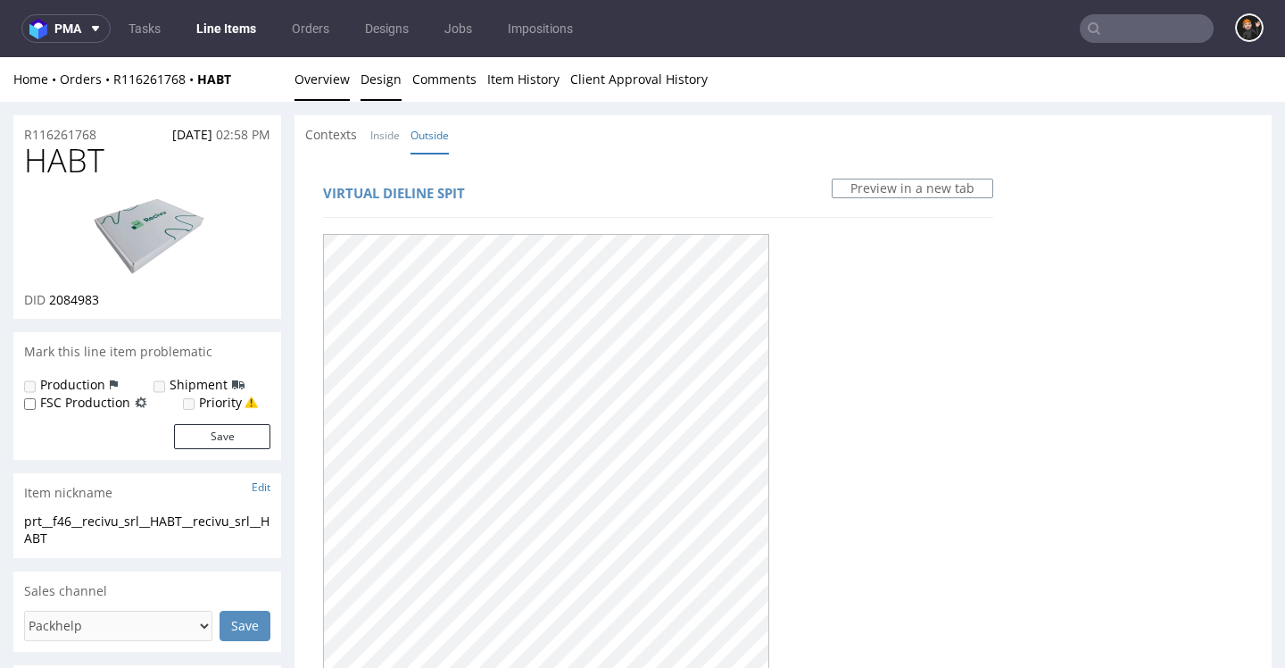
click at [324, 82] on link "Overview" at bounding box center [322, 79] width 55 height 44
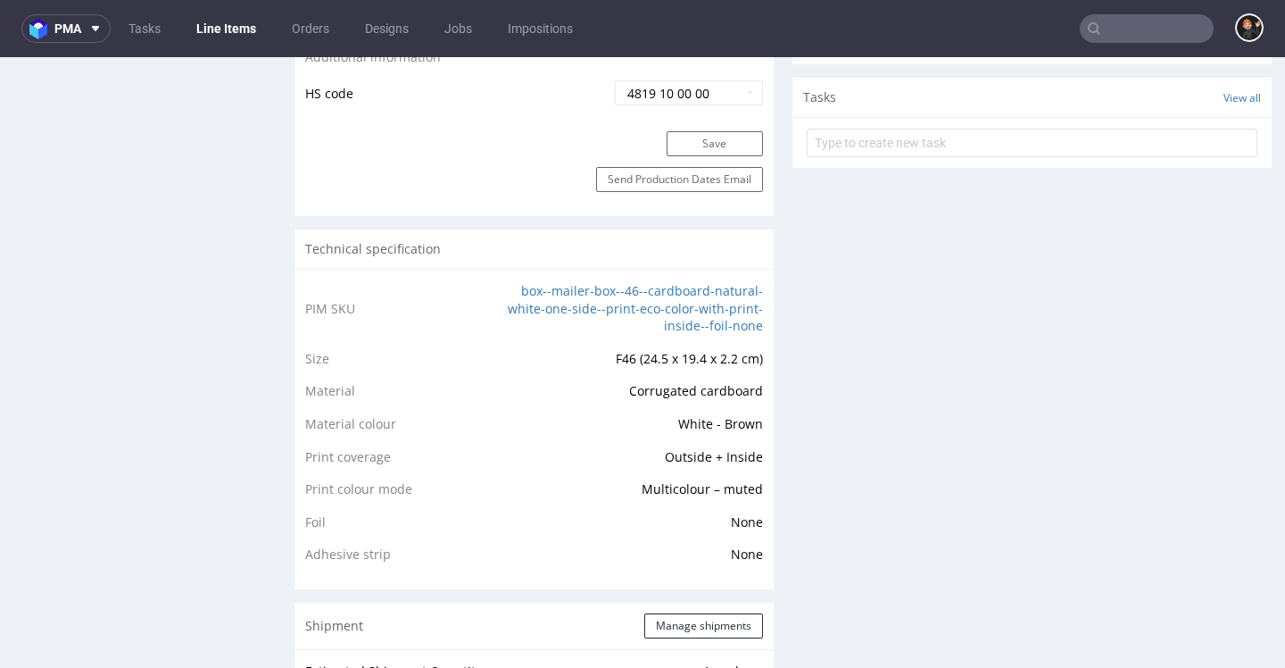
scroll to position [1221, 0]
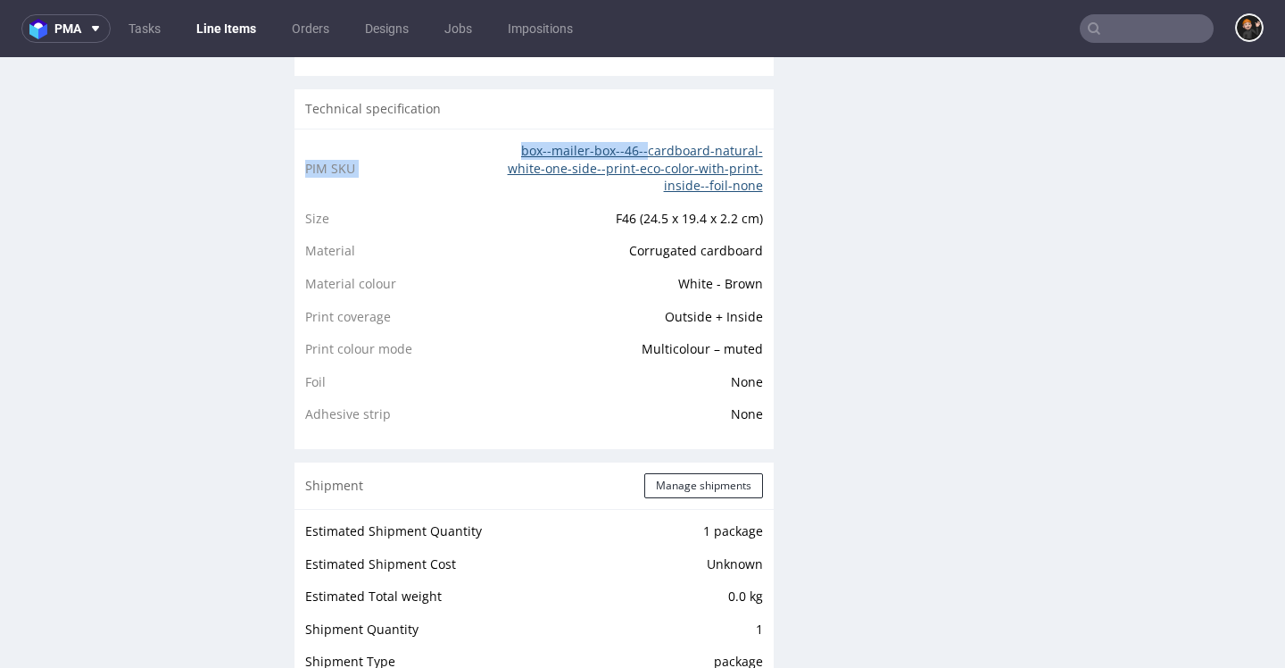
drag, startPoint x: 751, startPoint y: 190, endPoint x: 639, endPoint y: 152, distance: 118.8
click at [639, 152] on div "PIM SKU box--mailer-box--46--cardboard-natural-white-one-side--print-eco-color-…" at bounding box center [534, 289] width 479 height 320
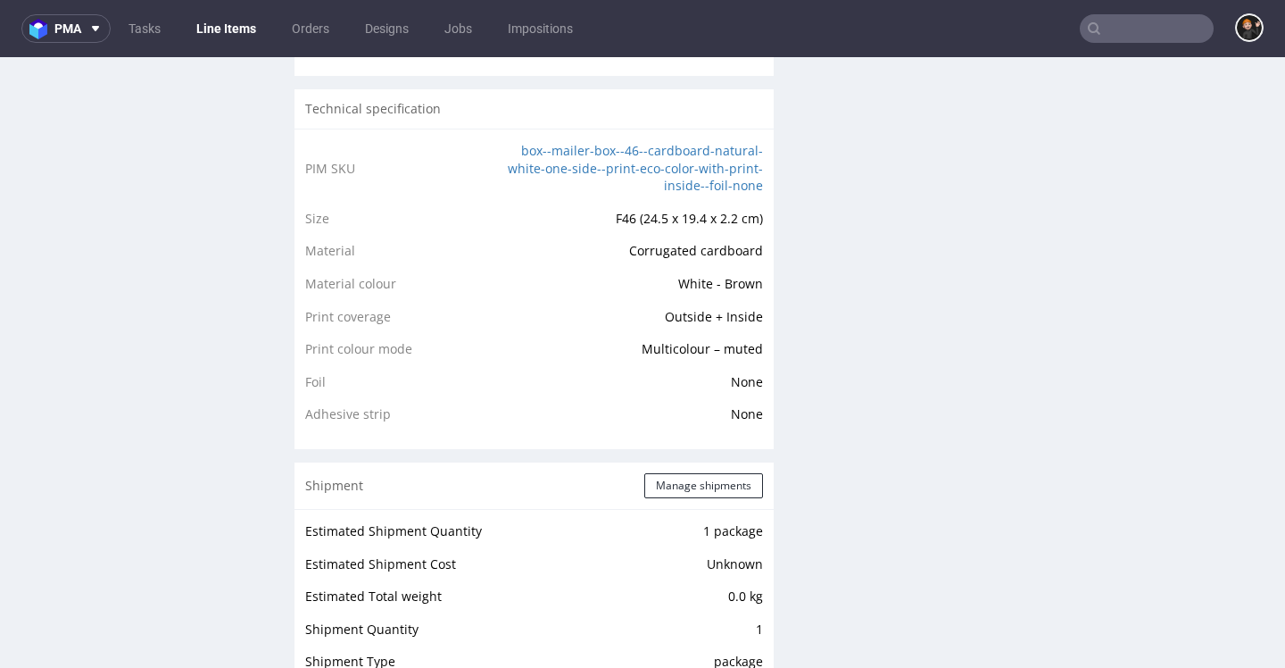
click at [748, 198] on td "box--mailer-box--46--cardboard-natural-white-one-side--print-eco-color-with-pri…" at bounding box center [625, 174] width 275 height 68
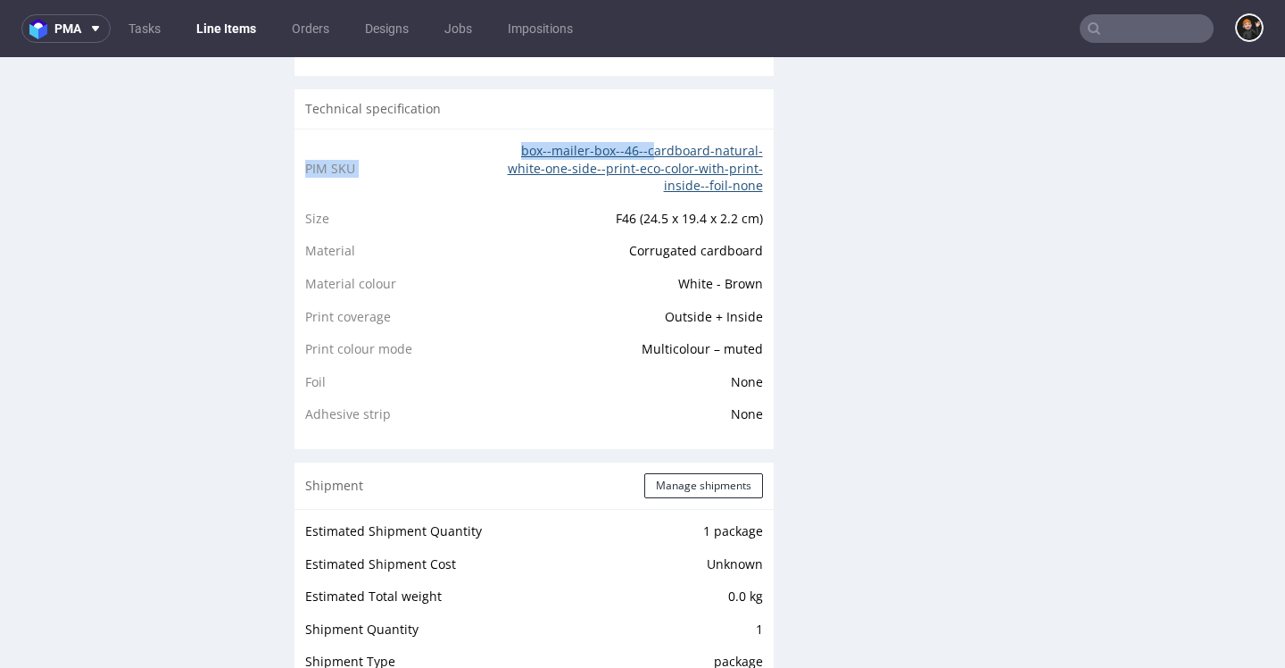
drag, startPoint x: 751, startPoint y: 190, endPoint x: 643, endPoint y: 148, distance: 116.7
click at [643, 148] on div "PIM SKU box--mailer-box--46--cardboard-natural-white-one-side--print-eco-color-…" at bounding box center [534, 289] width 479 height 320
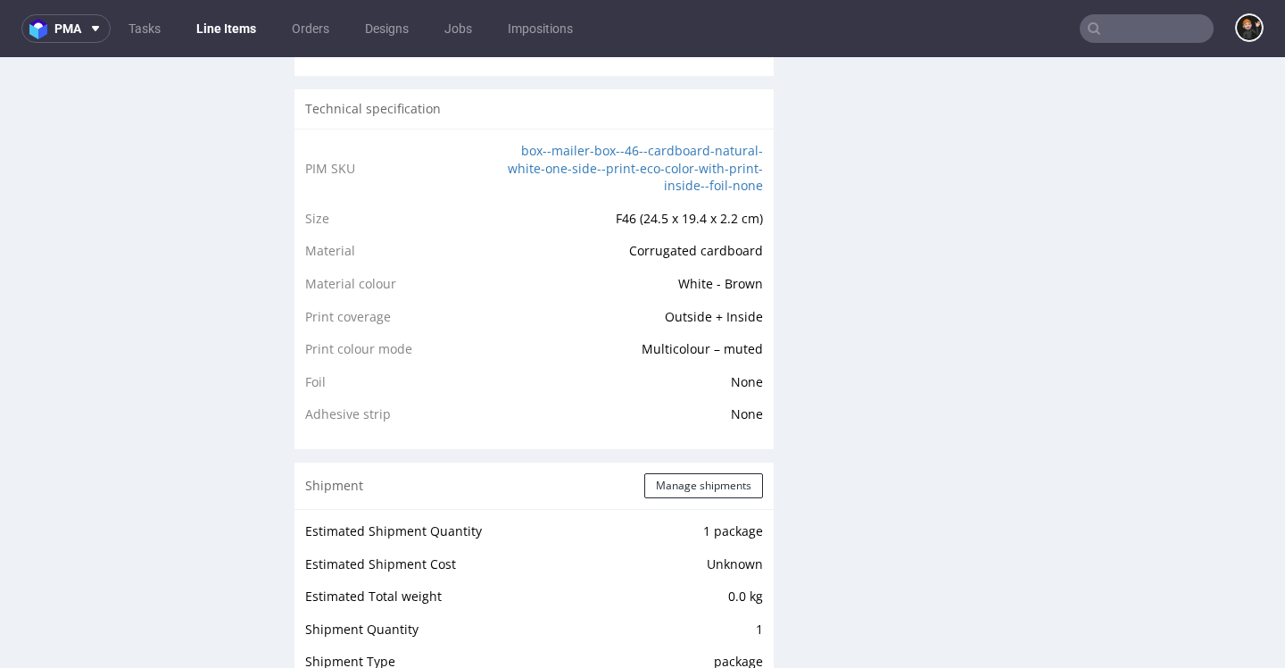
click at [640, 121] on div "Technical specification" at bounding box center [534, 108] width 479 height 39
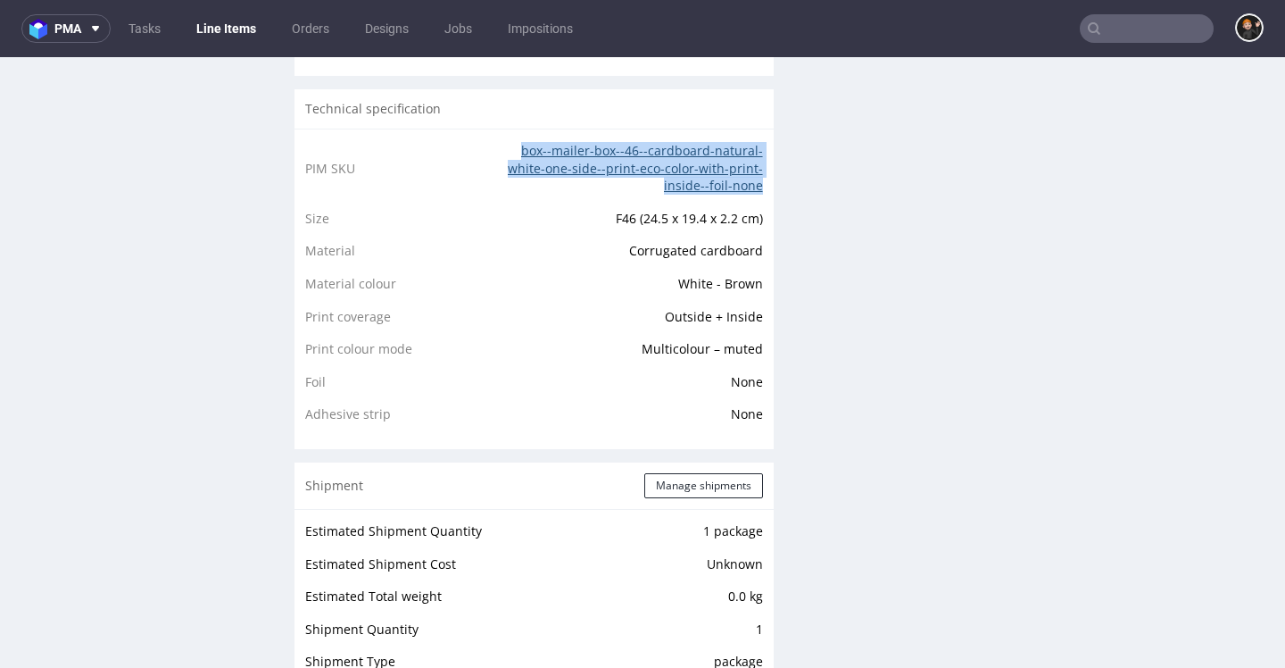
drag, startPoint x: 516, startPoint y: 156, endPoint x: 748, endPoint y: 190, distance: 234.5
click at [748, 190] on td "box--mailer-box--46--cardboard-natural-white-one-side--print-eco-color-with-pri…" at bounding box center [625, 174] width 275 height 68
copy link "box--mailer-box--46--cardboard-natural-white-one-side--print-eco-color-with-pri…"
